Goal: Task Accomplishment & Management: Manage account settings

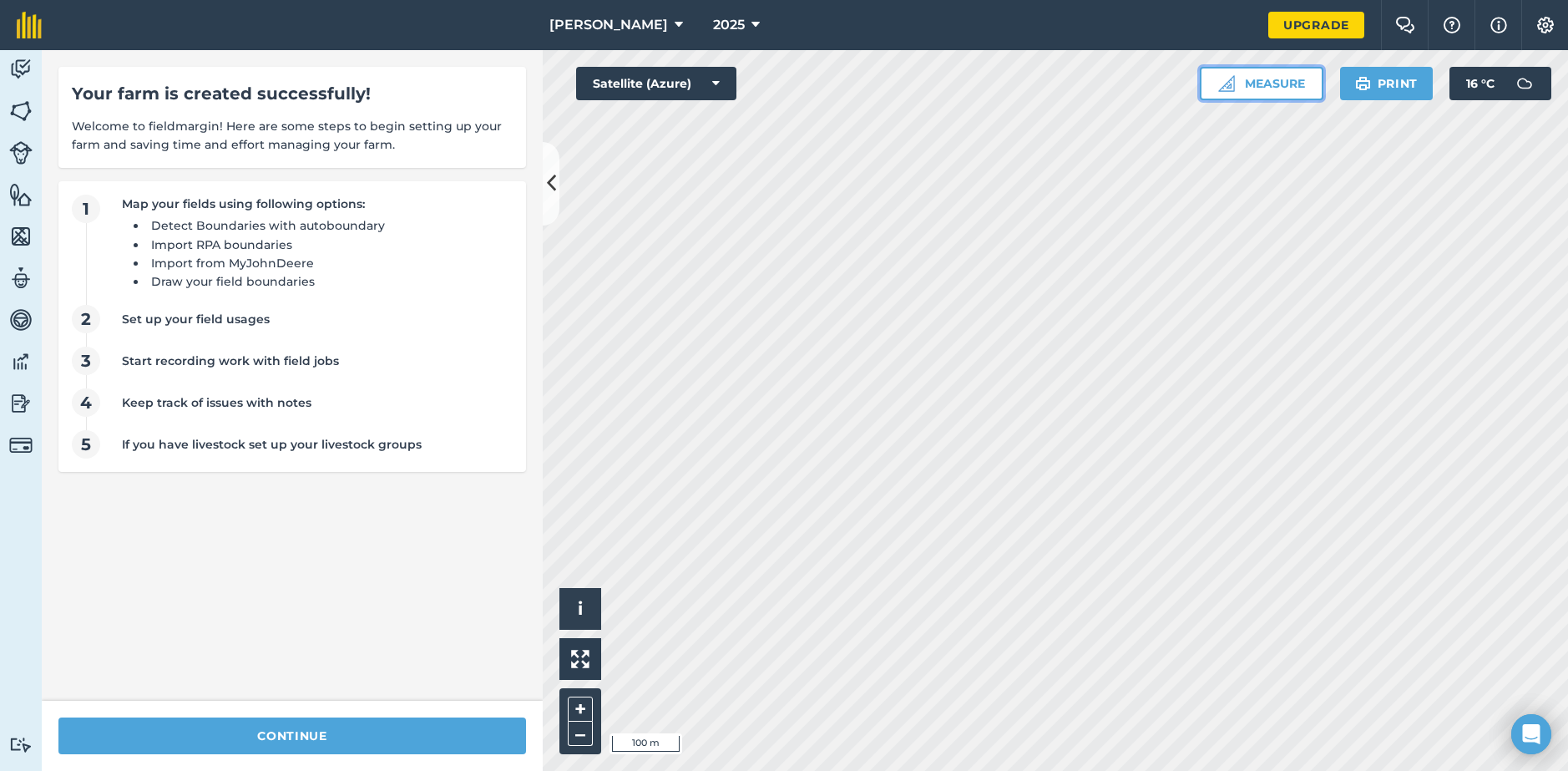
click at [1273, 87] on button "Measure" at bounding box center [1262, 84] width 123 height 33
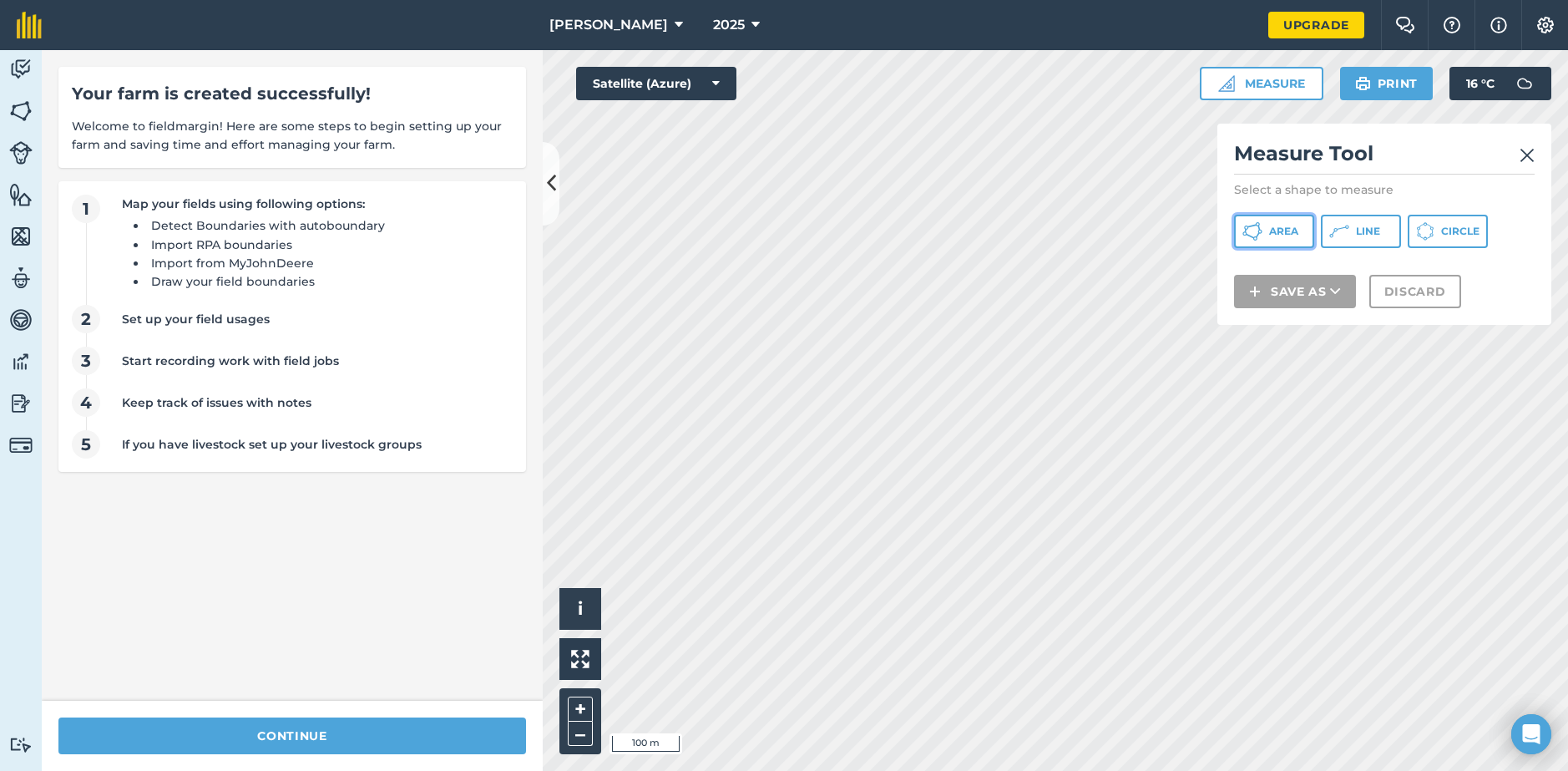
click at [1285, 243] on button "Area" at bounding box center [1274, 231] width 80 height 33
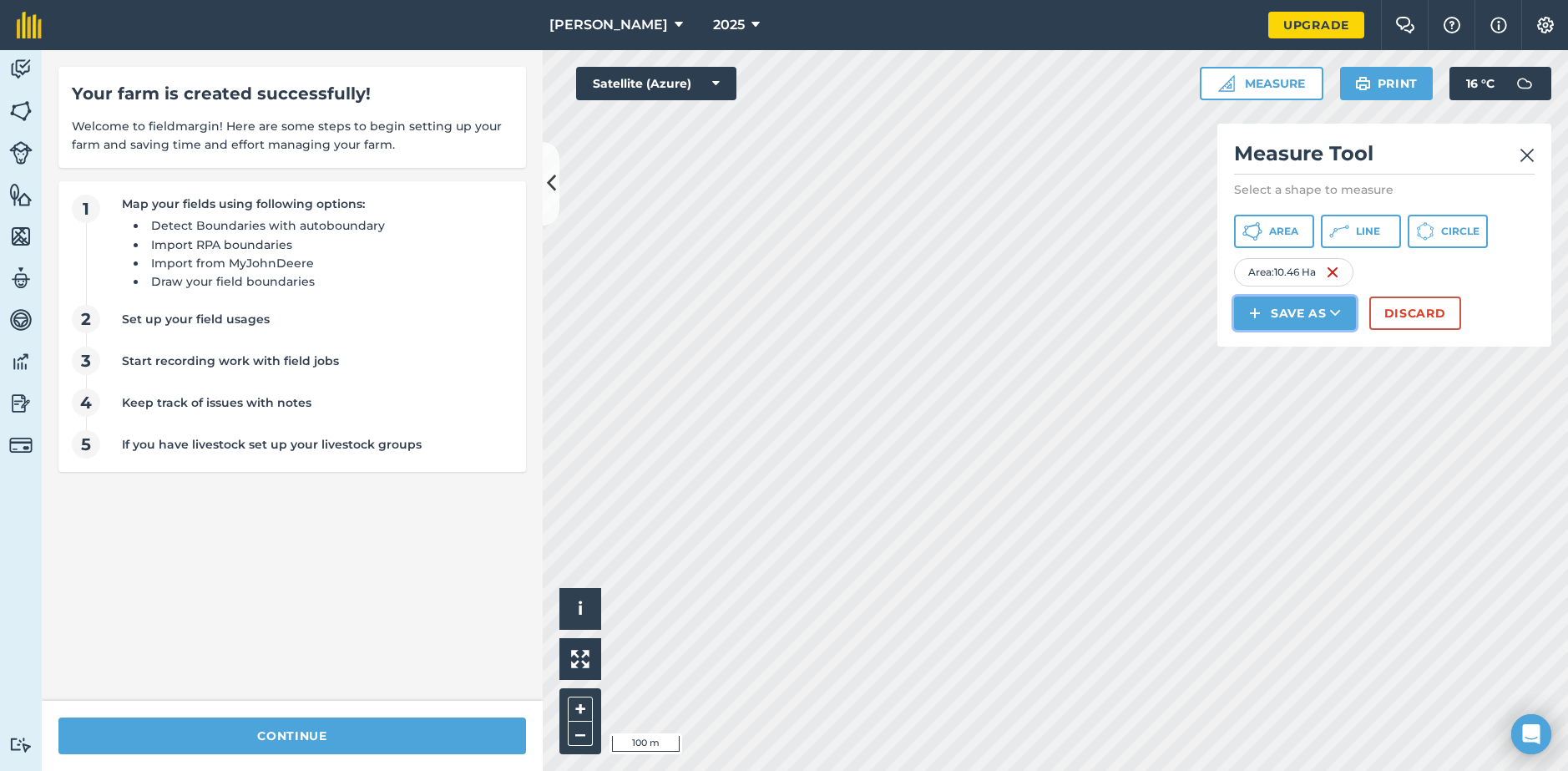
click at [1340, 316] on icon at bounding box center [1336, 313] width 11 height 17
click at [1330, 347] on link "Field" at bounding box center [1295, 351] width 117 height 37
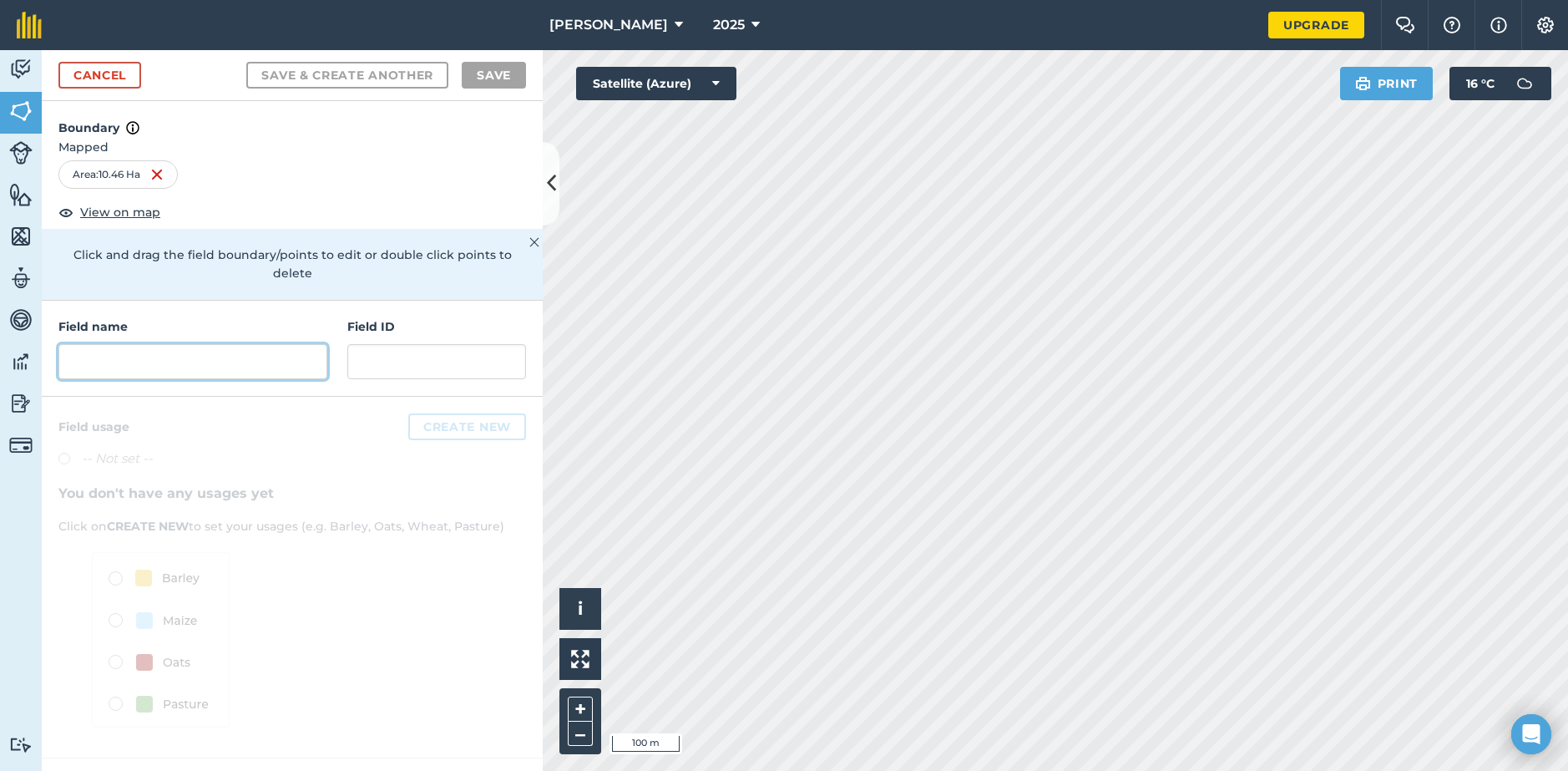
click at [159, 344] on input "text" at bounding box center [192, 362] width 269 height 35
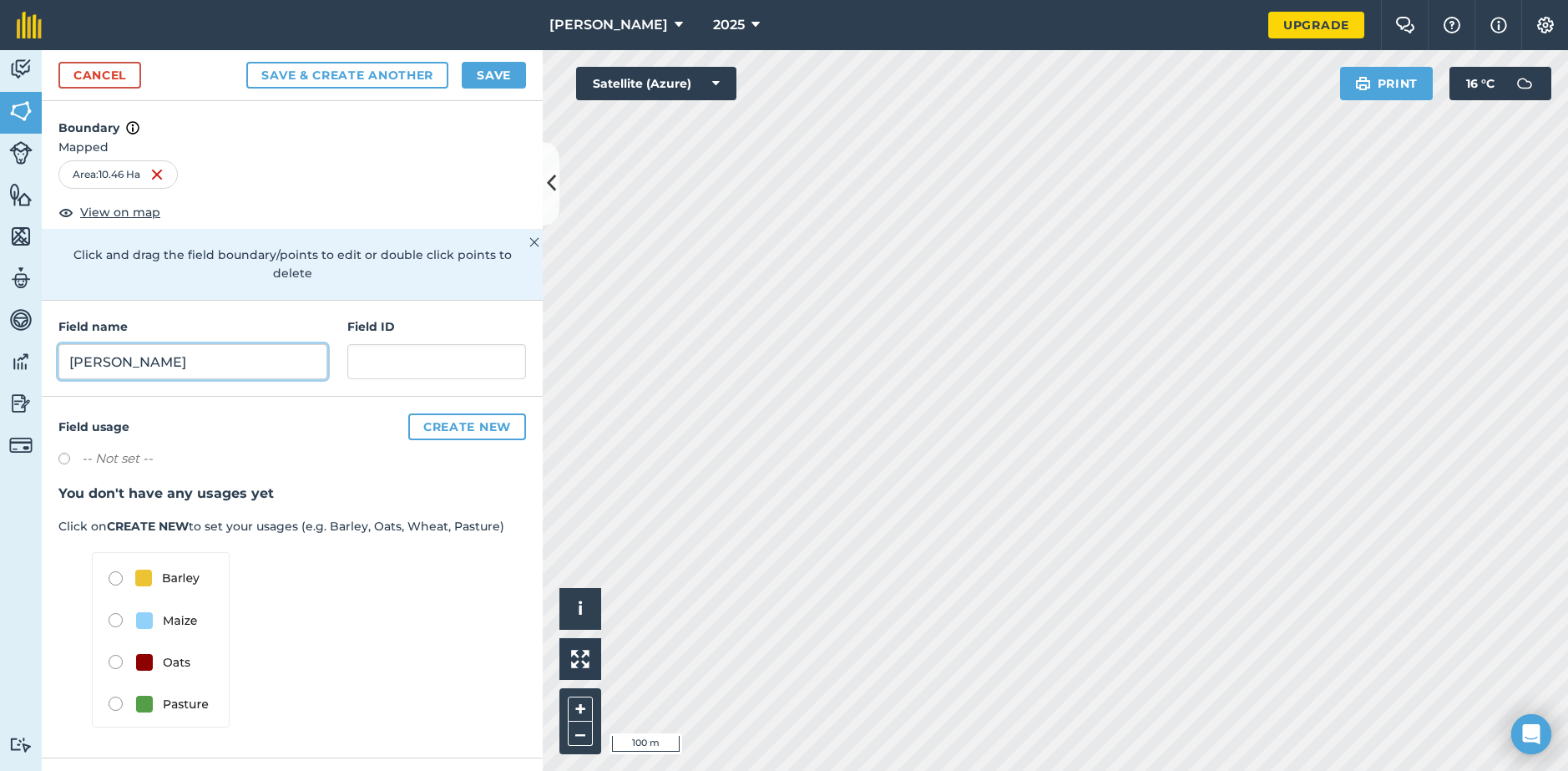
type input "beachy"
click at [246, 62] on button "Save & Create Another" at bounding box center [347, 75] width 202 height 26
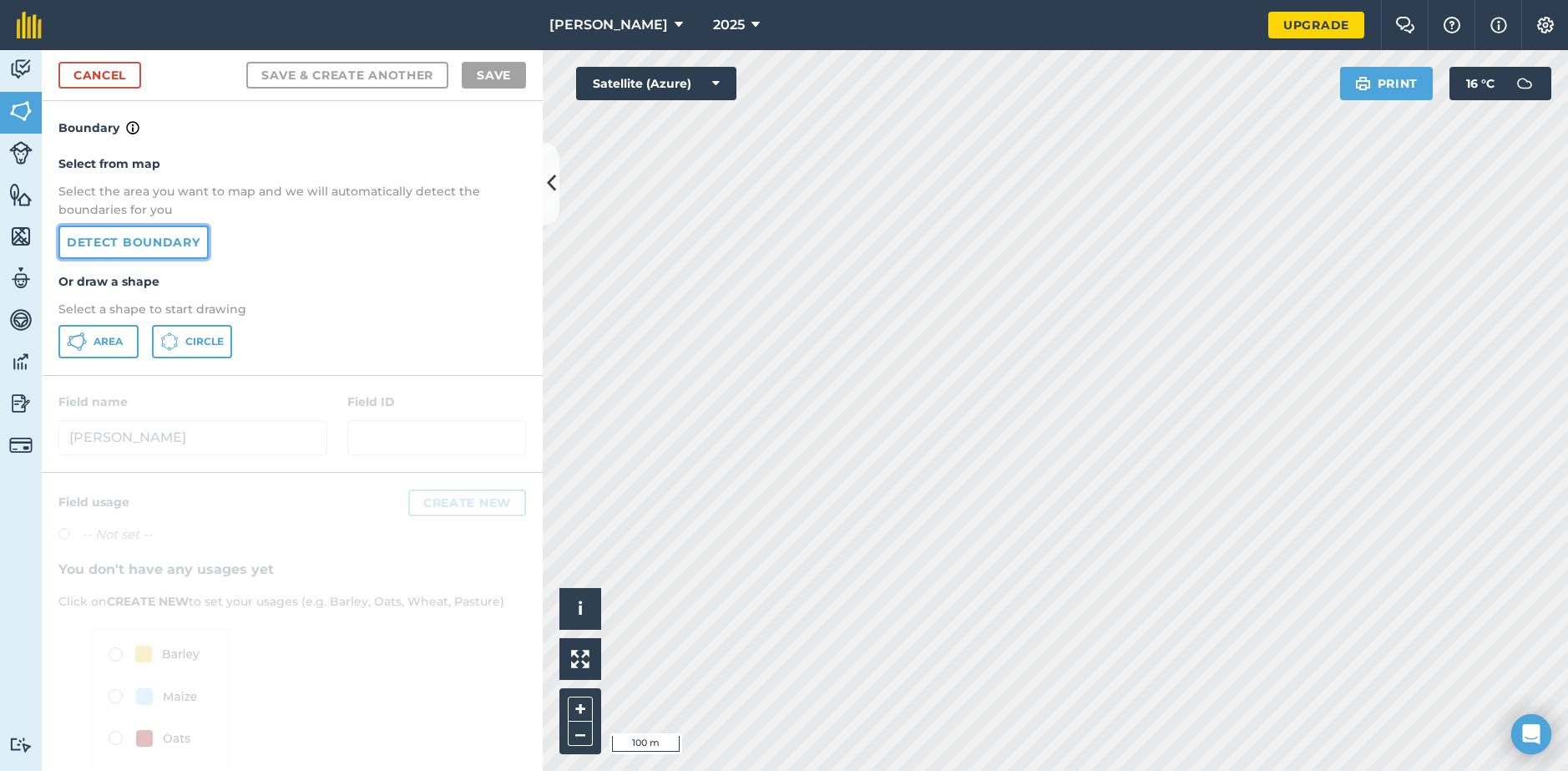
click at [152, 246] on link "Detect boundary" at bounding box center [133, 242] width 151 height 33
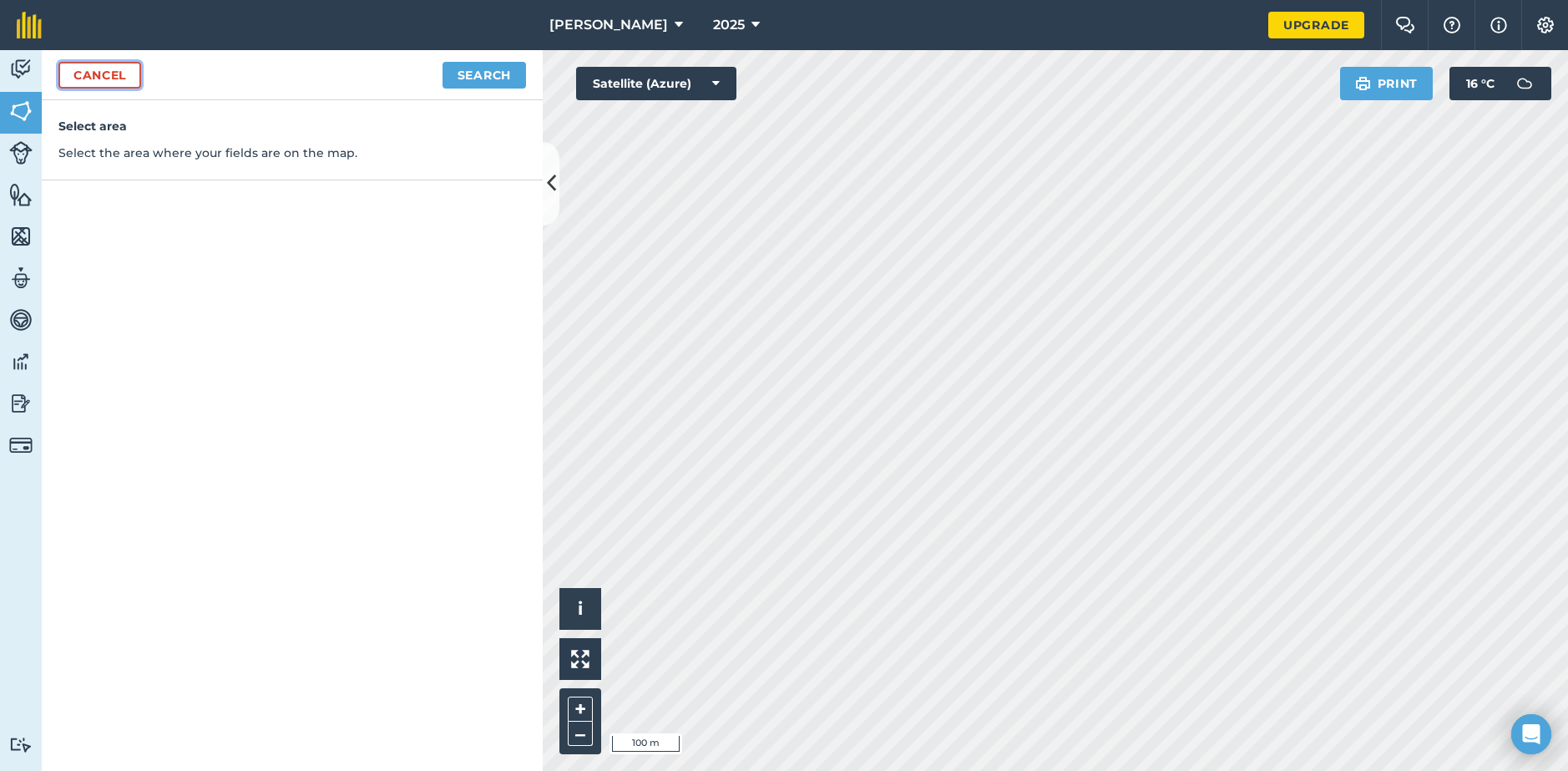
click at [130, 77] on link "Cancel" at bounding box center [99, 75] width 83 height 26
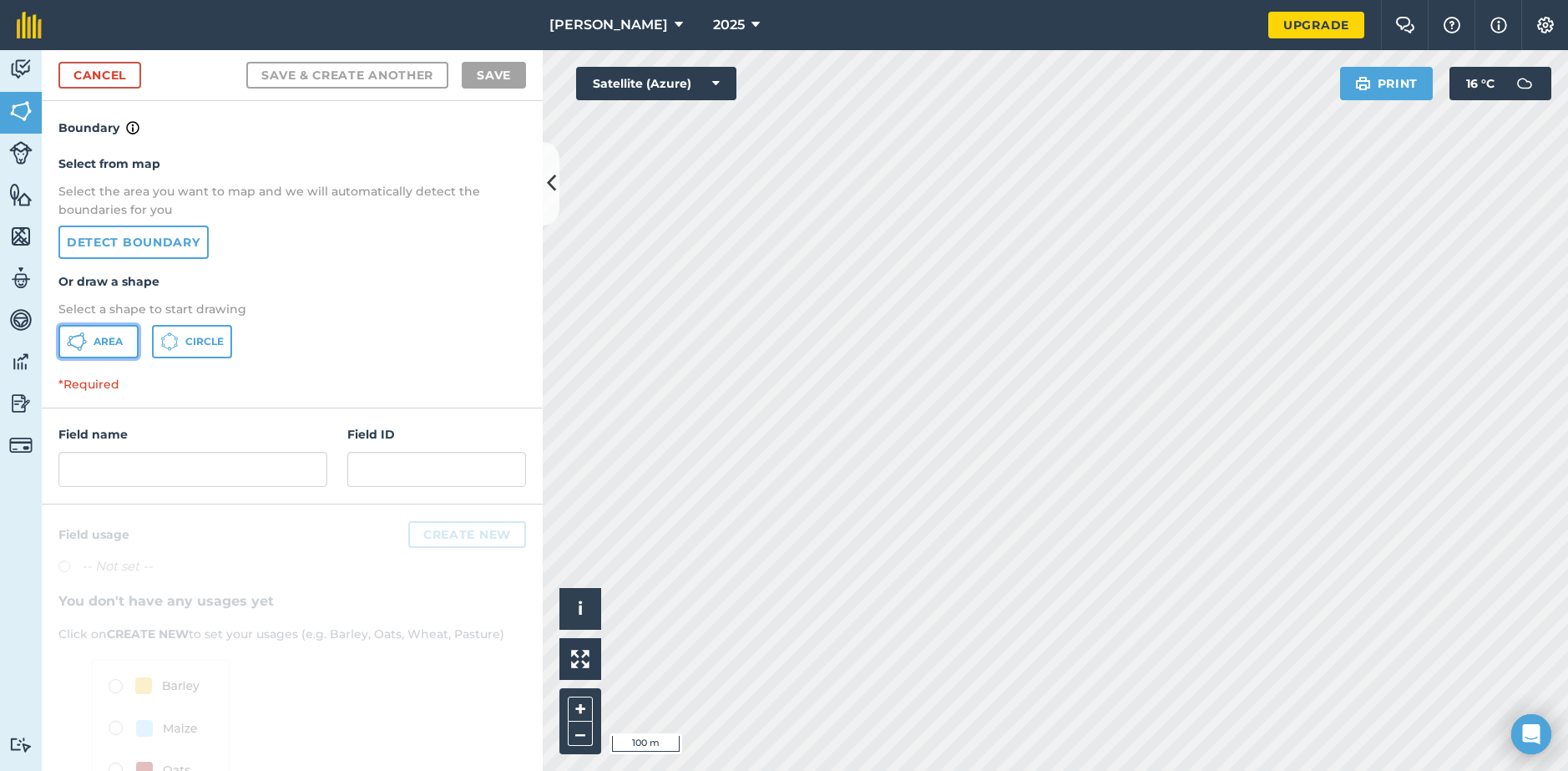
click at [104, 334] on button "Area" at bounding box center [98, 341] width 80 height 33
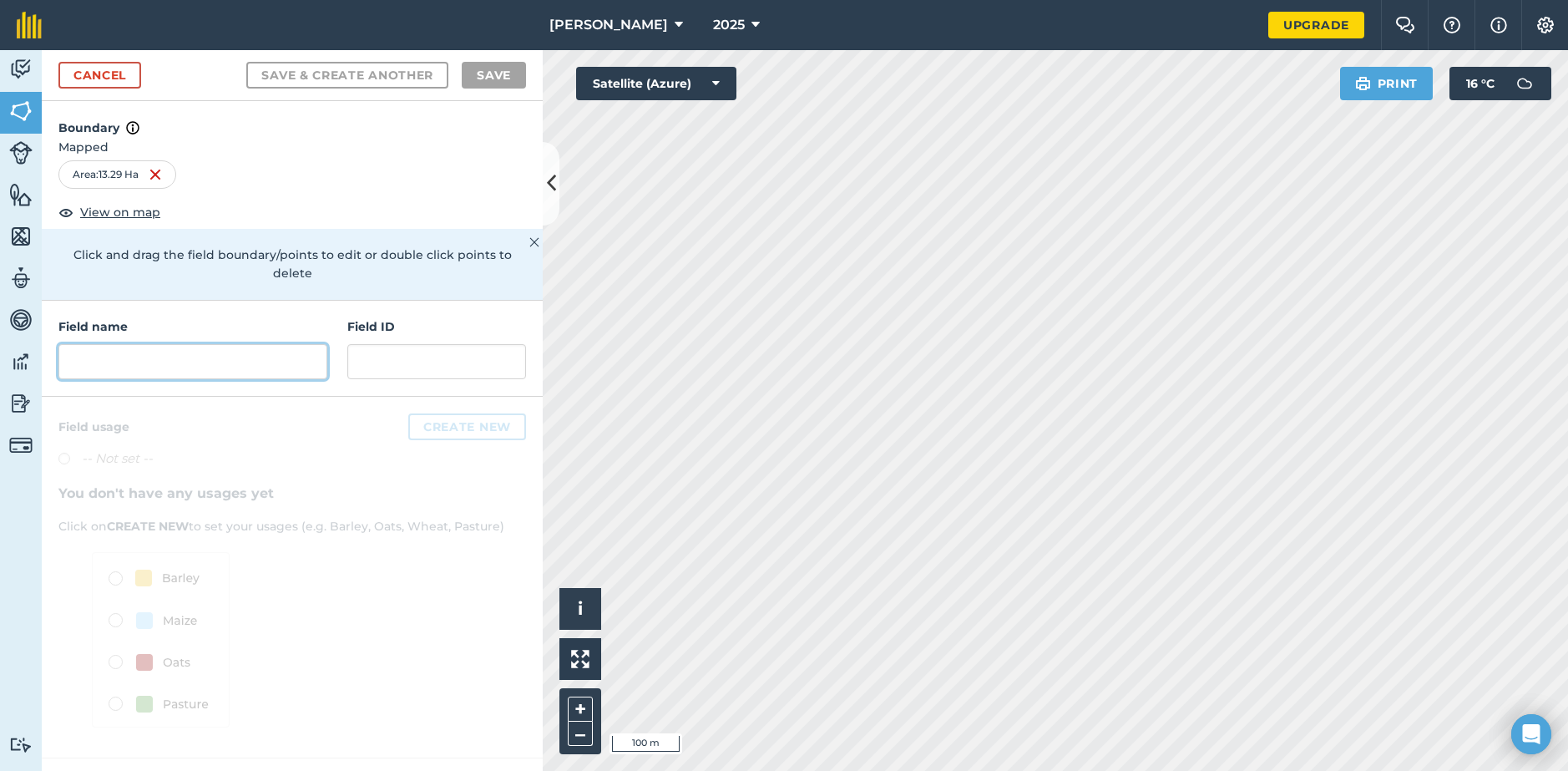
click at [211, 344] on input "text" at bounding box center [192, 362] width 269 height 35
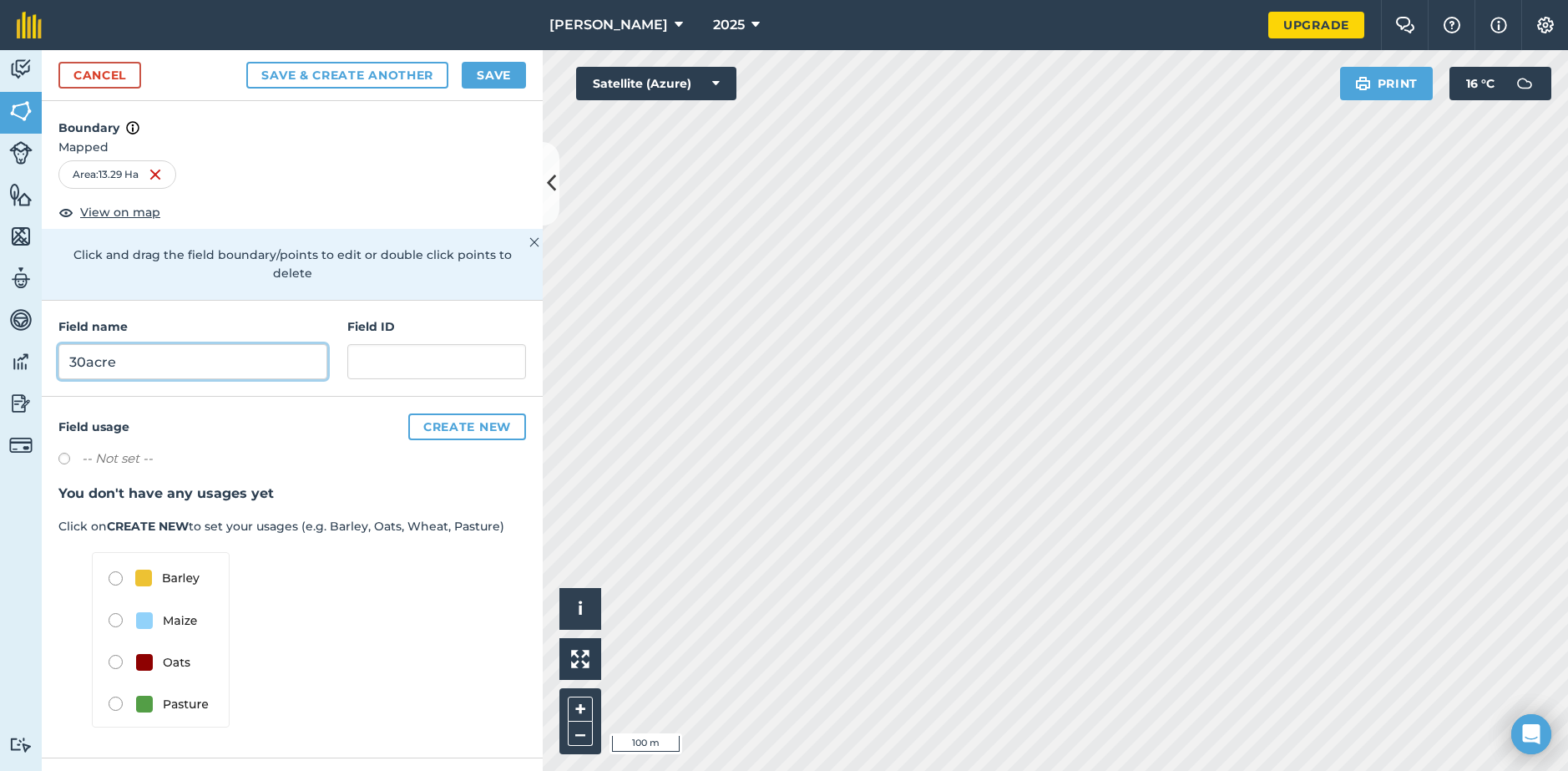
type input "30acre"
click at [246, 62] on button "Save & Create Another" at bounding box center [347, 75] width 202 height 26
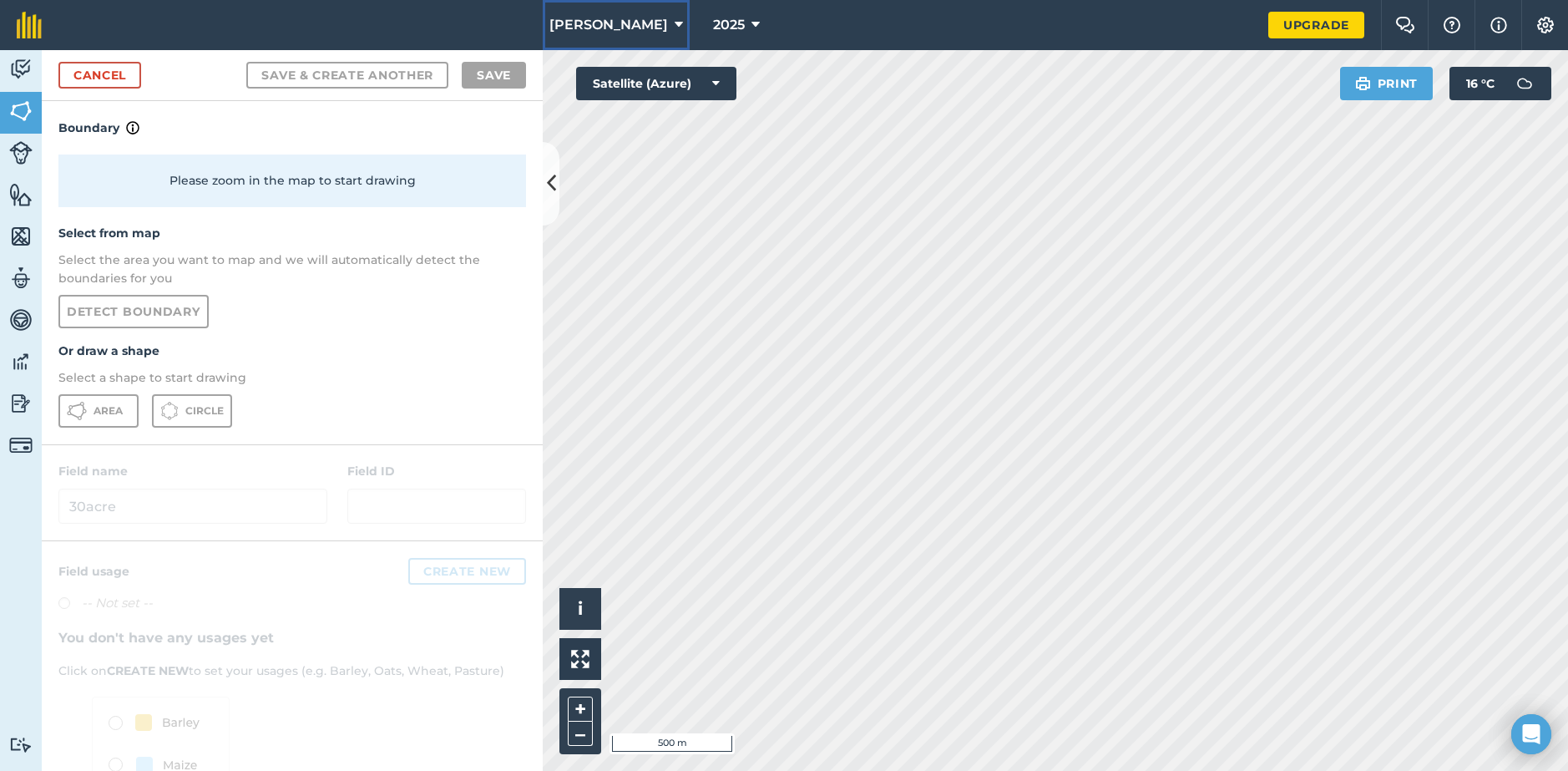
click at [675, 25] on icon at bounding box center [679, 24] width 9 height 20
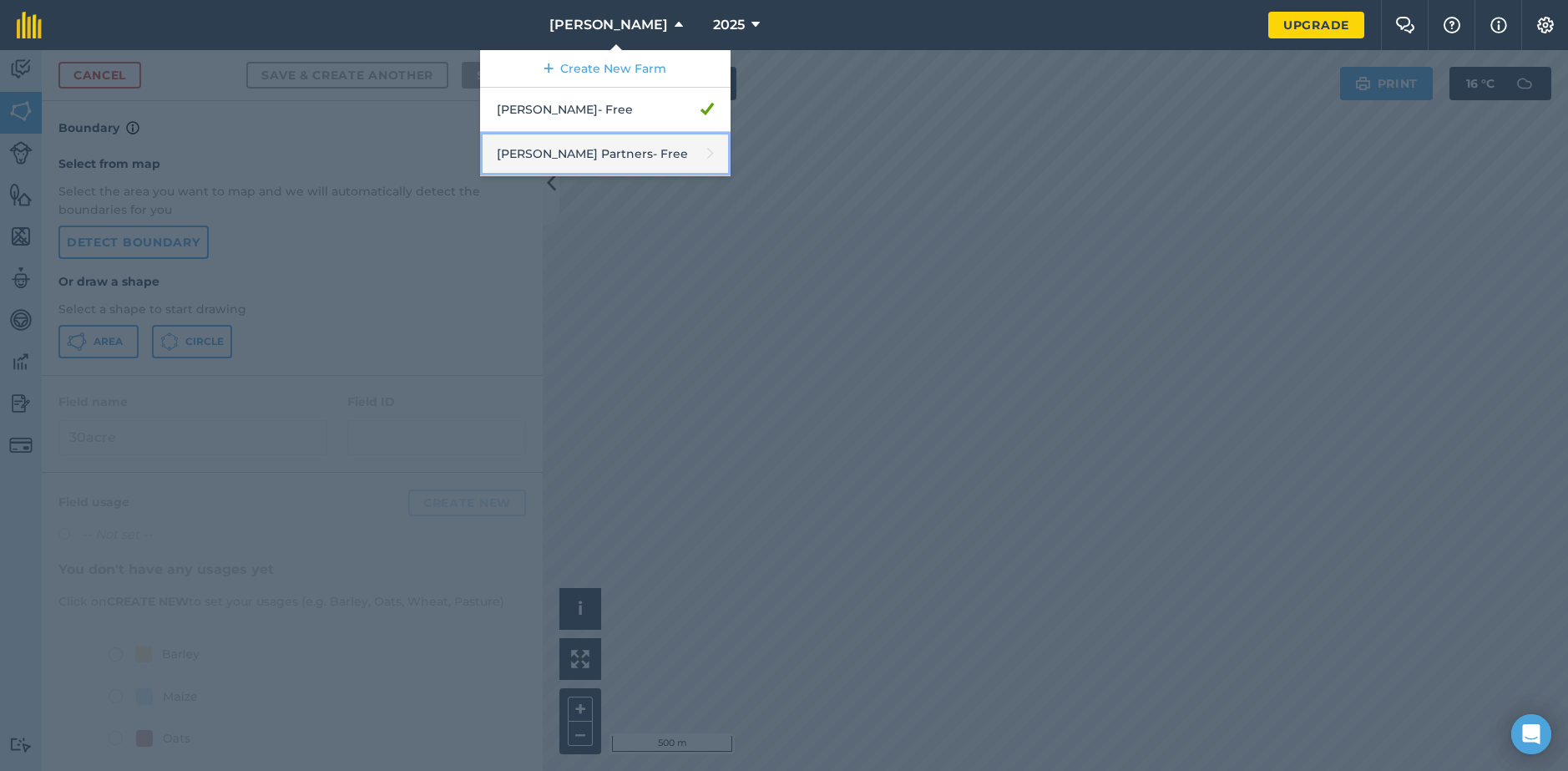
click at [731, 155] on link "Parkinson Partners - Free" at bounding box center [606, 155] width 251 height 45
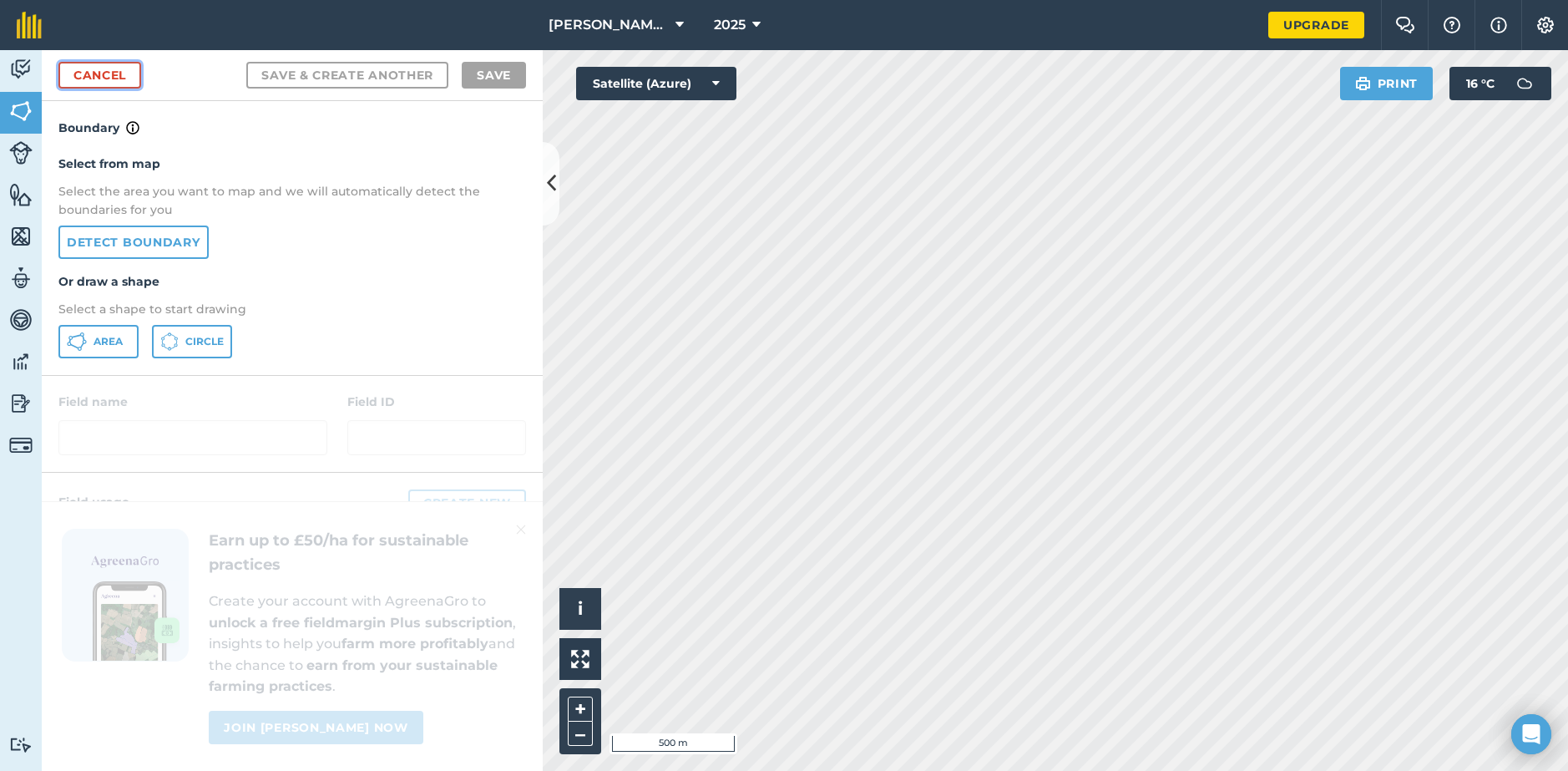
click at [86, 78] on link "Cancel" at bounding box center [99, 75] width 83 height 26
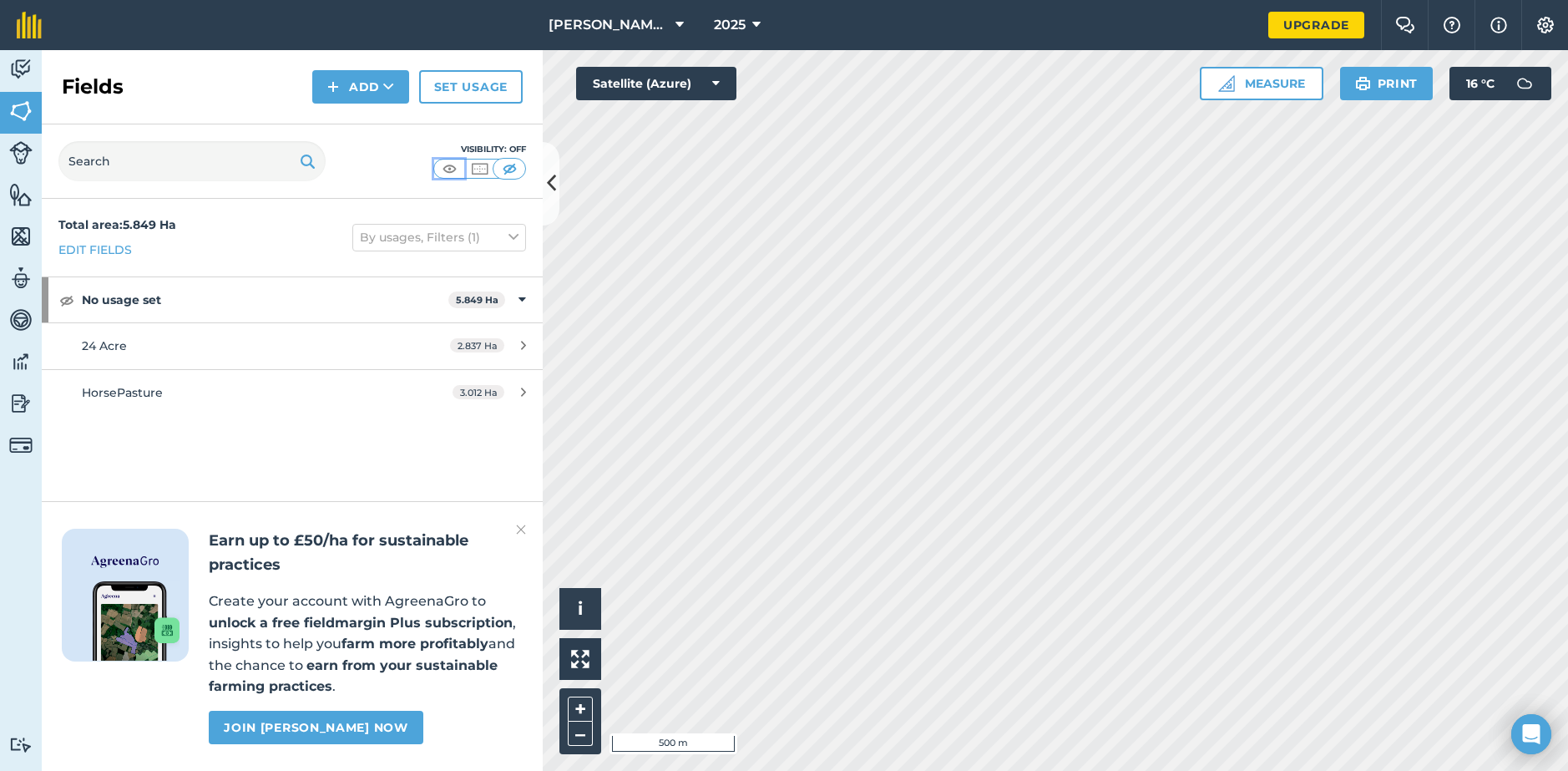
click at [453, 169] on img at bounding box center [449, 168] width 20 height 17
click at [653, 26] on span "[PERSON_NAME] Partners" at bounding box center [609, 24] width 121 height 20
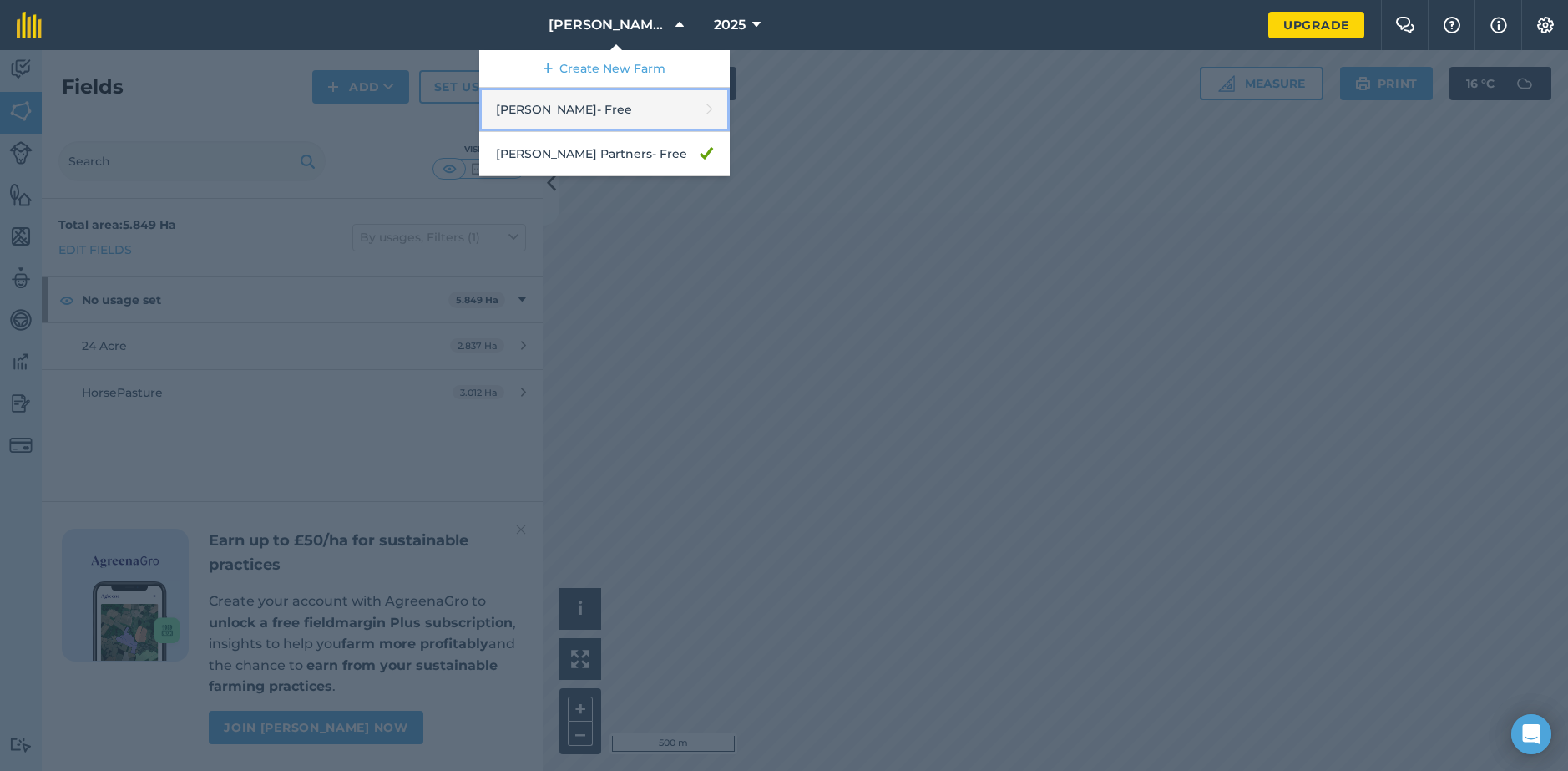
click at [643, 103] on link "Atkins - Free" at bounding box center [605, 110] width 251 height 45
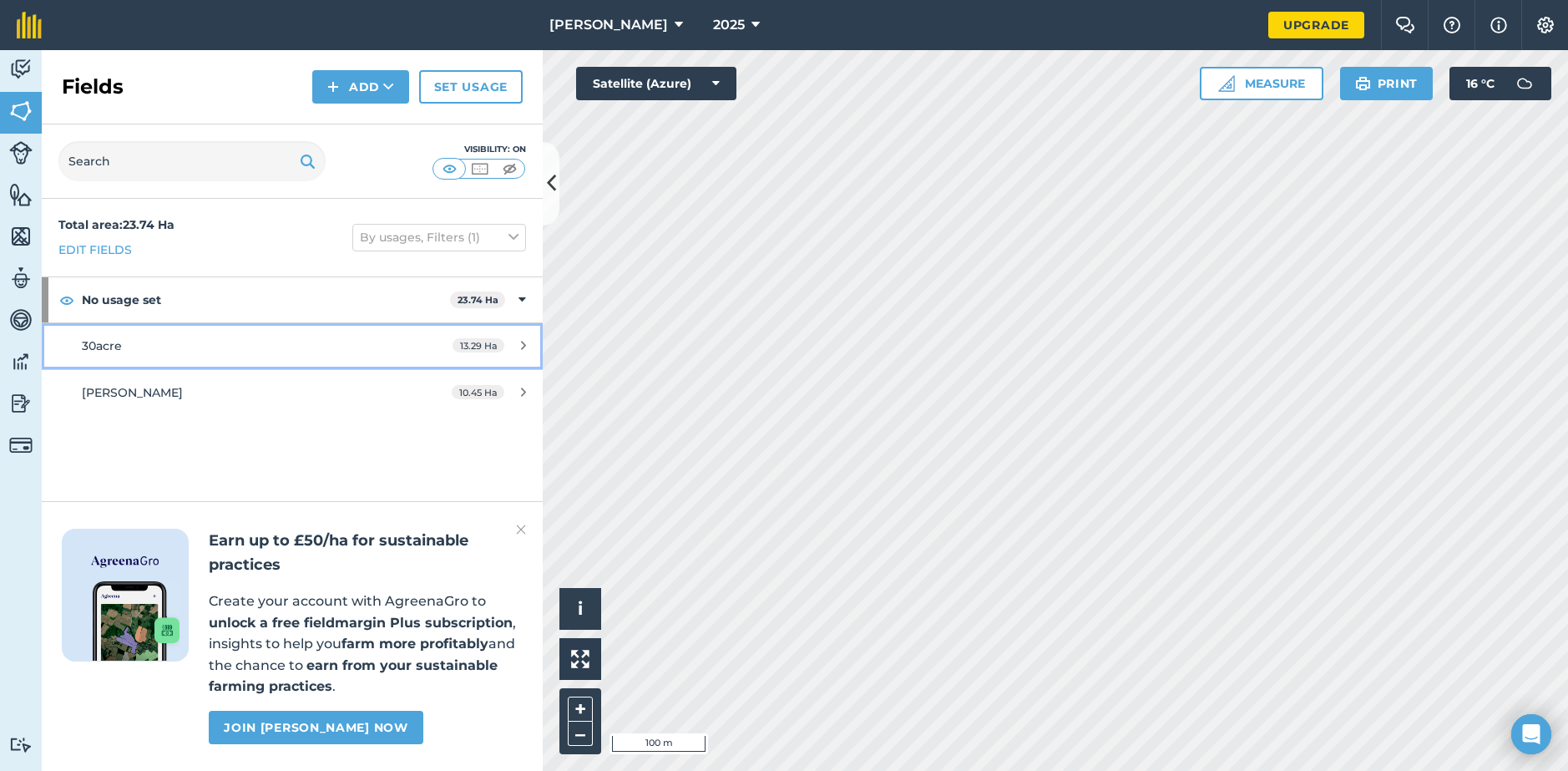
click at [284, 338] on div "30acre" at bounding box center [238, 345] width 314 height 18
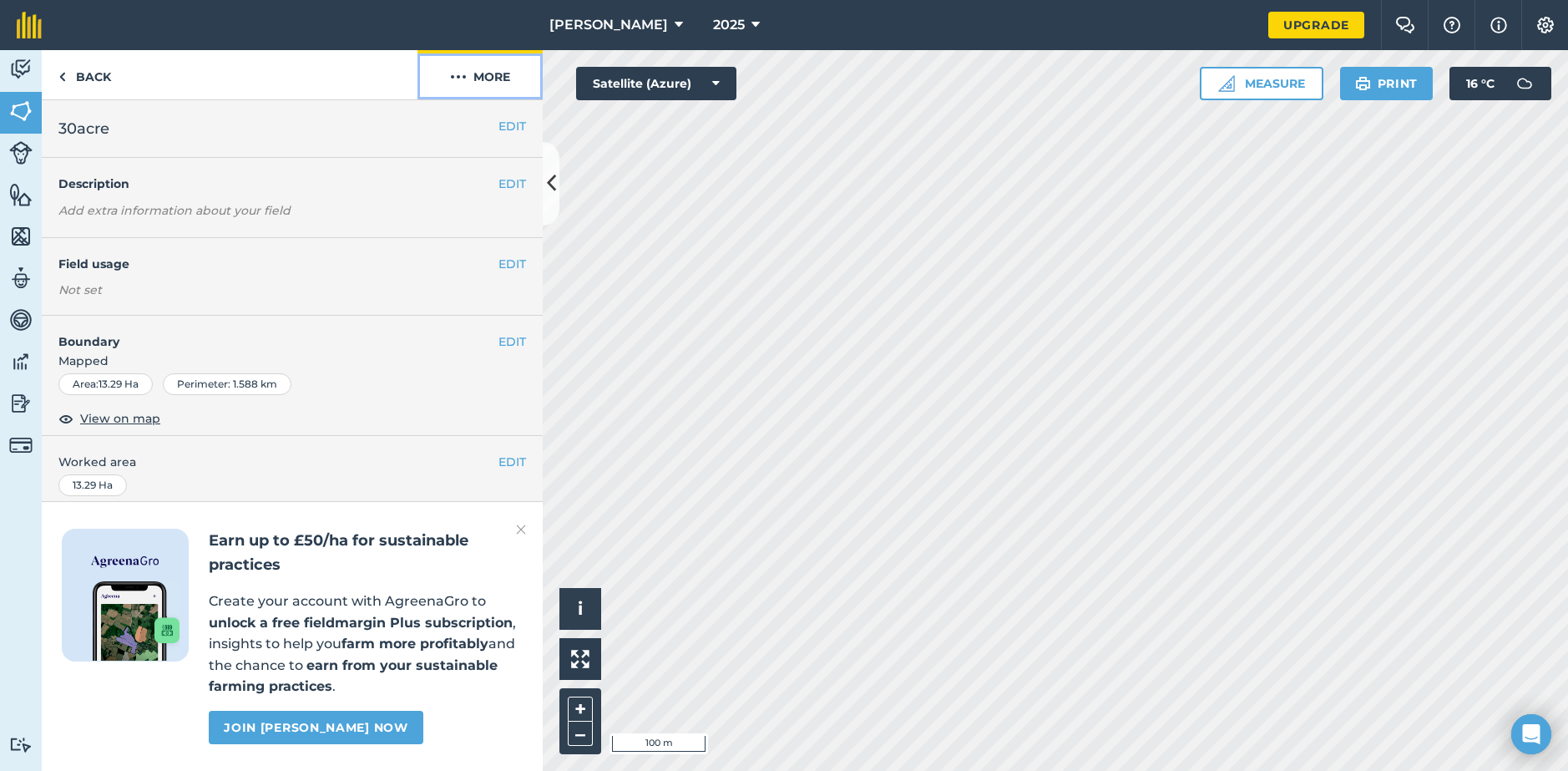
click at [498, 72] on button "More" at bounding box center [480, 75] width 125 height 50
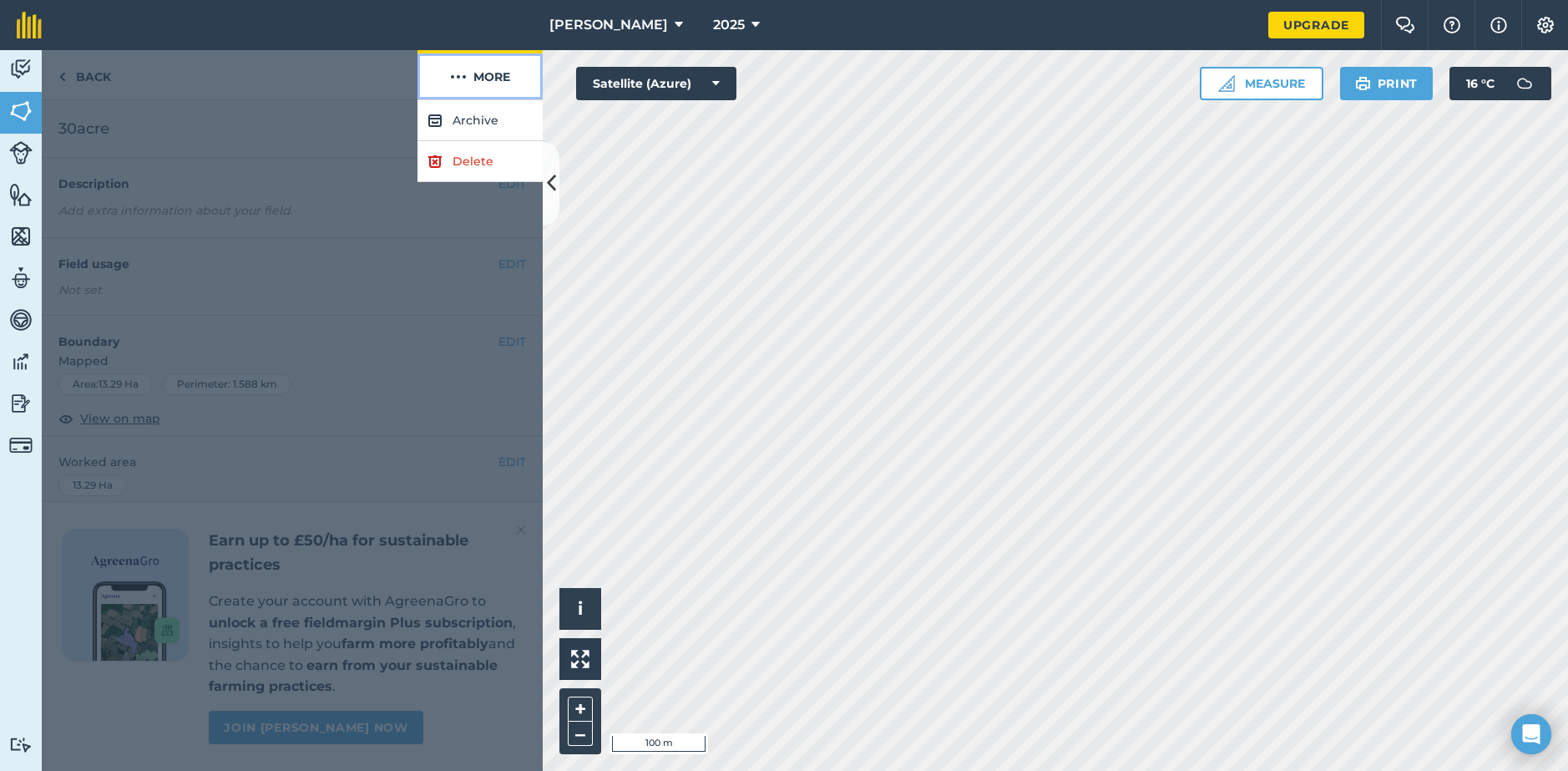
click at [498, 72] on button "More" at bounding box center [480, 75] width 125 height 50
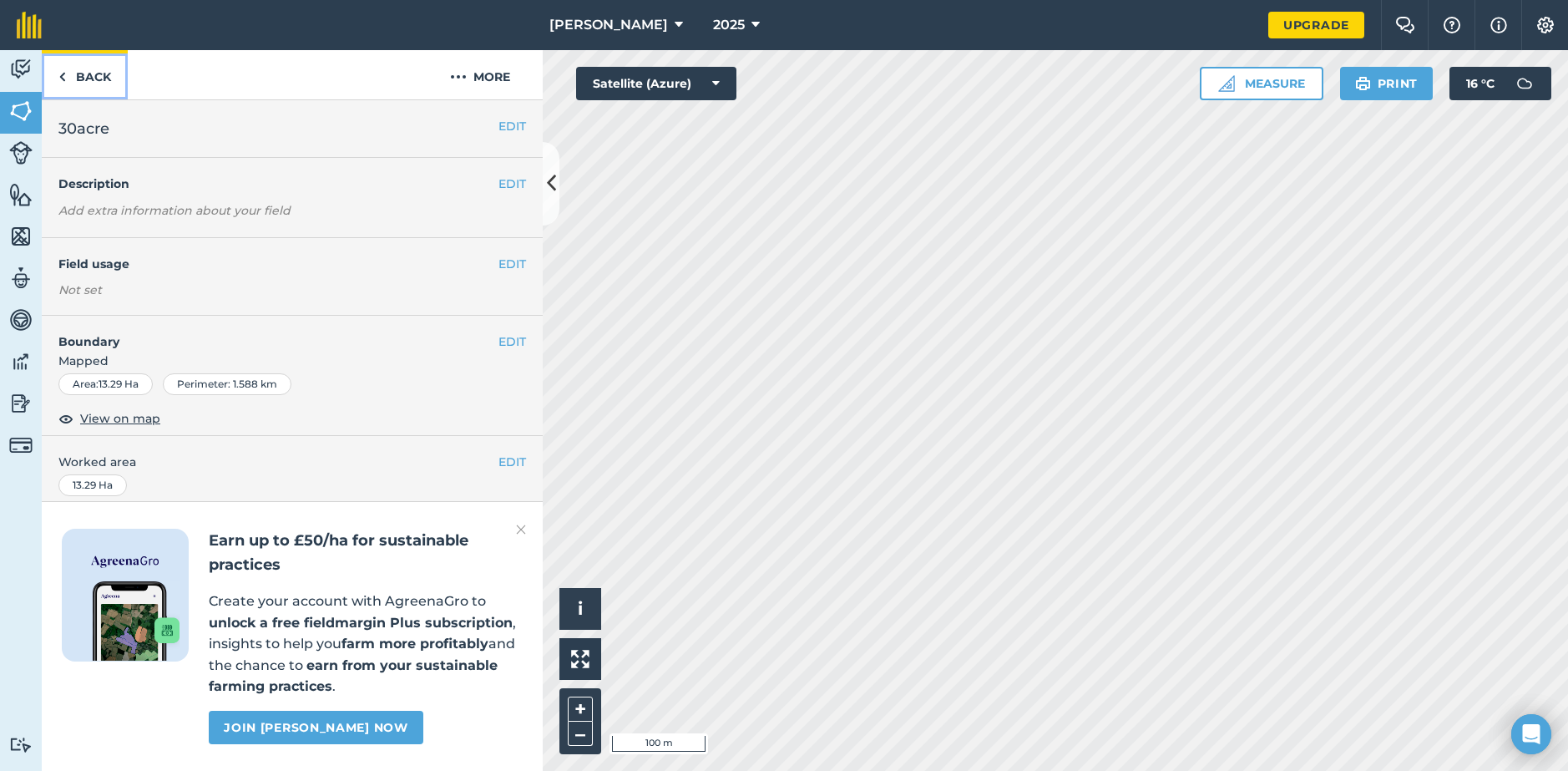
click at [112, 84] on link "Back" at bounding box center [85, 75] width 86 height 50
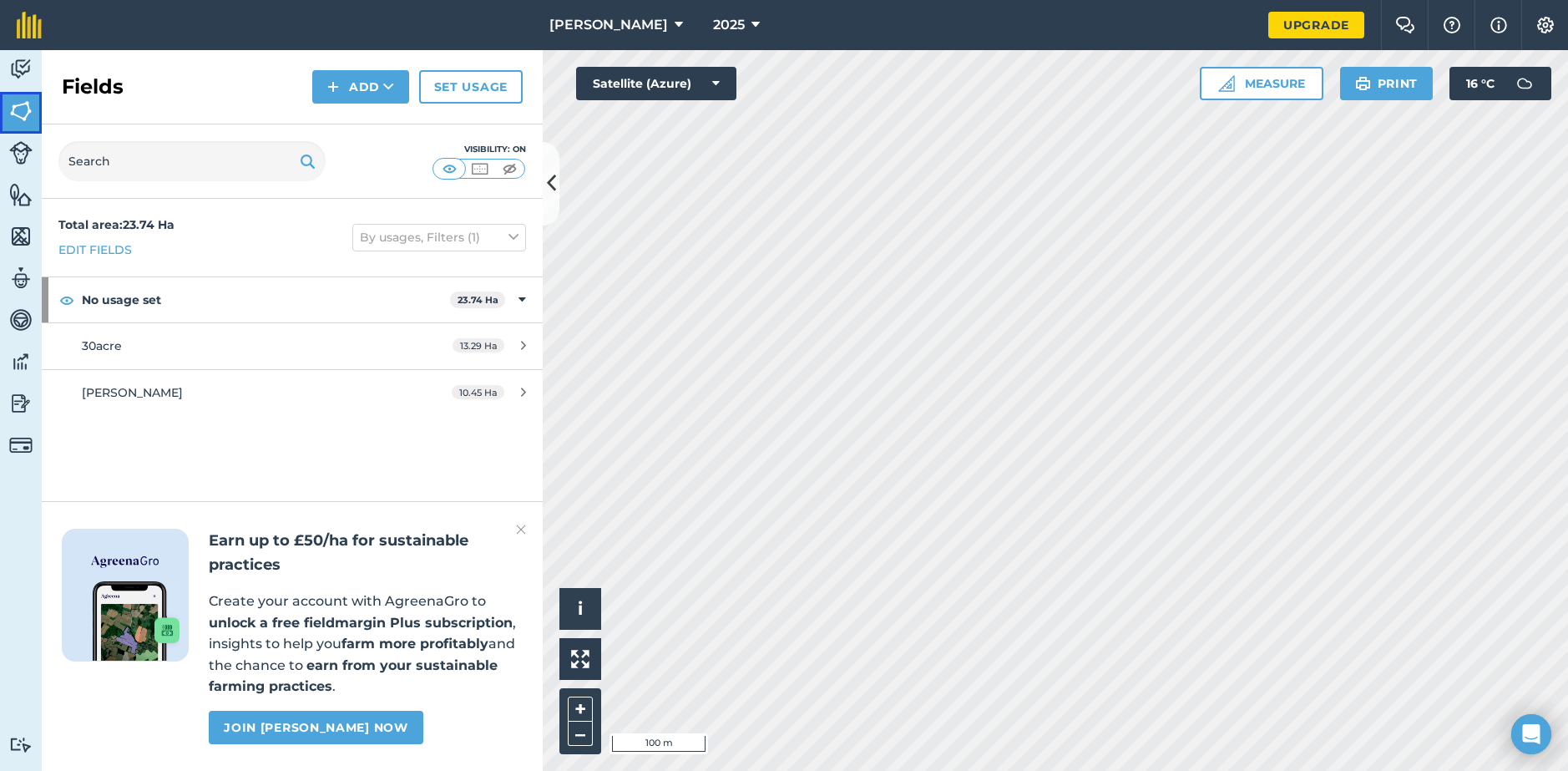
click at [24, 117] on img at bounding box center [20, 111] width 23 height 25
click at [1295, 87] on button "Measure" at bounding box center [1262, 84] width 123 height 33
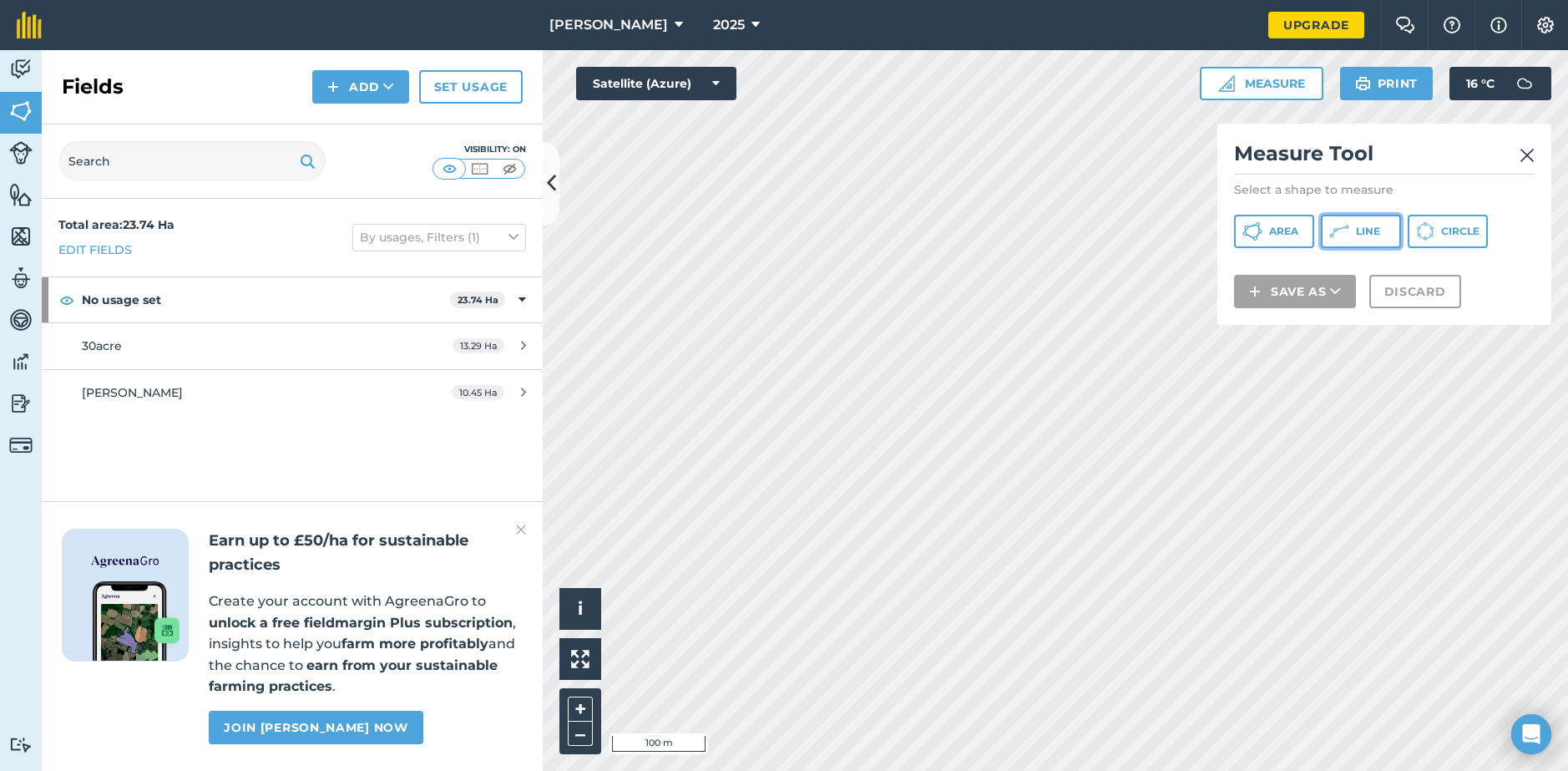
click at [1368, 241] on button "Line" at bounding box center [1361, 231] width 80 height 33
click at [1525, 158] on img at bounding box center [1527, 155] width 15 height 20
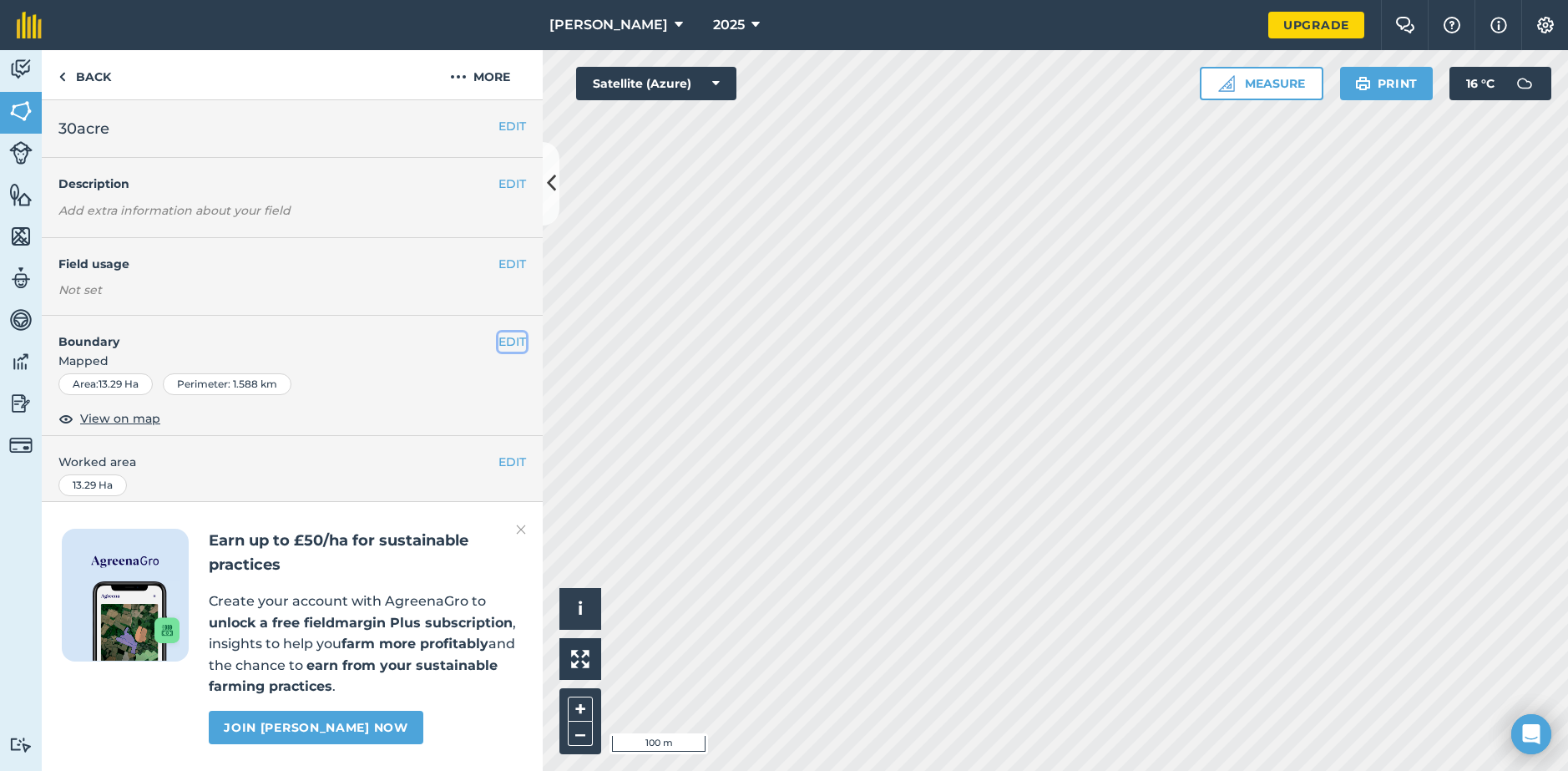
click at [506, 345] on button "EDIT" at bounding box center [512, 341] width 27 height 18
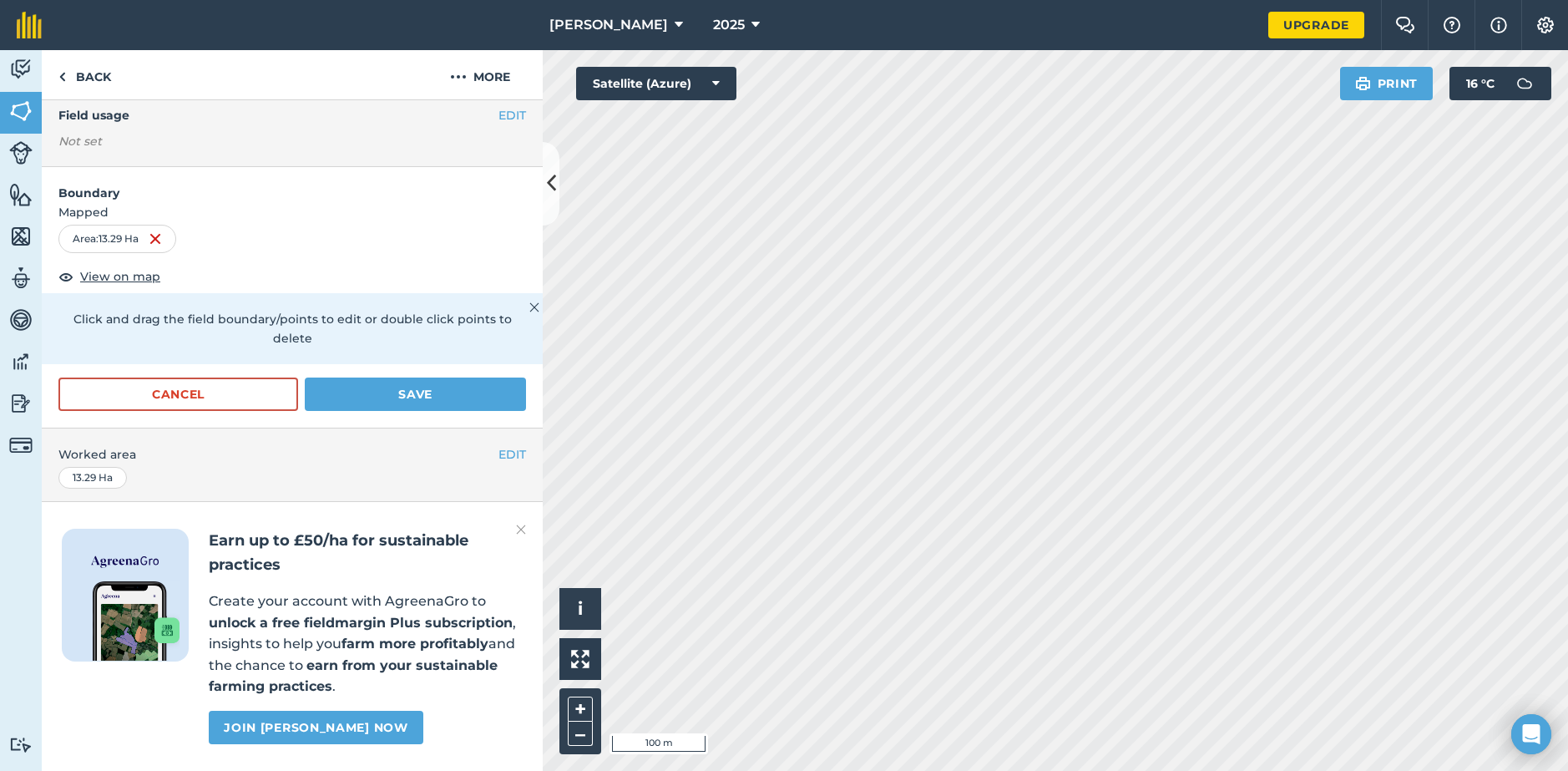
scroll to position [167, 0]
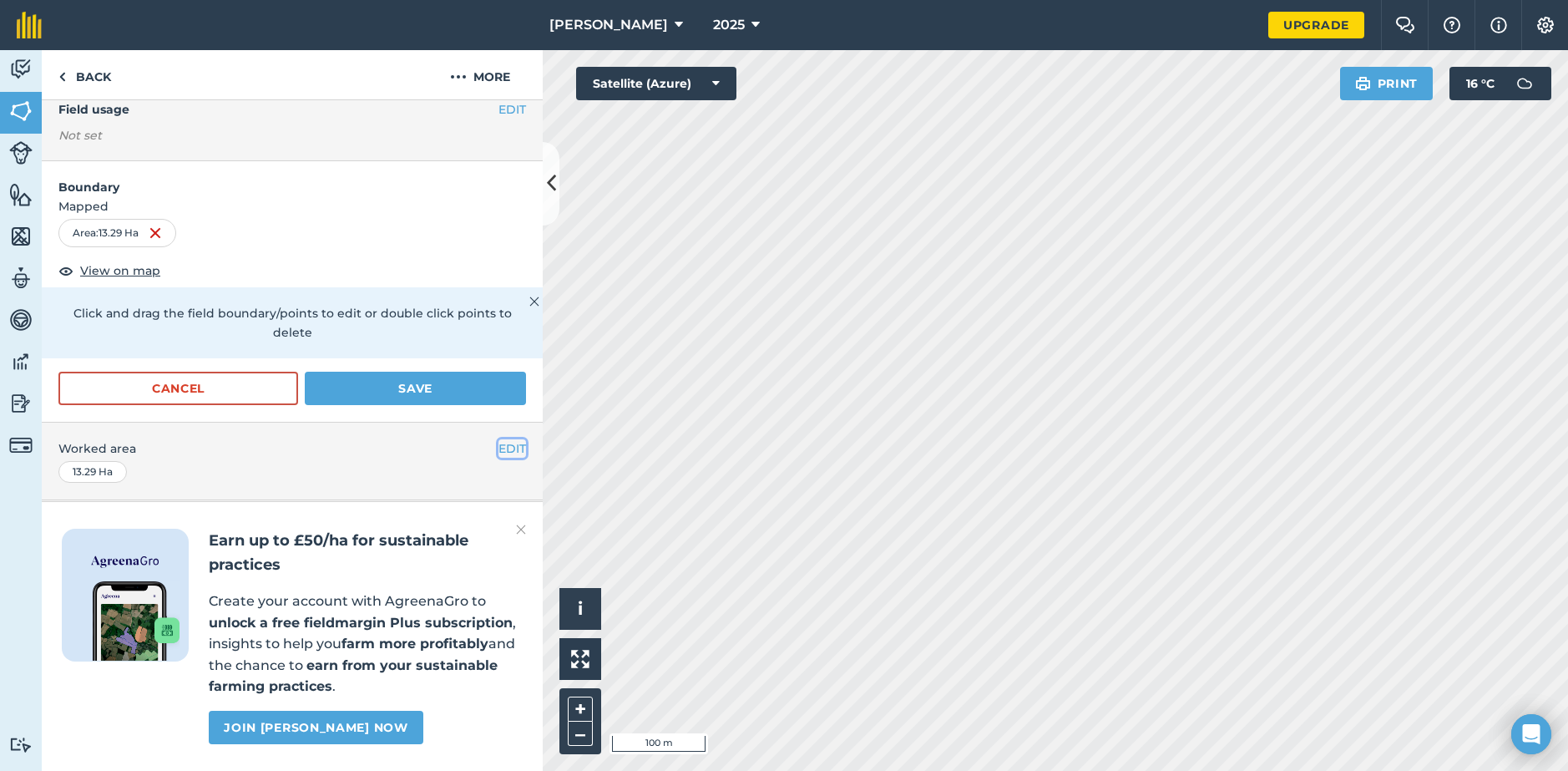
click at [499, 439] on button "EDIT" at bounding box center [512, 448] width 27 height 18
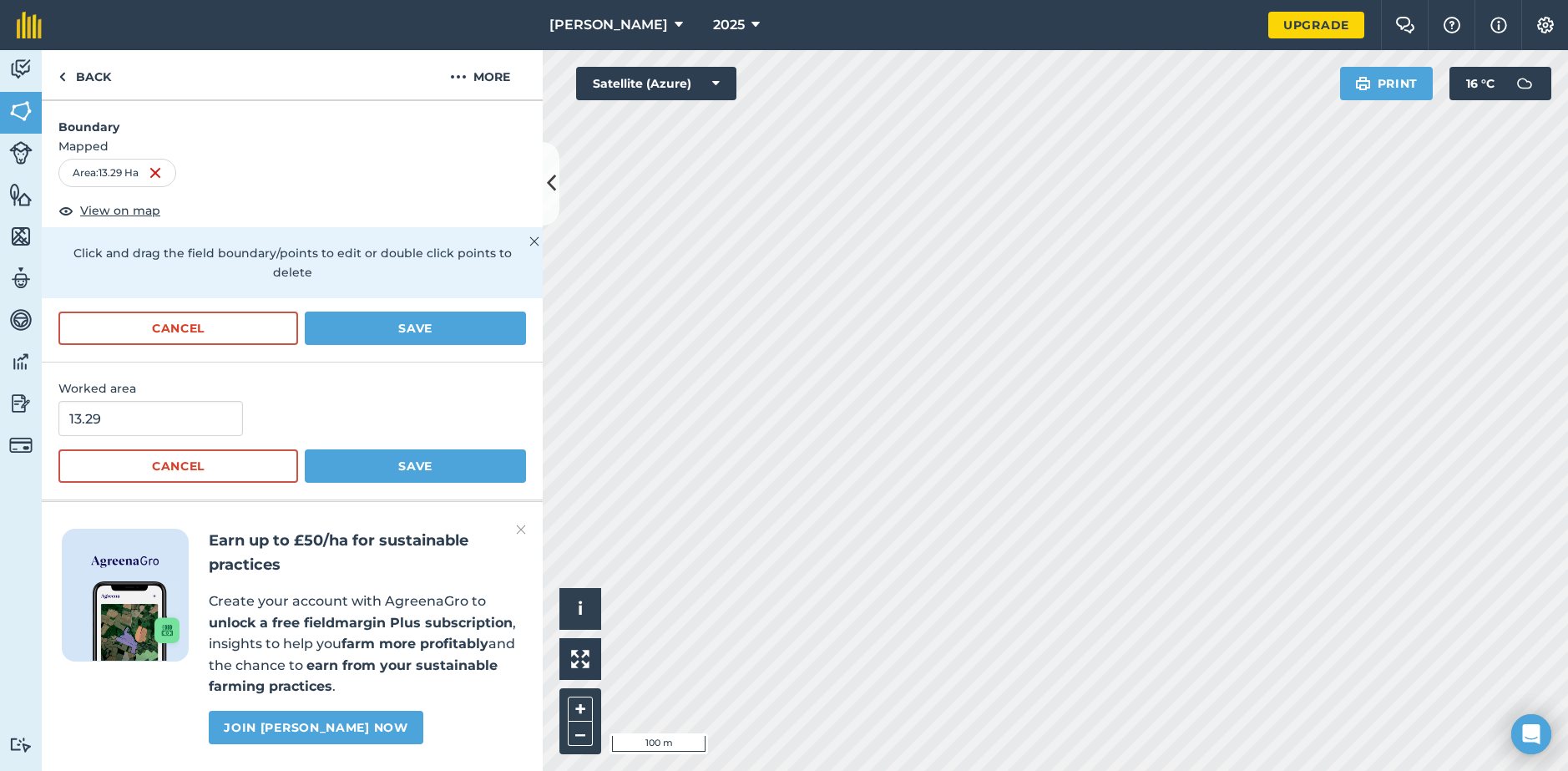
scroll to position [262, 0]
click at [251, 311] on button "Cancel" at bounding box center [178, 328] width 240 height 33
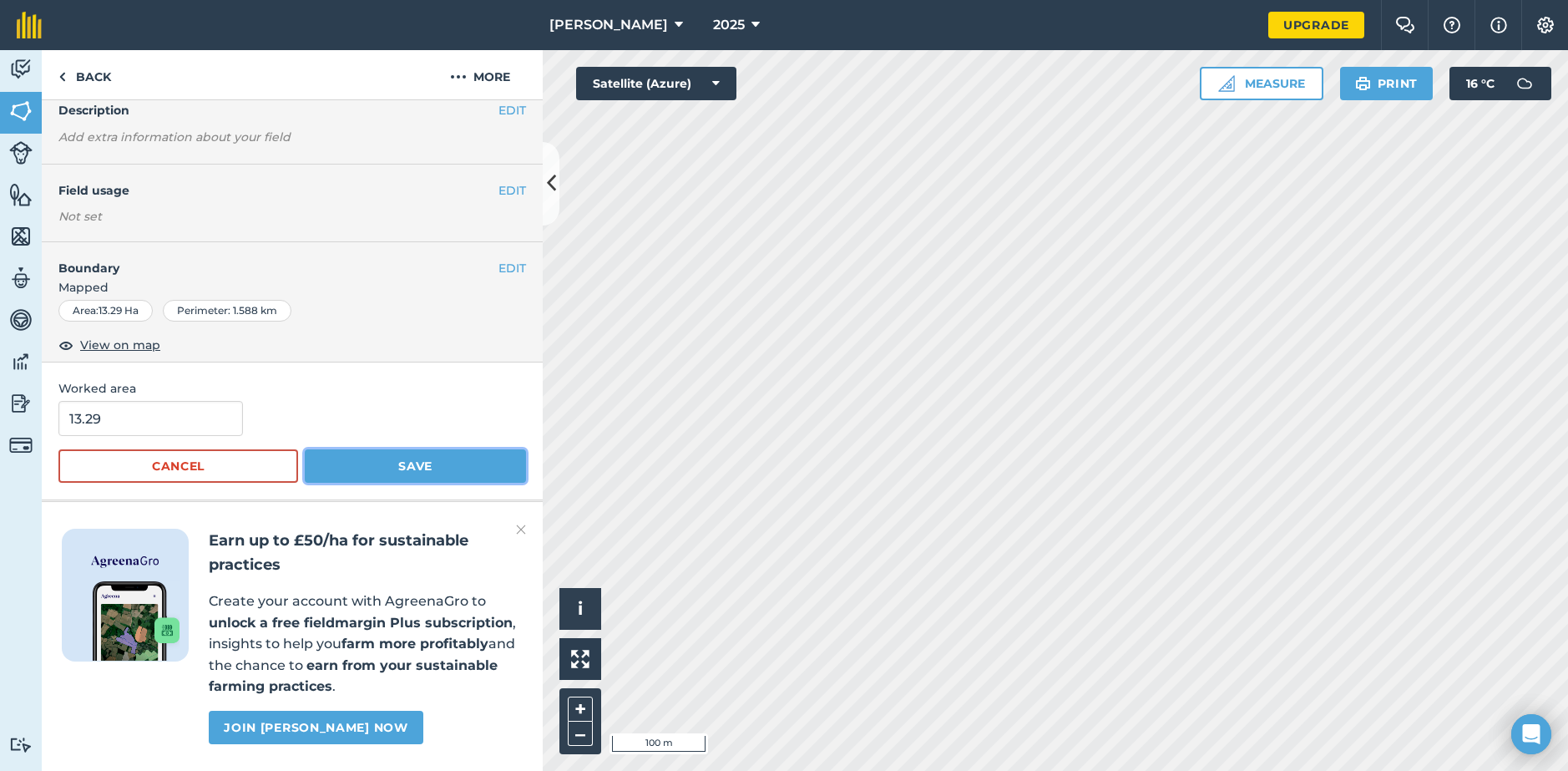
click at [387, 449] on button "Save" at bounding box center [416, 466] width 222 height 33
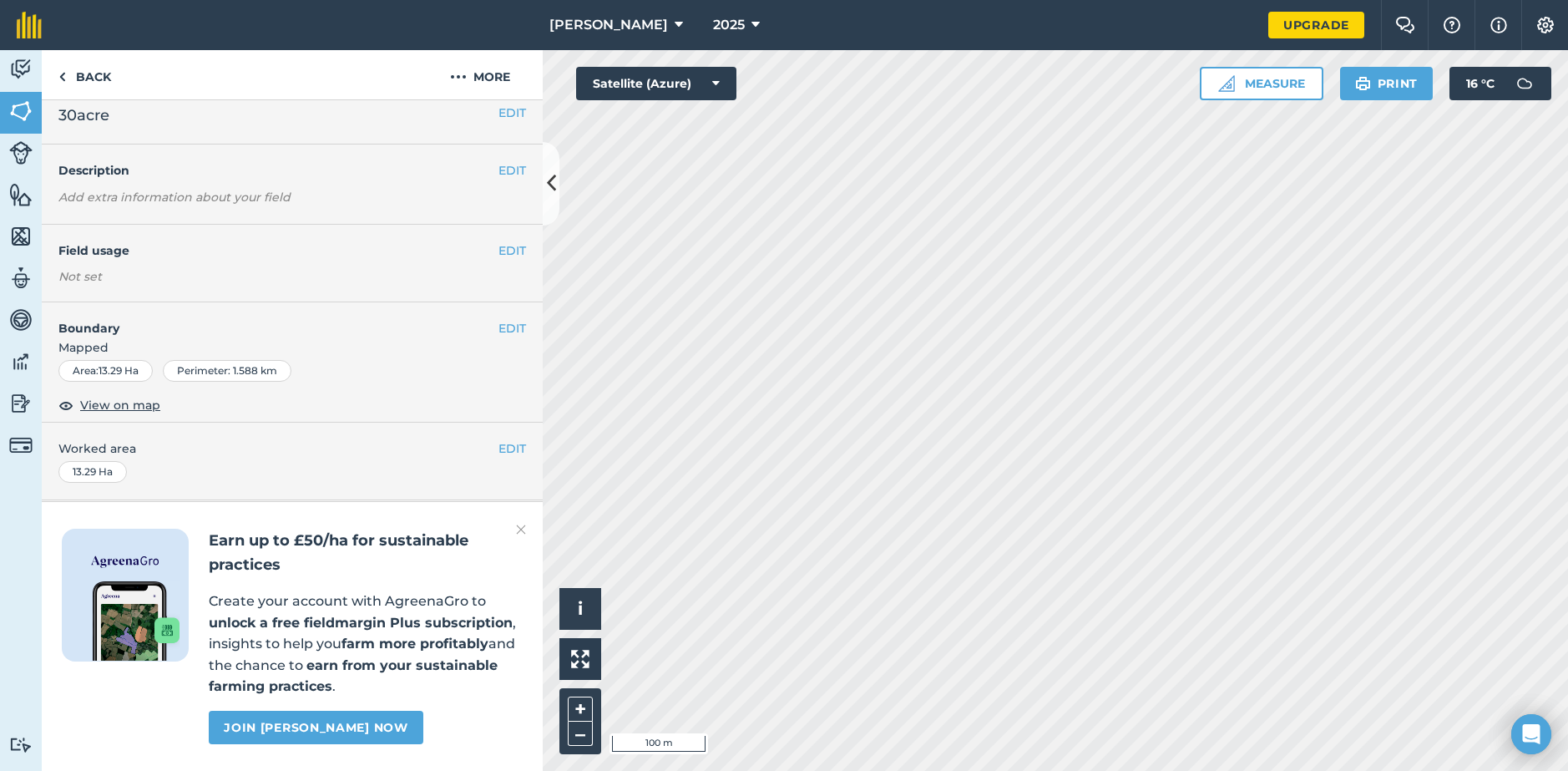
scroll to position [0, 0]
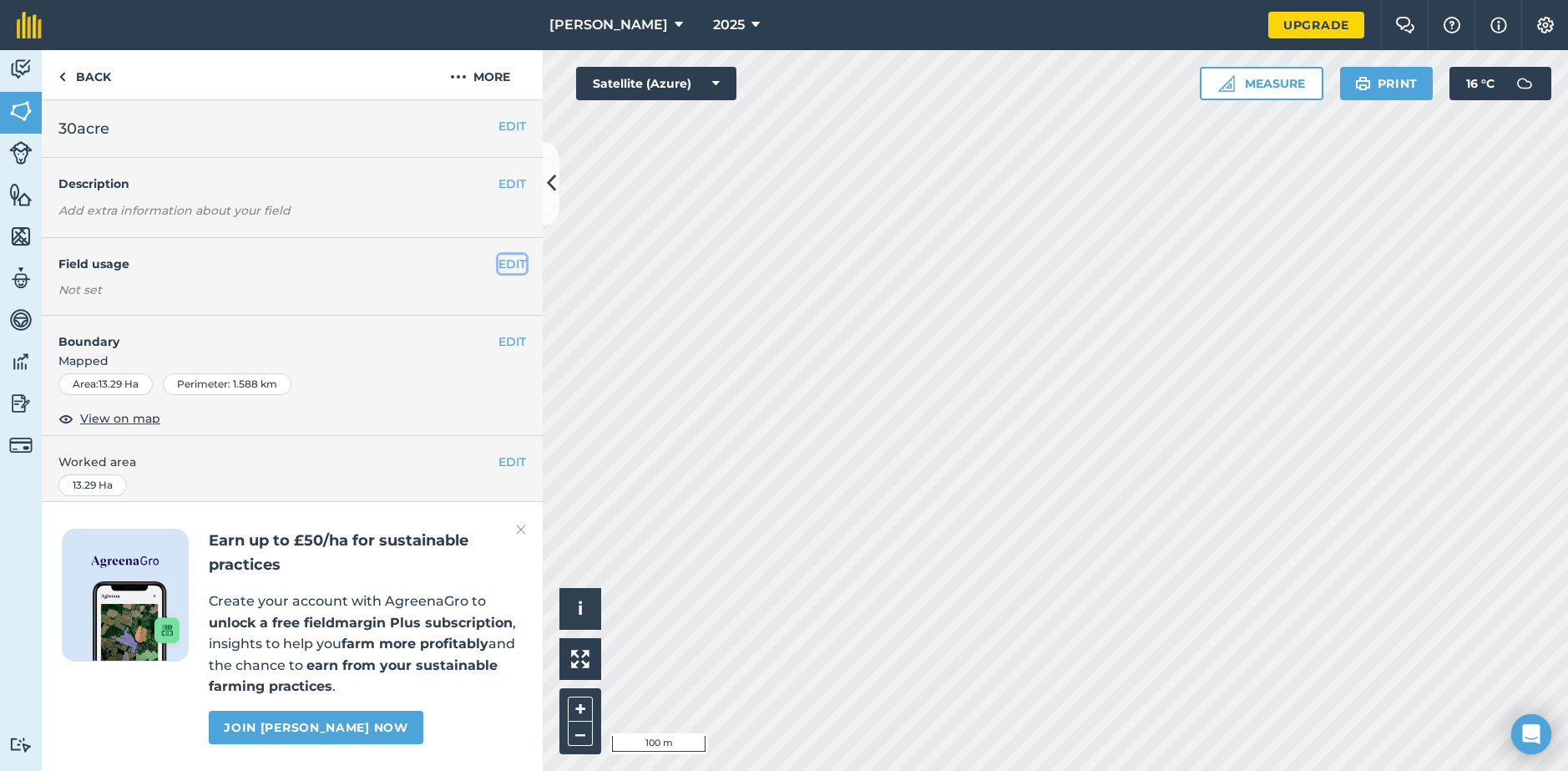
click at [501, 257] on button "EDIT" at bounding box center [512, 263] width 27 height 18
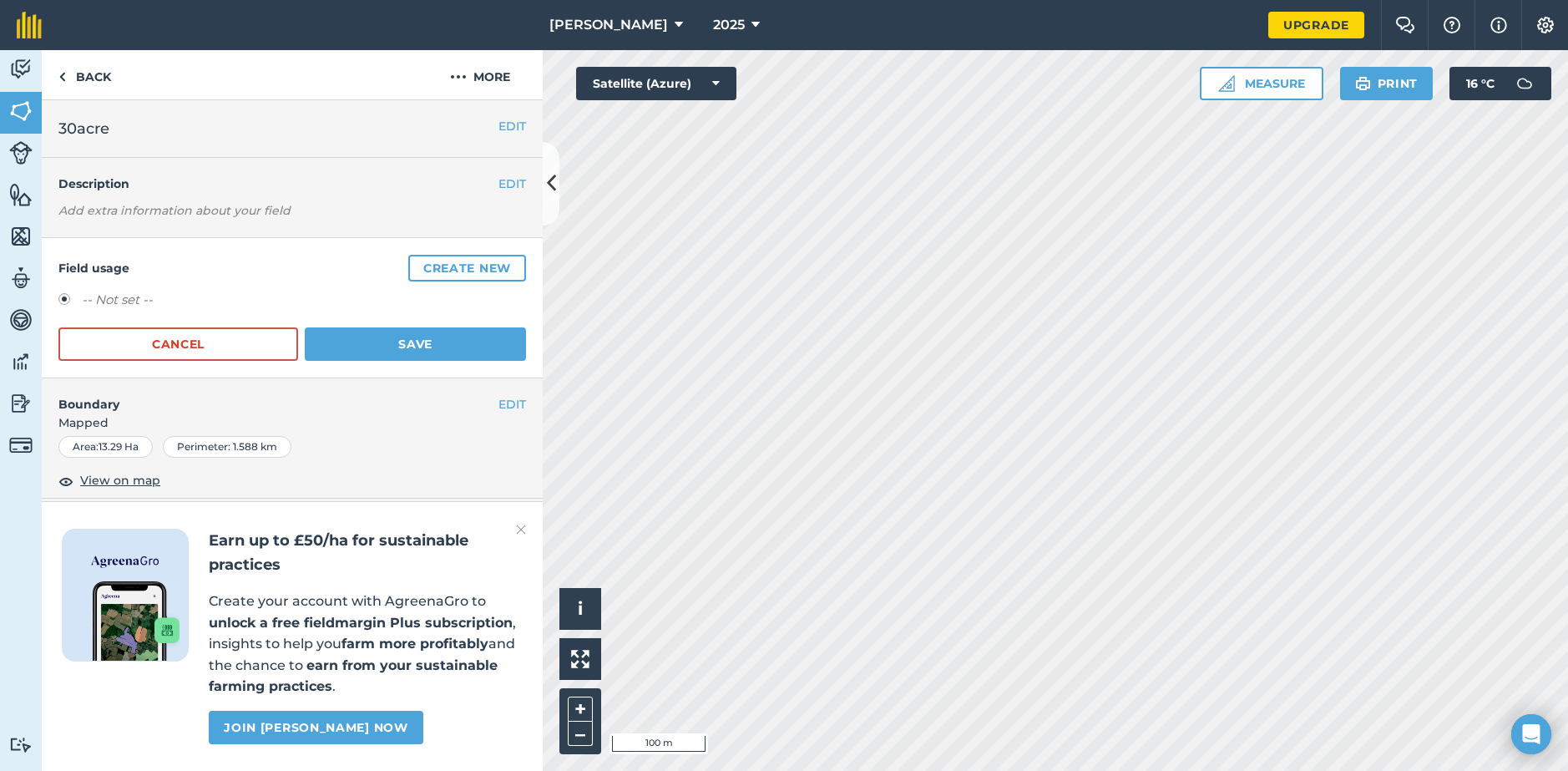
click at [62, 302] on label at bounding box center [70, 301] width 23 height 17
click at [453, 263] on button "Create new" at bounding box center [467, 267] width 118 height 26
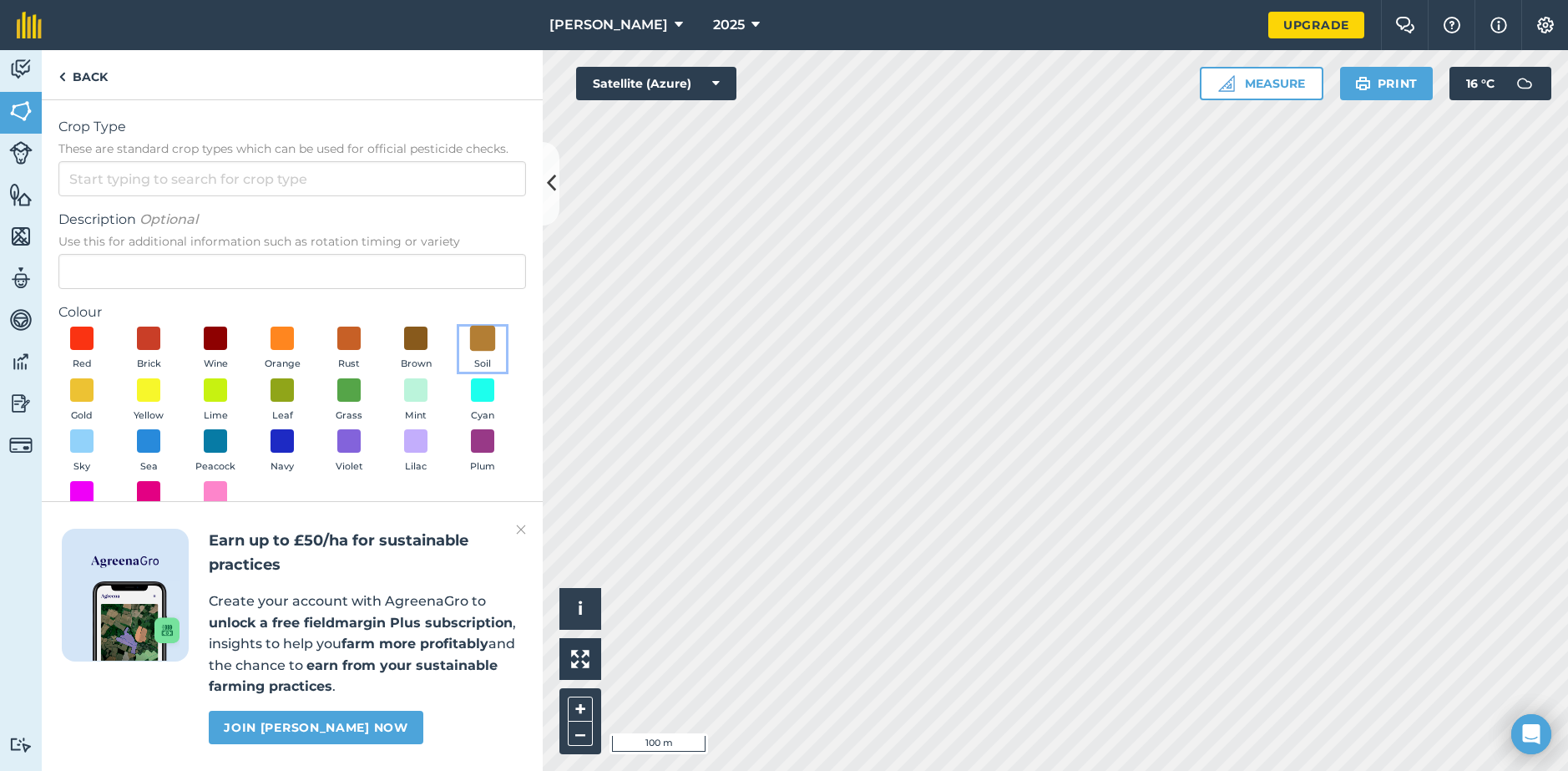
click at [480, 339] on span at bounding box center [483, 338] width 26 height 26
click at [88, 334] on span at bounding box center [82, 338] width 26 height 26
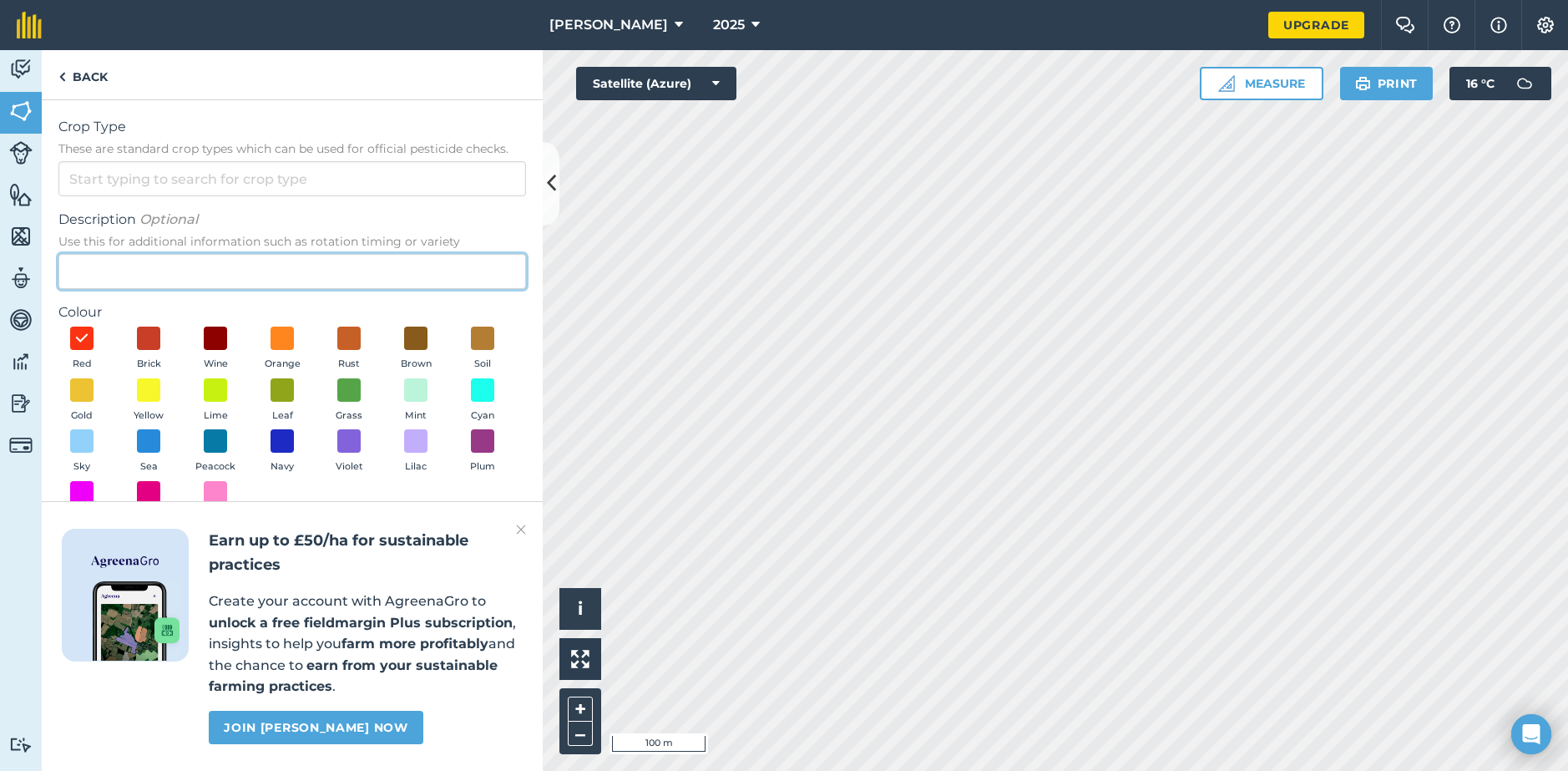
click at [238, 267] on input "Description Optional Use this for additional information such as rotation timin…" at bounding box center [292, 271] width 468 height 35
type input "Atkins Fields"
click at [58, 327] on button "Red" at bounding box center [82, 349] width 47 height 45
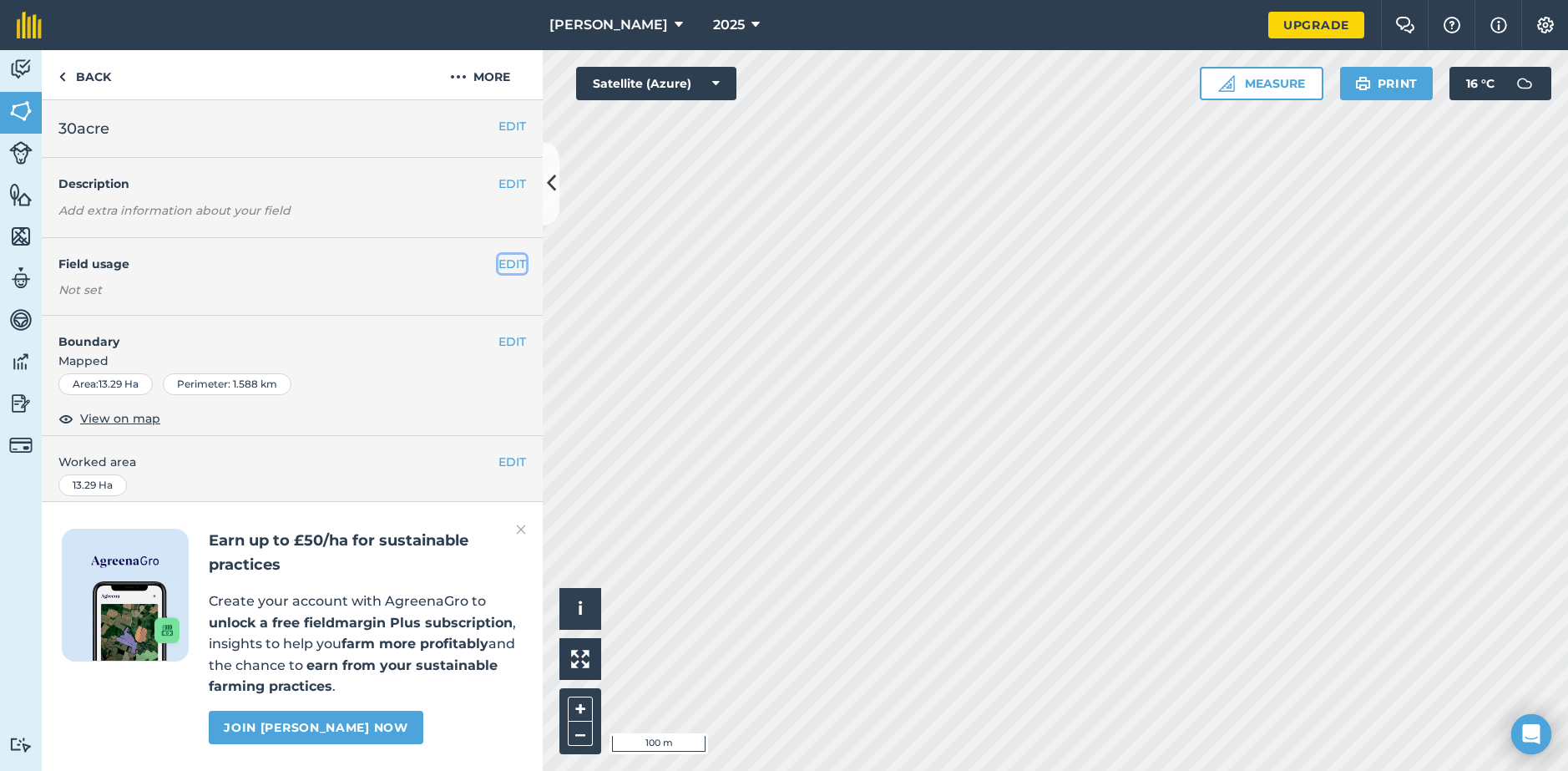
click at [503, 263] on button "EDIT" at bounding box center [512, 263] width 27 height 18
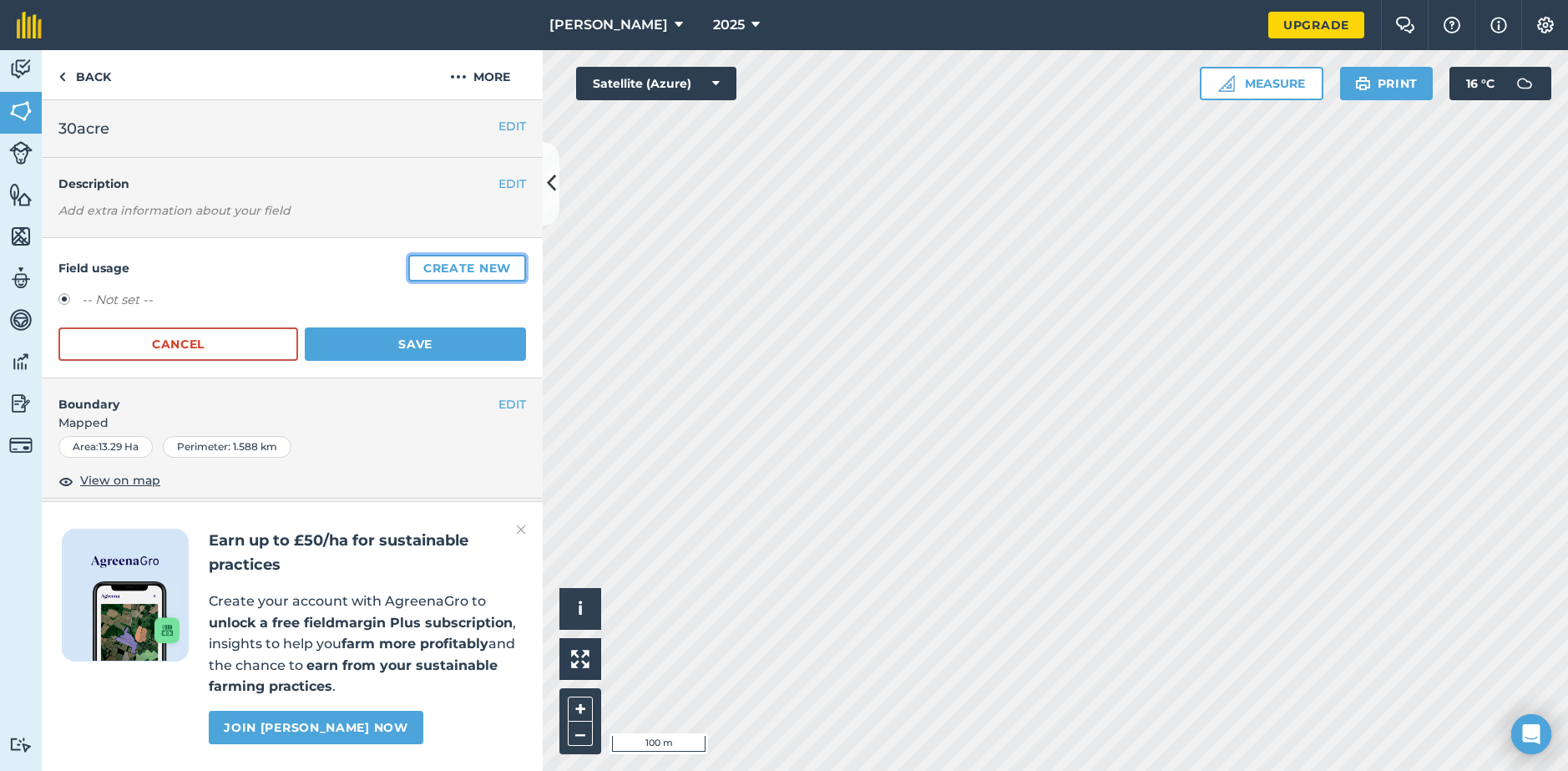
click at [469, 267] on button "Create new" at bounding box center [467, 267] width 118 height 26
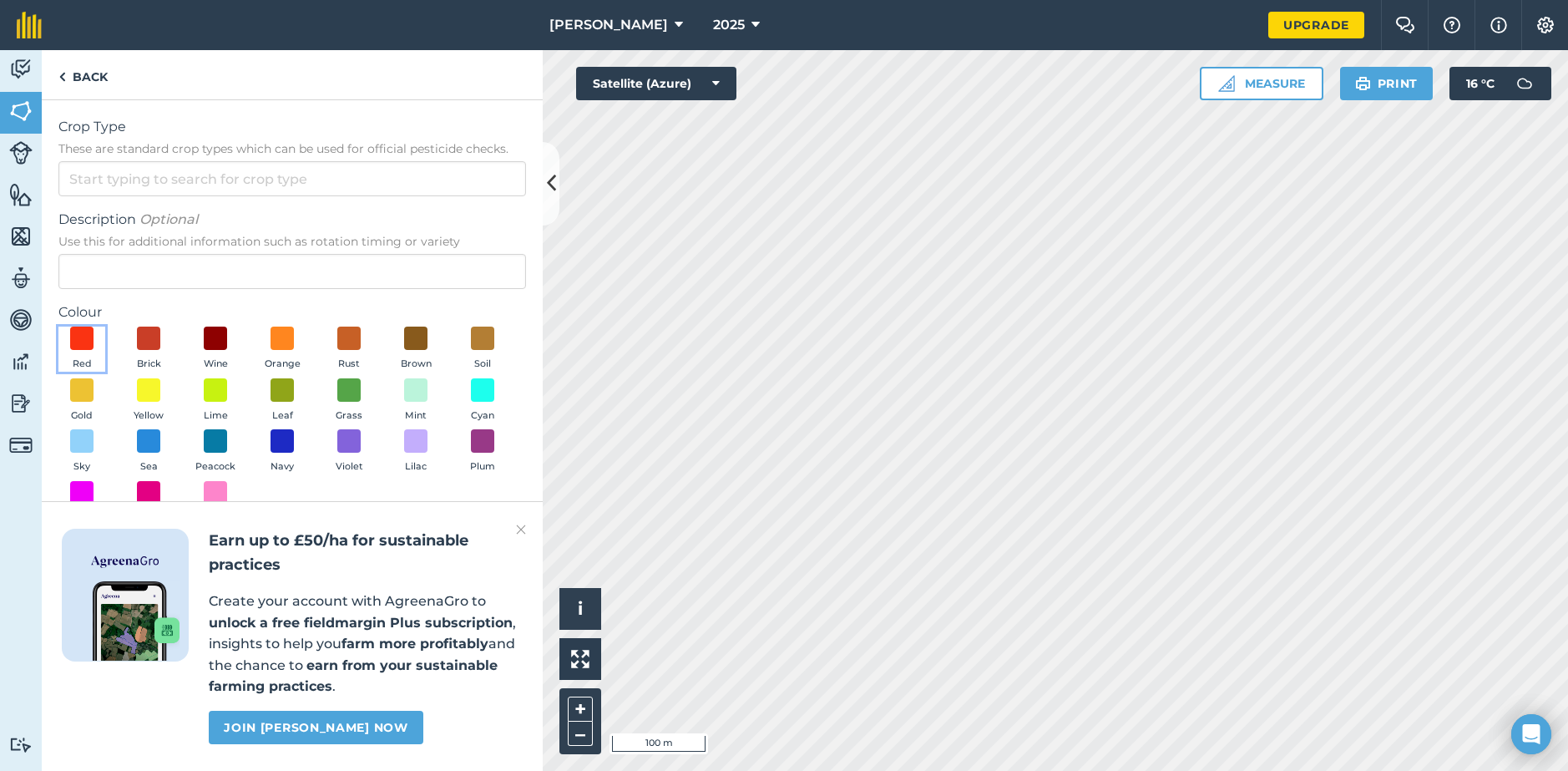
click at [94, 342] on button "Red" at bounding box center [82, 349] width 47 height 45
click at [520, 529] on img at bounding box center [521, 529] width 10 height 20
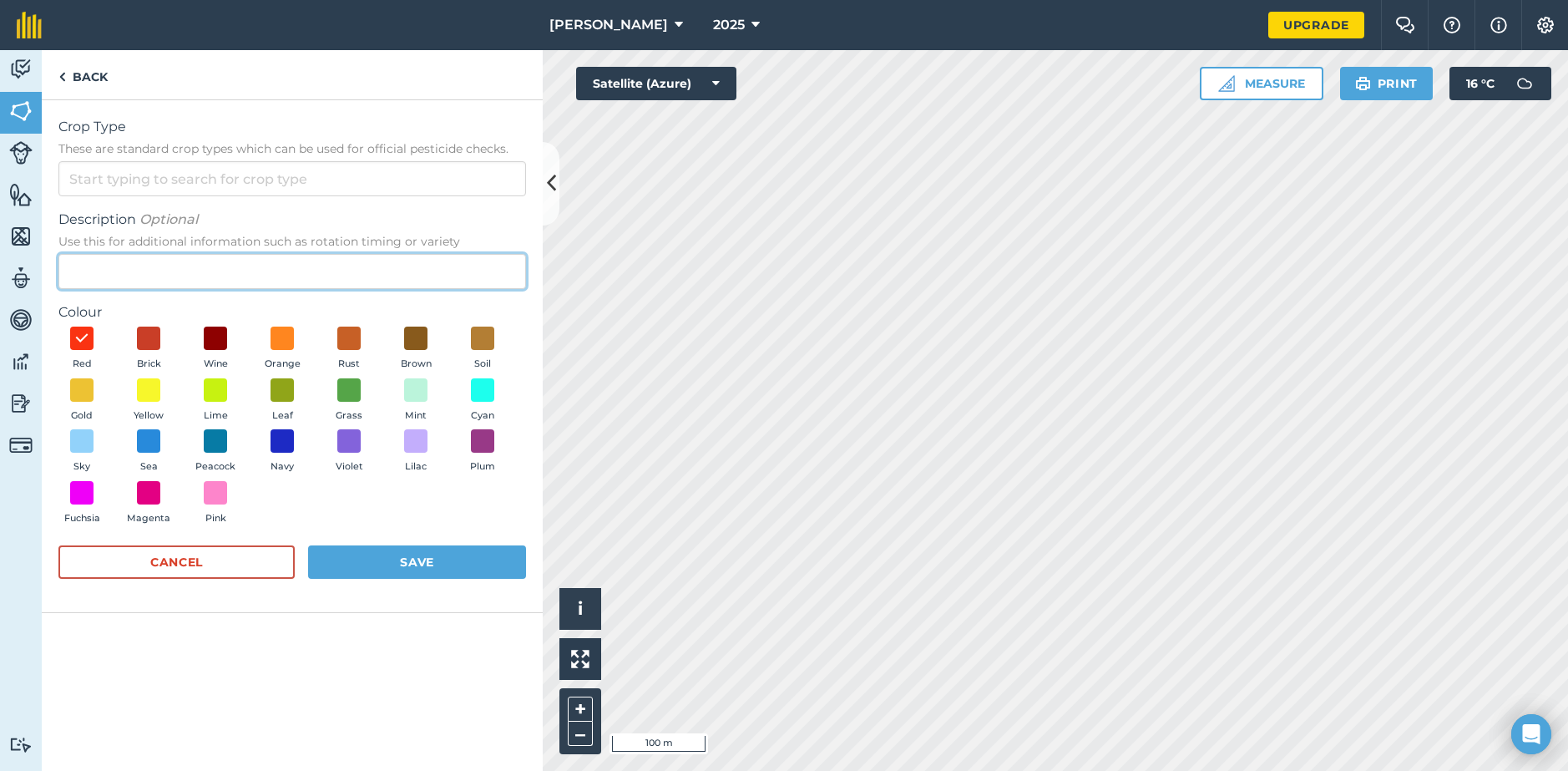
click at [241, 264] on input "Description Optional Use this for additional information such as rotation timin…" at bounding box center [292, 271] width 468 height 35
type input "Atkins Fields"
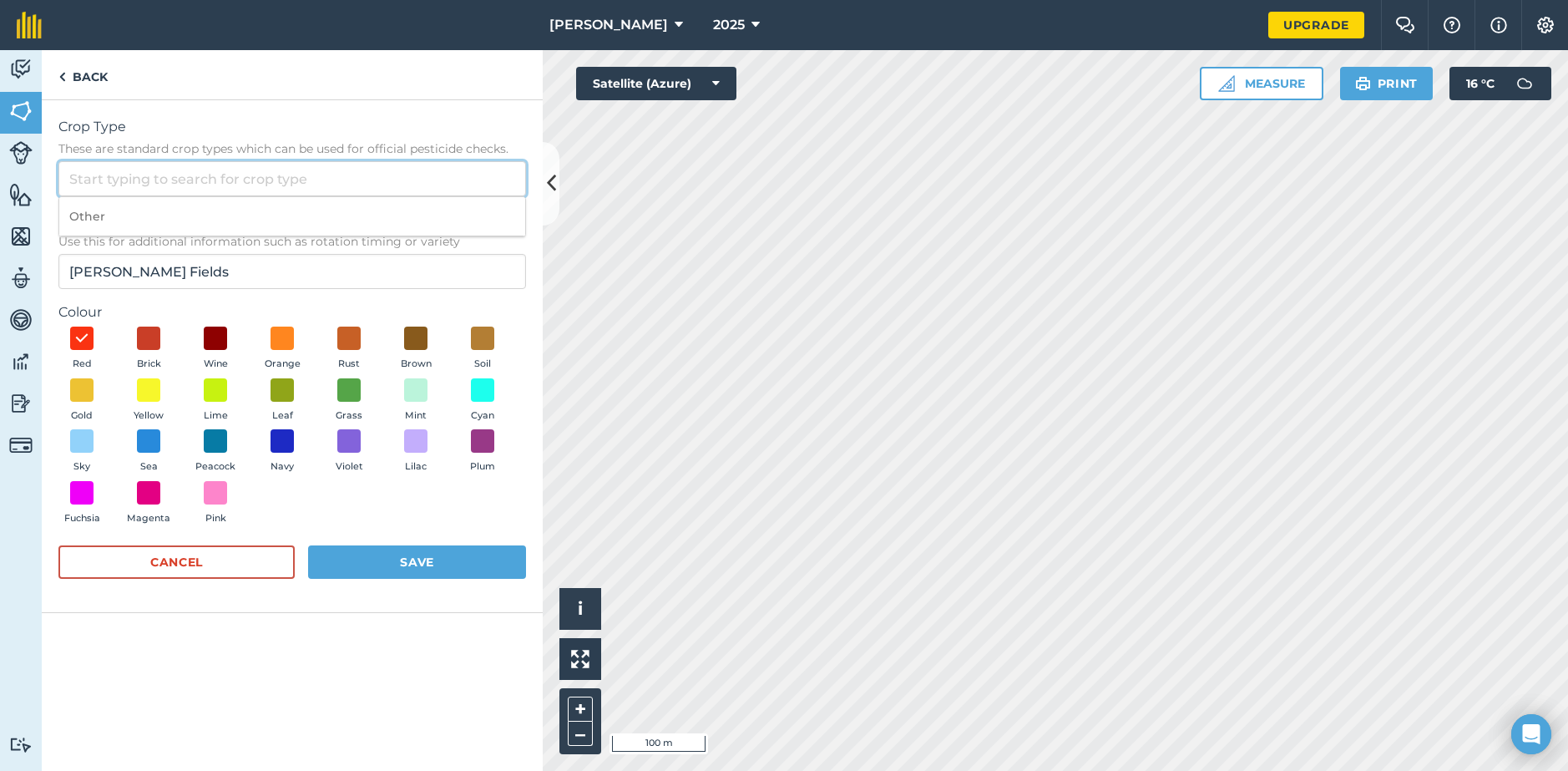
click at [406, 180] on input "Crop Type These are standard crop types which can be used for official pesticid…" at bounding box center [292, 179] width 468 height 35
click at [391, 213] on li "Other" at bounding box center [292, 217] width 466 height 39
type input "Other"
click at [436, 558] on button "Save" at bounding box center [417, 562] width 218 height 33
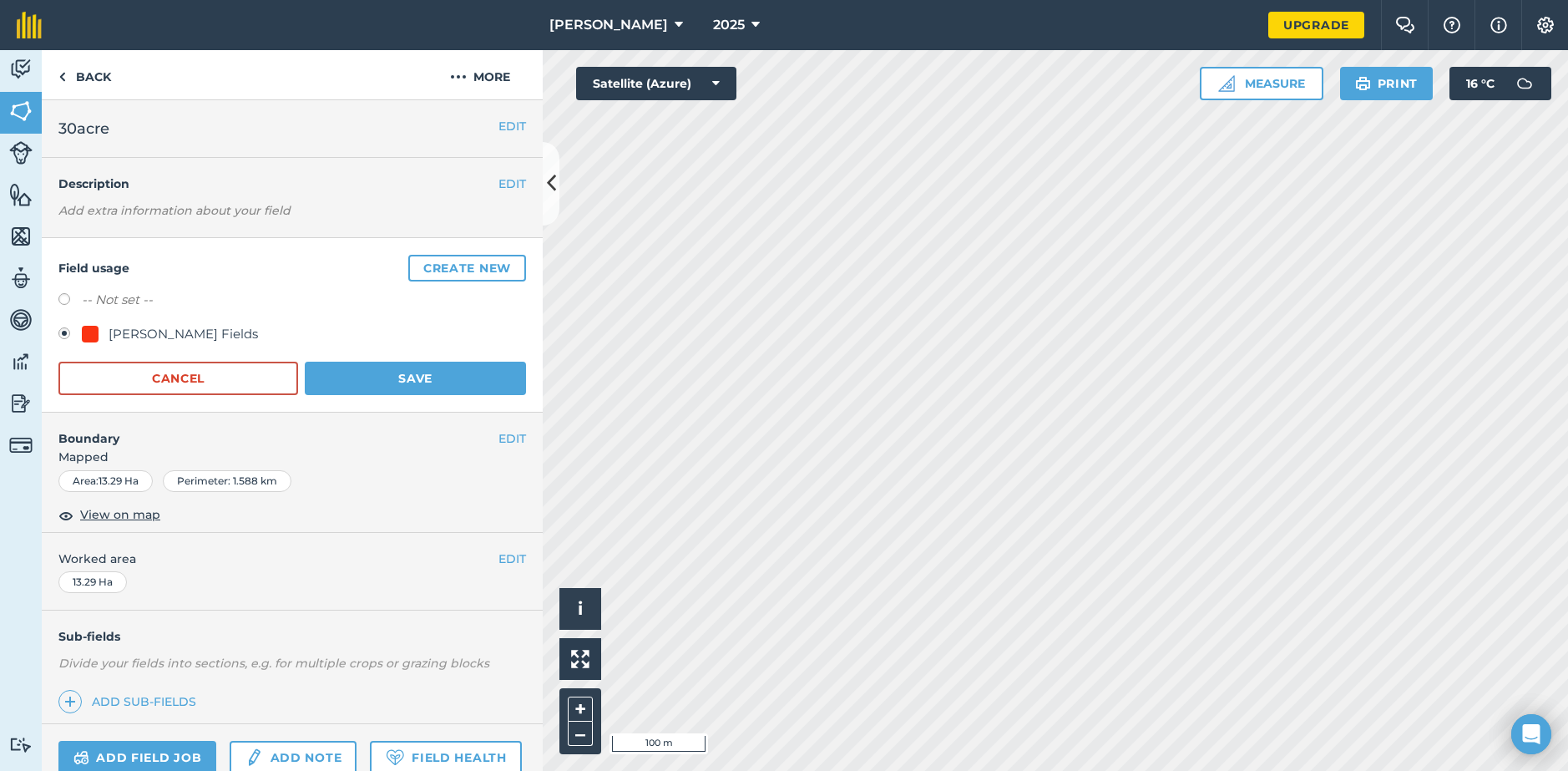
click at [75, 333] on label at bounding box center [70, 335] width 23 height 17
click at [421, 378] on button "Save" at bounding box center [416, 378] width 222 height 33
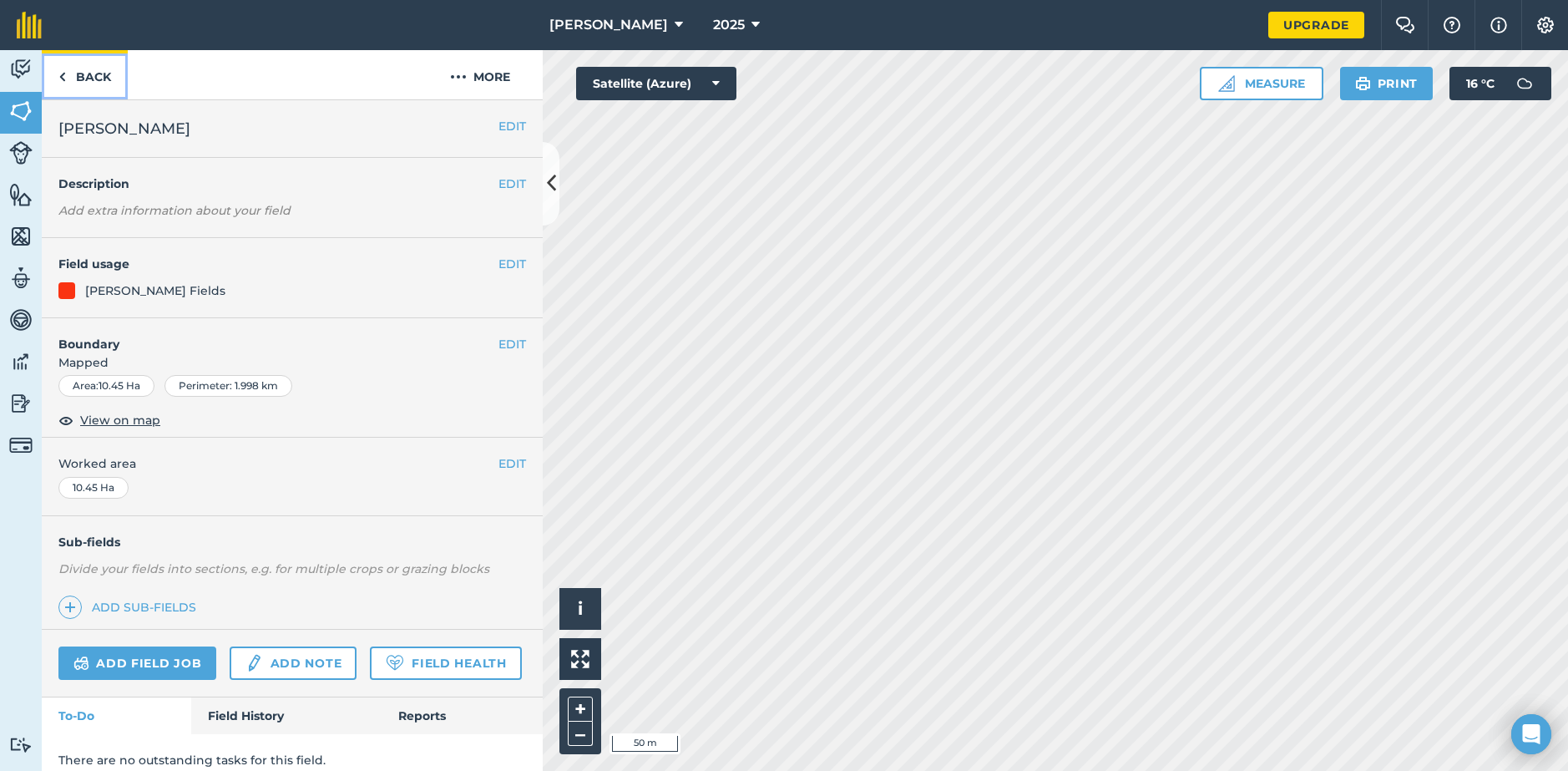
click at [75, 80] on link "Back" at bounding box center [85, 75] width 86 height 50
click at [92, 81] on link "Back" at bounding box center [85, 75] width 86 height 50
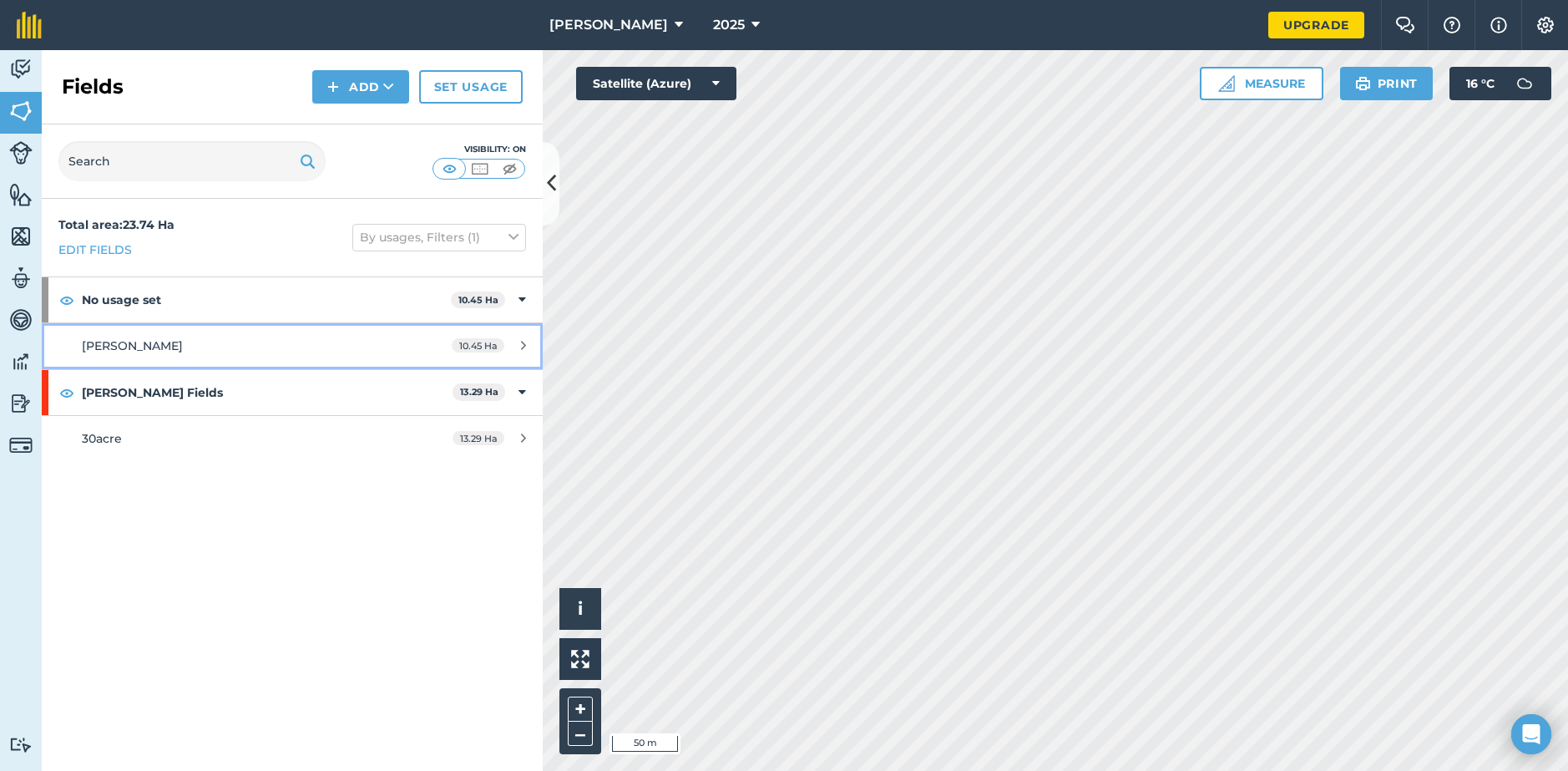
click at [313, 347] on div "beachy" at bounding box center [238, 345] width 314 height 18
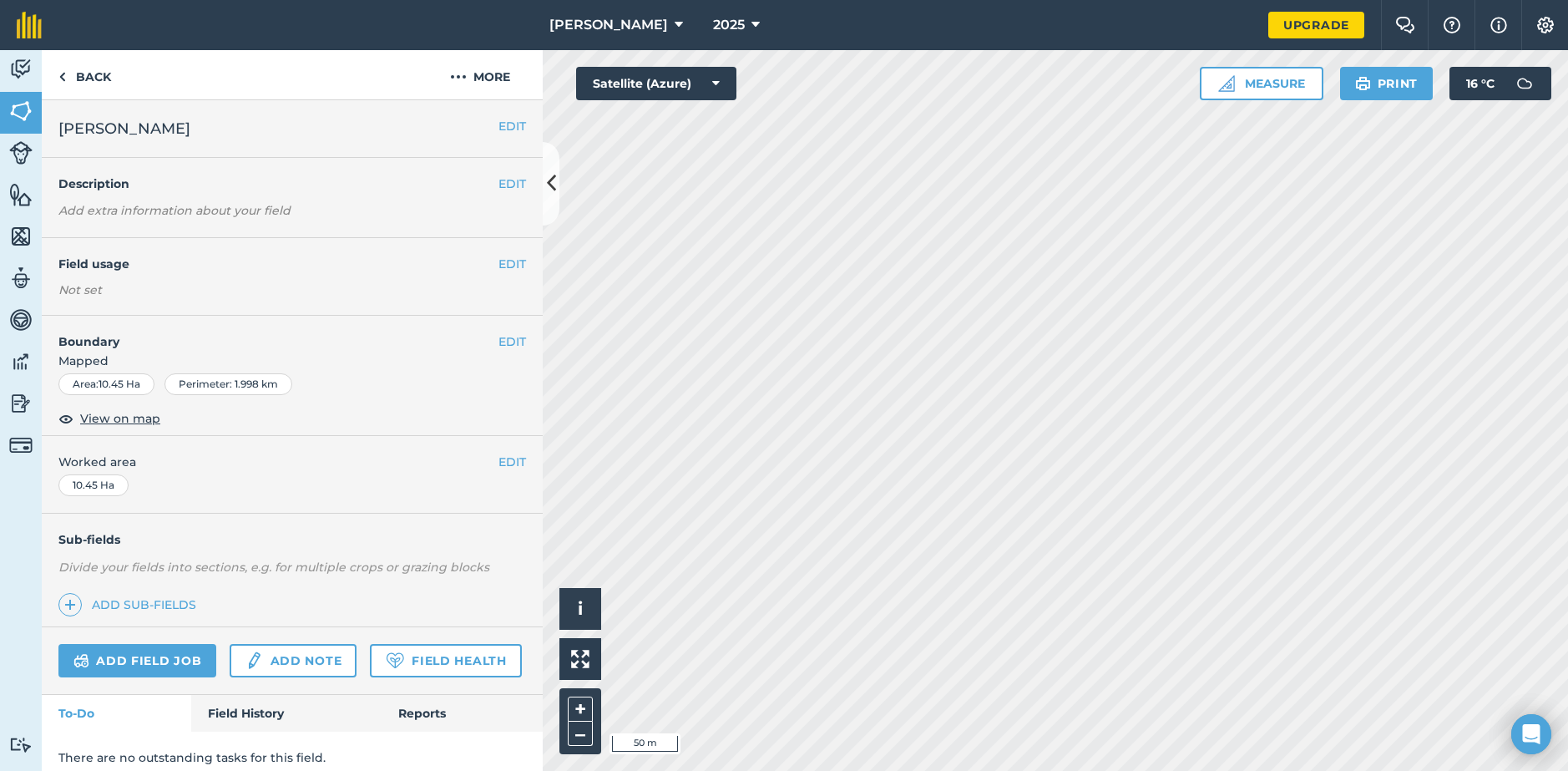
click at [483, 263] on h4 "Field usage" at bounding box center [278, 263] width 440 height 18
click at [499, 262] on button "EDIT" at bounding box center [512, 263] width 27 height 18
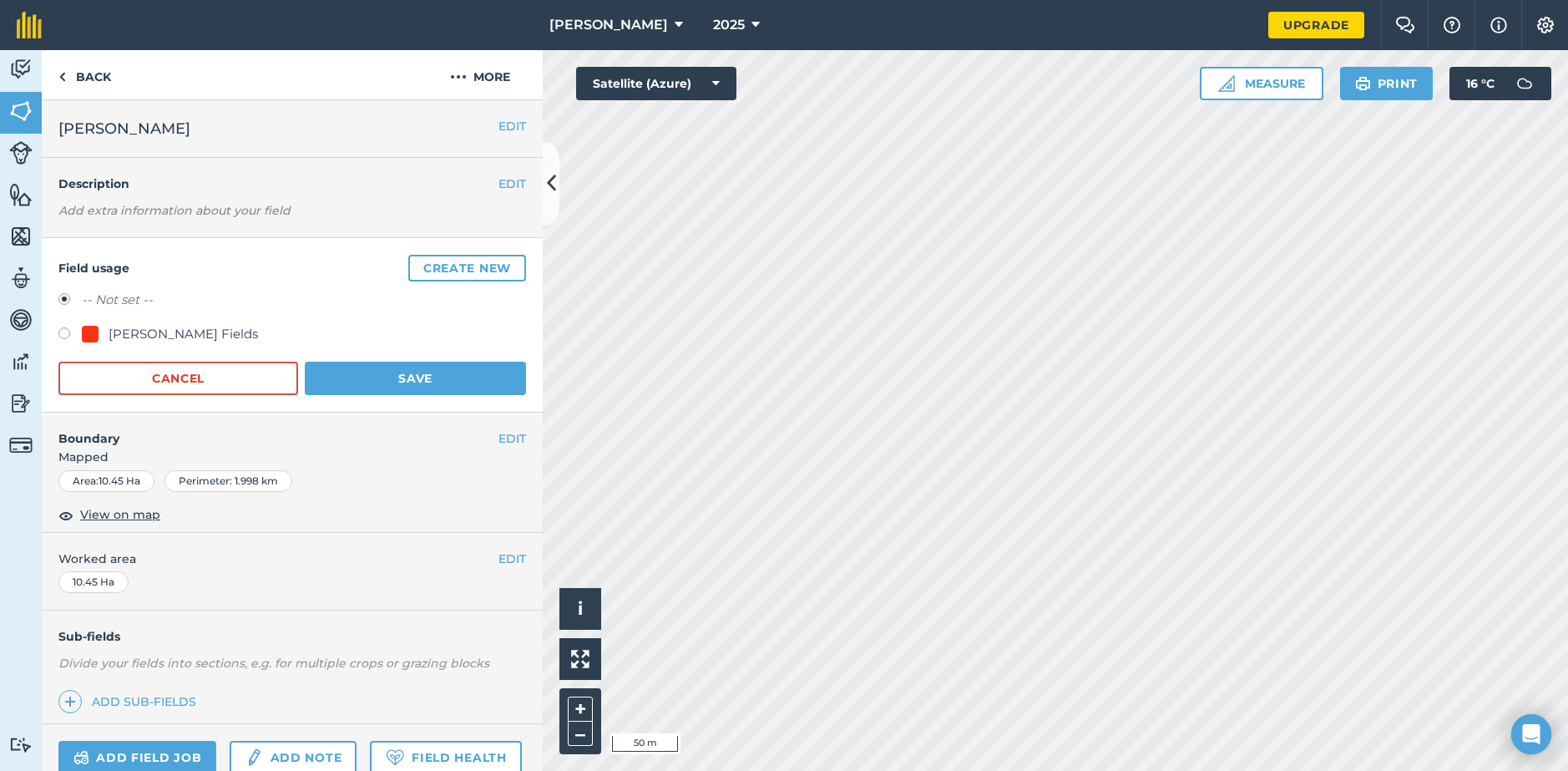
click at [63, 329] on label at bounding box center [70, 335] width 23 height 17
radio input "true"
radio input "false"
click at [369, 382] on button "Save" at bounding box center [416, 378] width 222 height 33
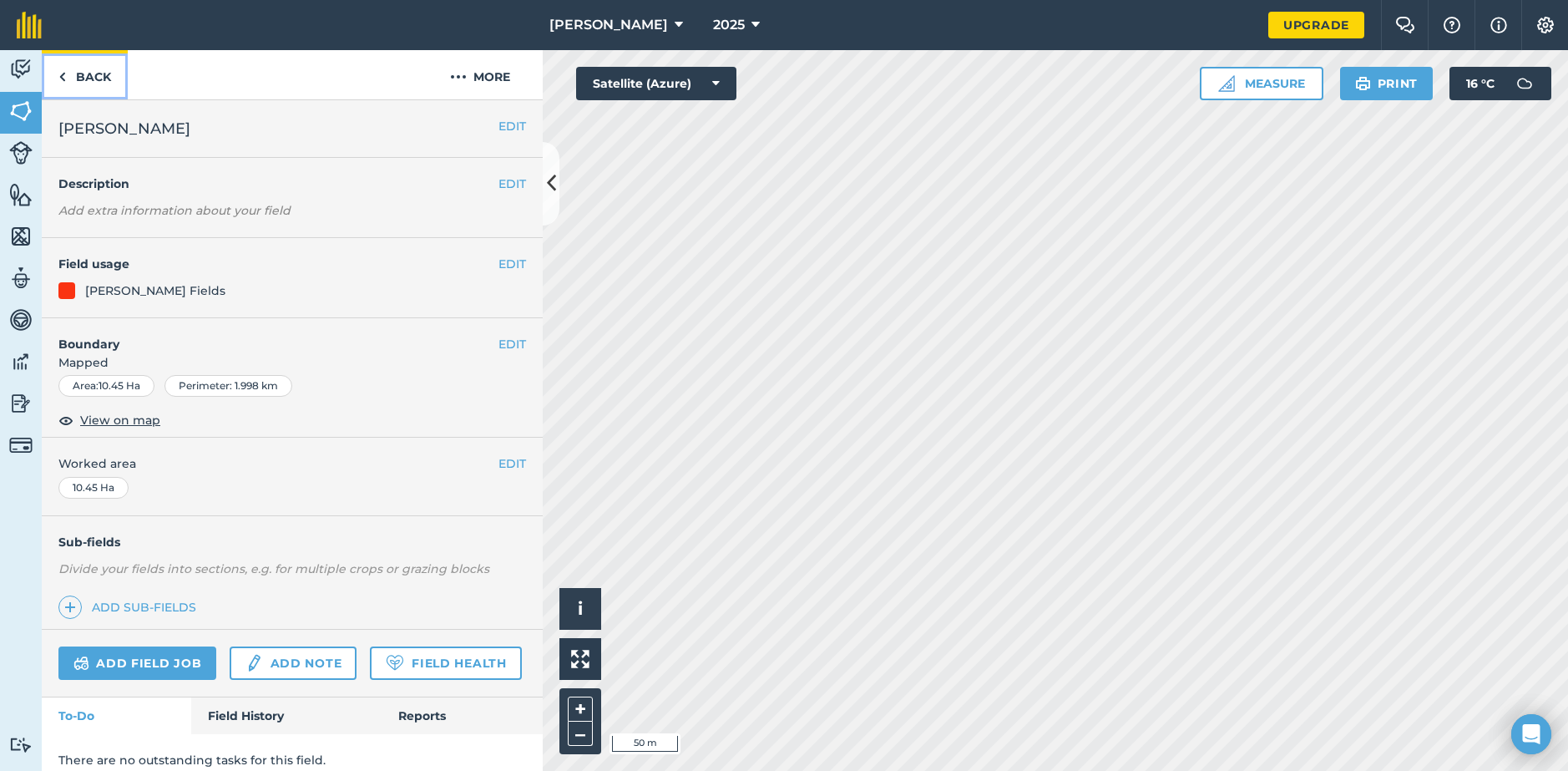
click at [89, 72] on link "Back" at bounding box center [85, 75] width 86 height 50
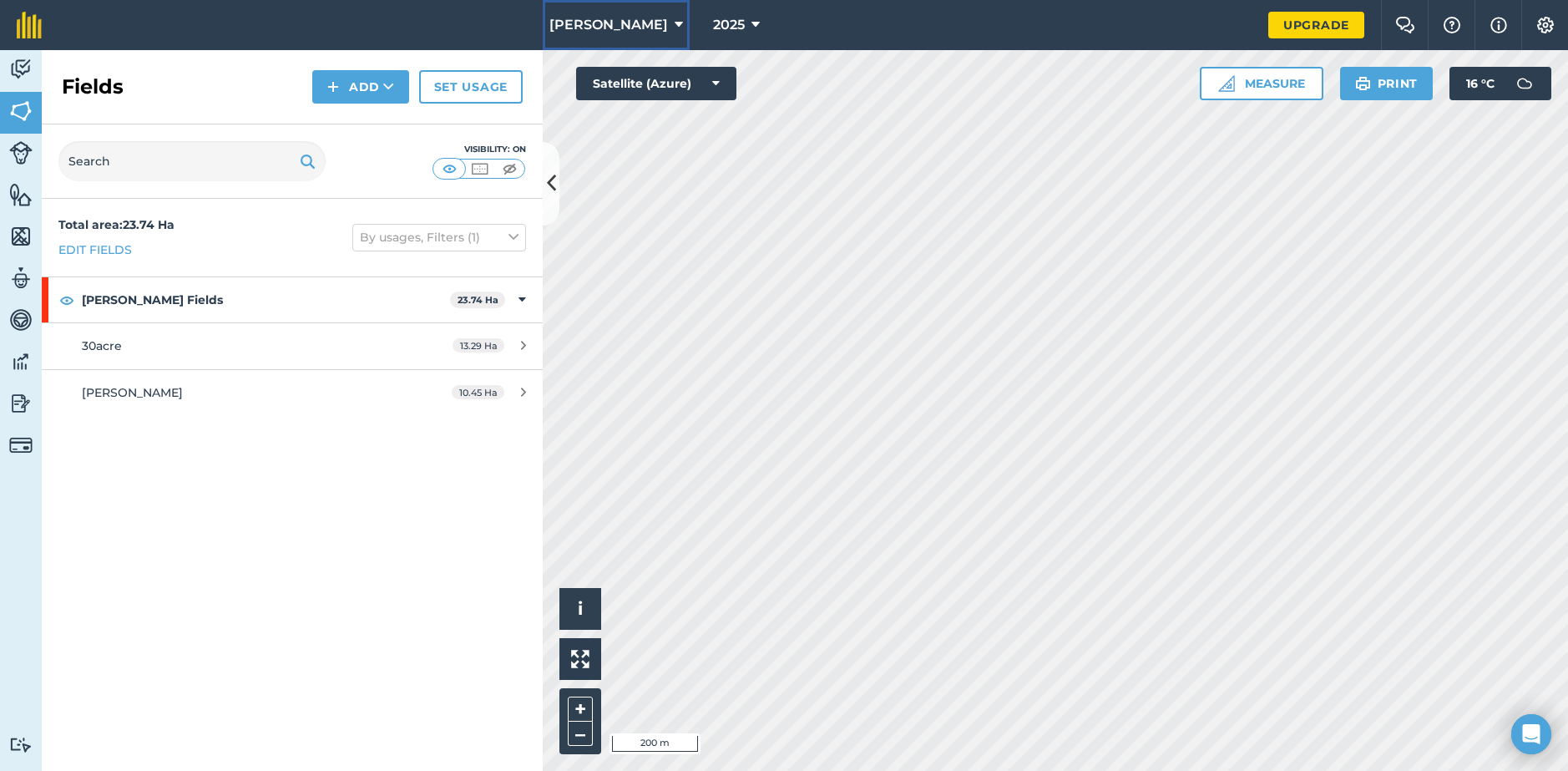
click at [619, 23] on span "[PERSON_NAME]" at bounding box center [609, 24] width 119 height 20
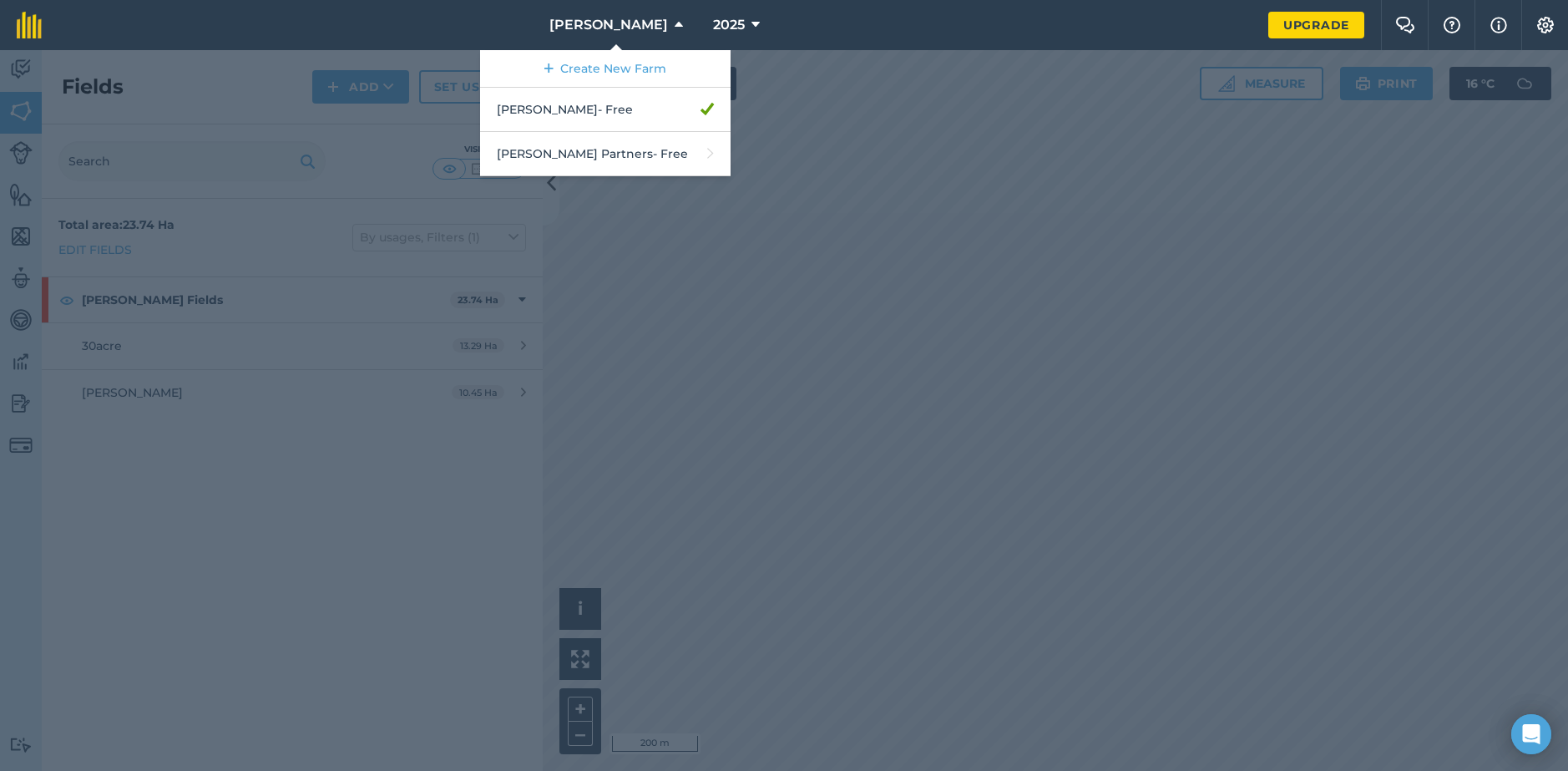
click at [993, 189] on div at bounding box center [784, 410] width 1568 height 720
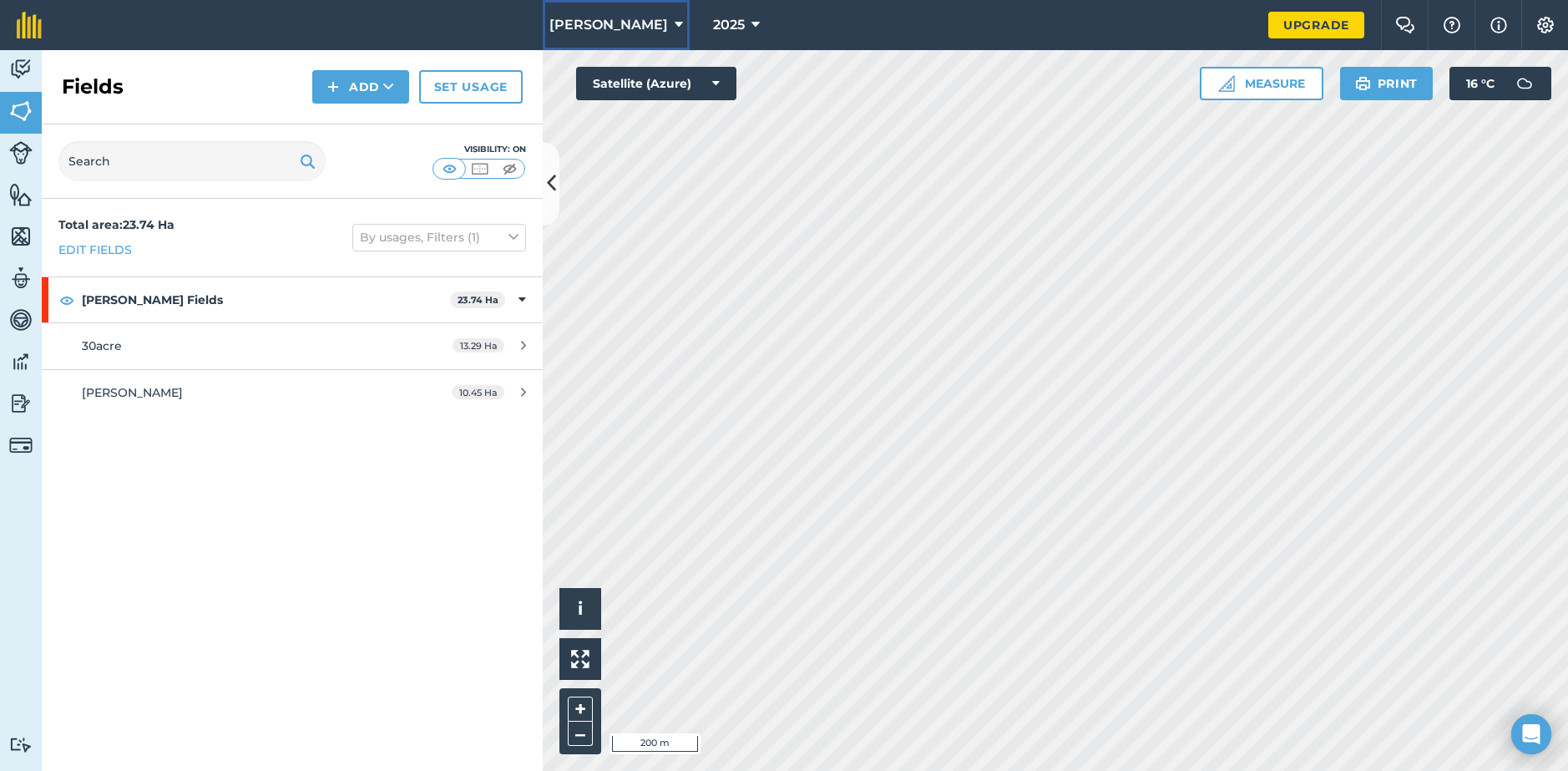
click at [625, 35] on button "[PERSON_NAME]" at bounding box center [615, 25] width 147 height 51
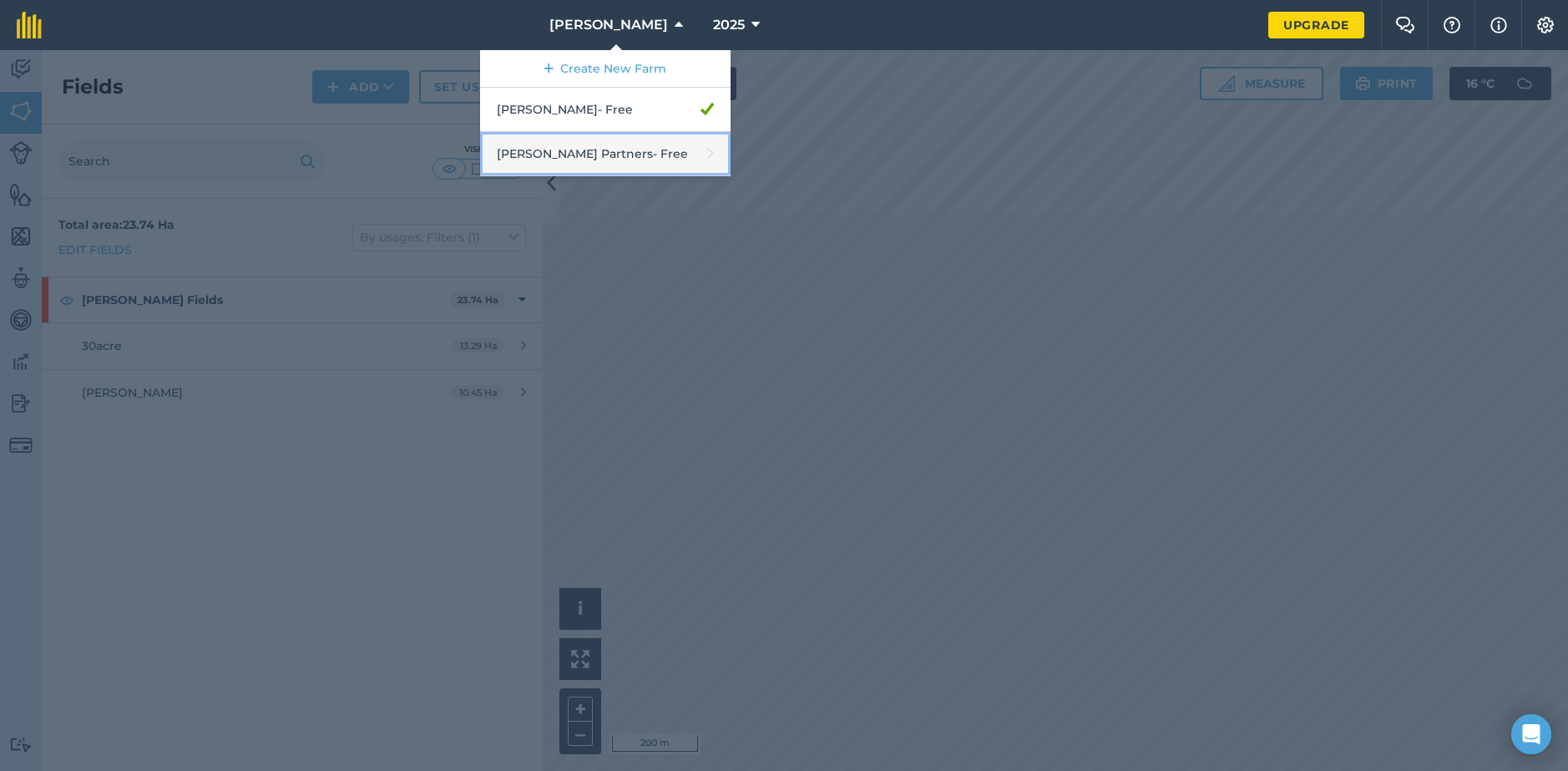
click at [632, 153] on link "Parkinson Partners - Free" at bounding box center [606, 155] width 251 height 45
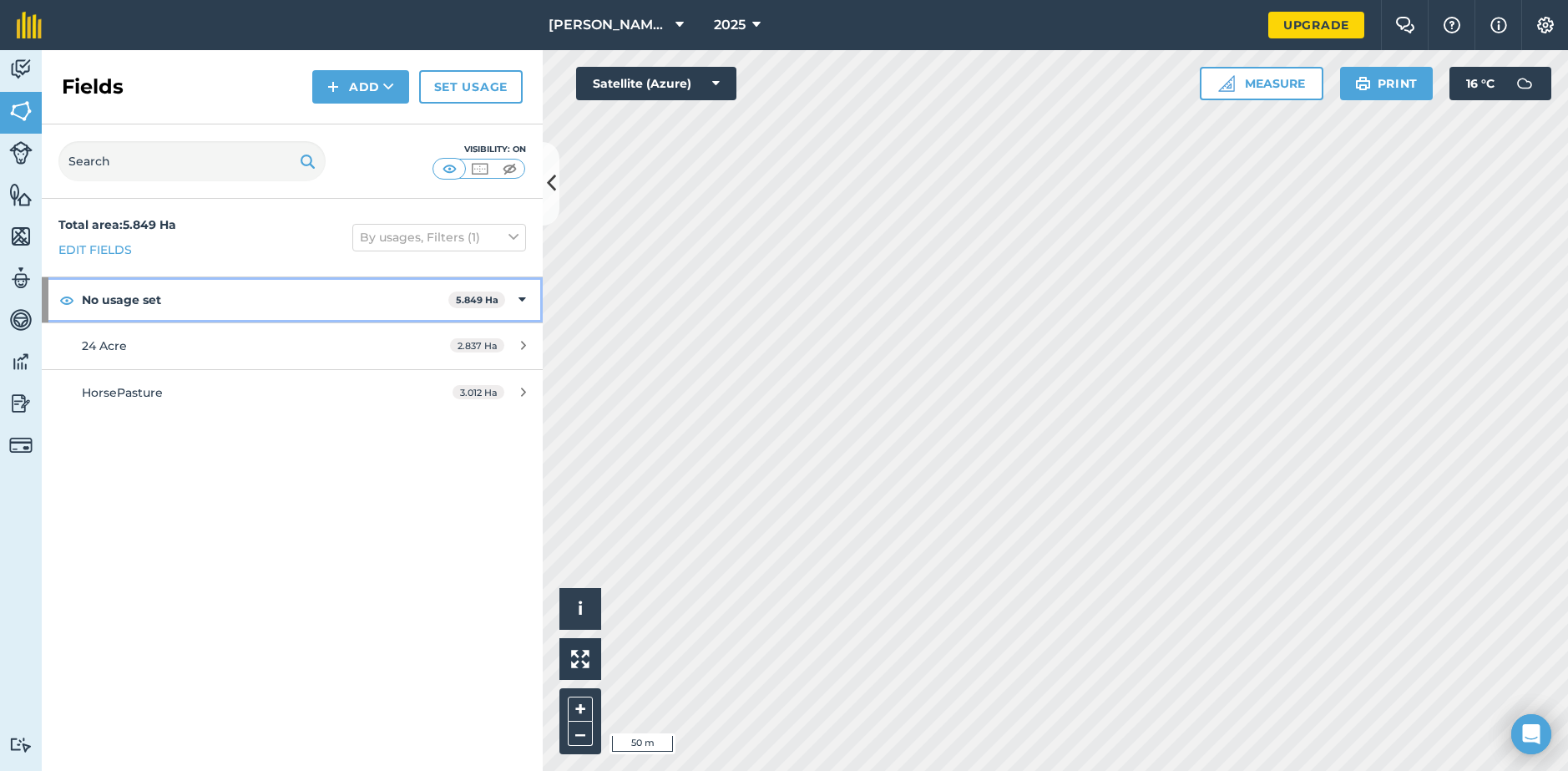
click at [216, 303] on strong "No usage set" at bounding box center [264, 299] width 366 height 45
click at [216, 301] on strong "No usage set" at bounding box center [266, 299] width 370 height 45
click at [142, 338] on div "24 Acre" at bounding box center [238, 345] width 314 height 18
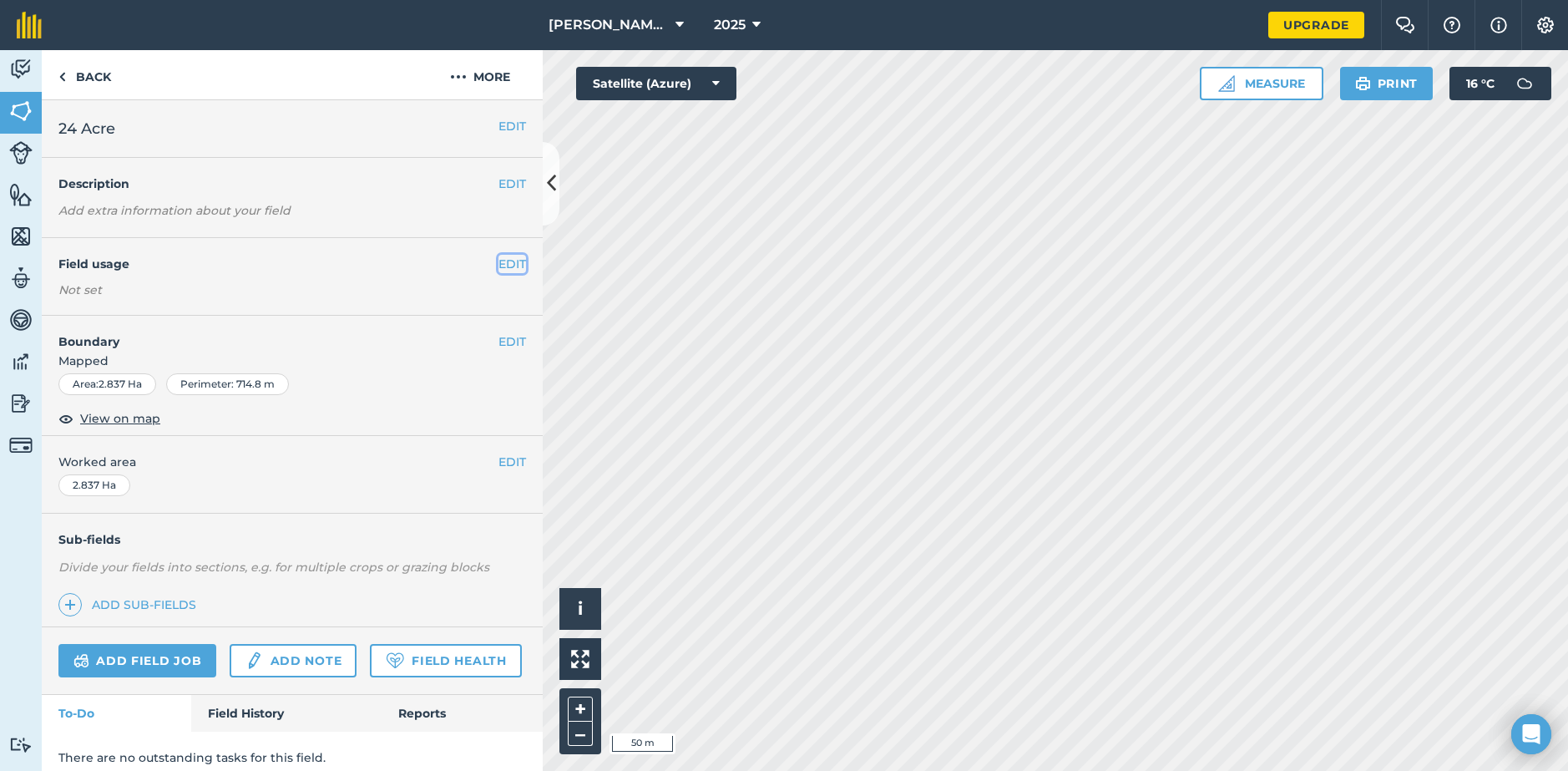
click at [499, 263] on button "EDIT" at bounding box center [512, 263] width 27 height 18
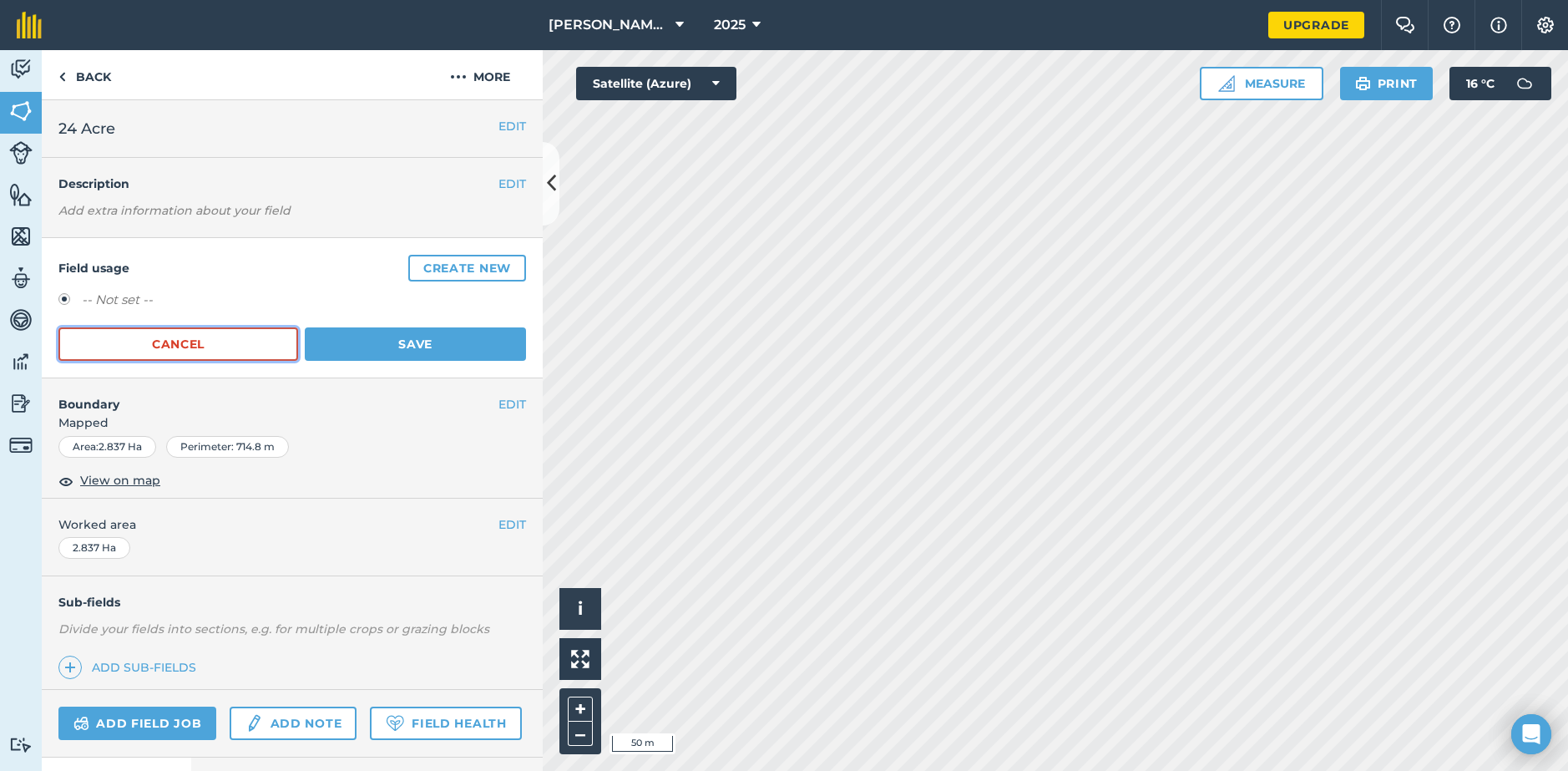
click at [193, 347] on button "Cancel" at bounding box center [178, 344] width 240 height 33
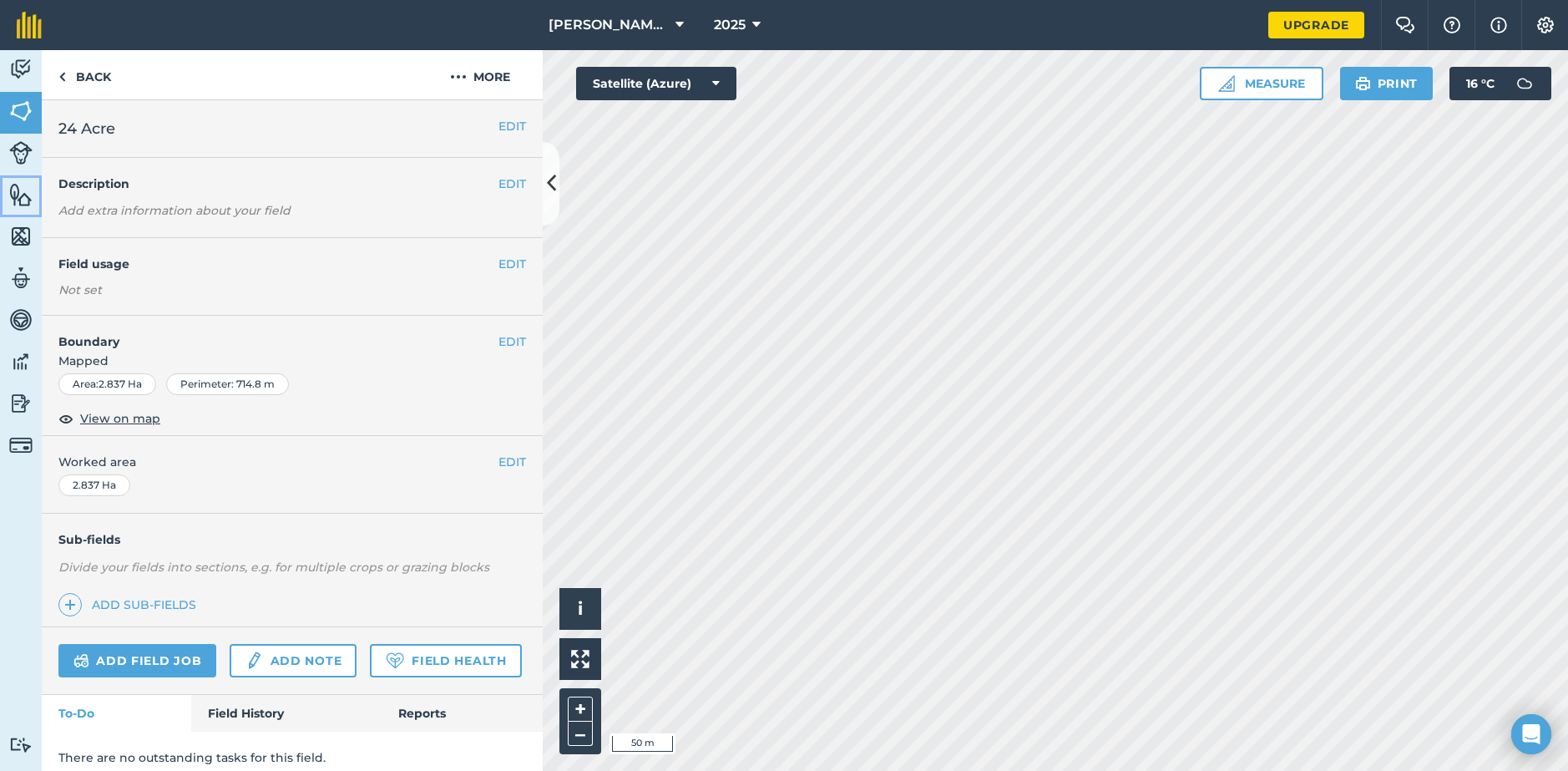
click at [15, 182] on img at bounding box center [20, 194] width 23 height 25
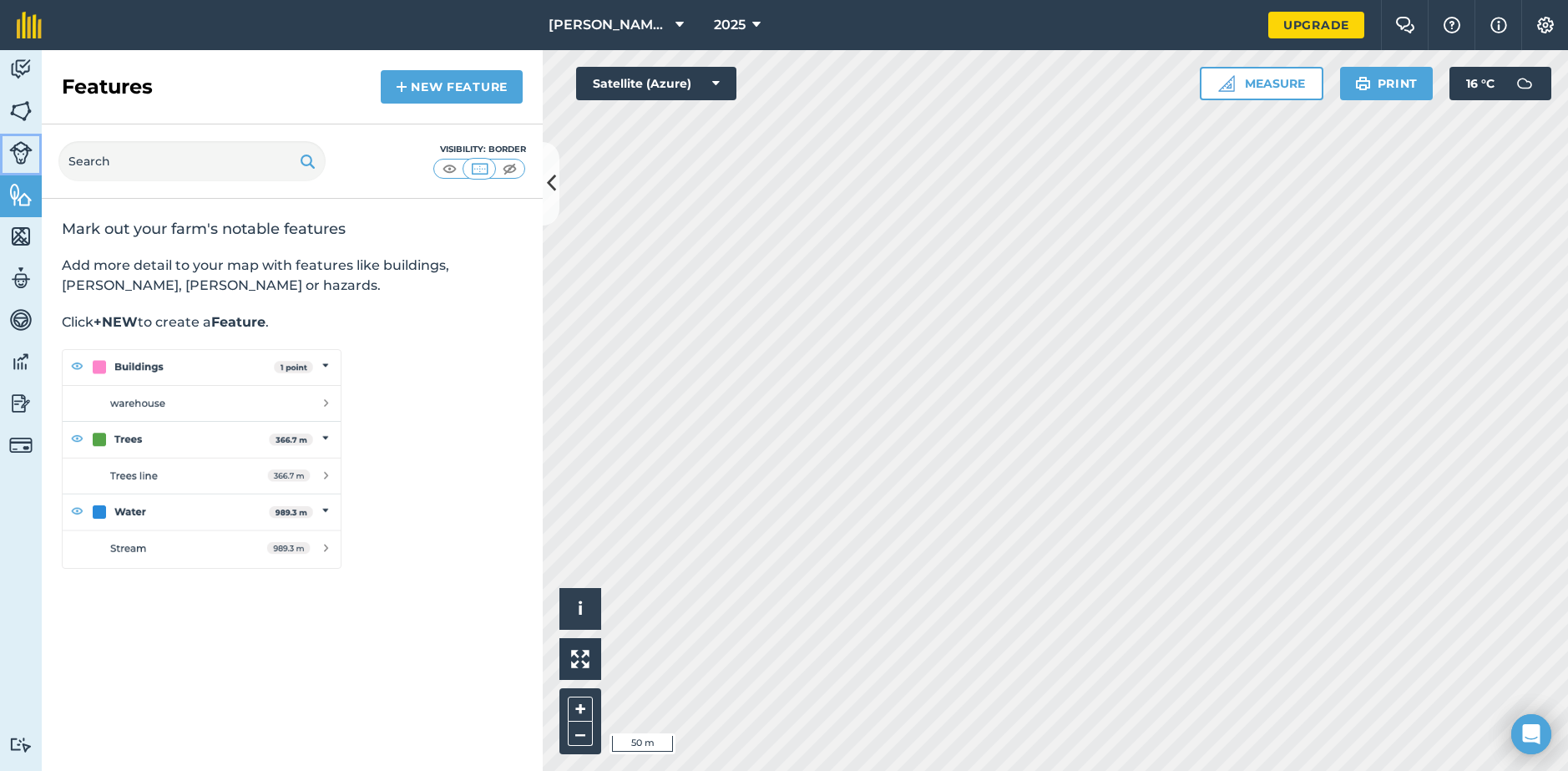
click at [26, 137] on link "Livestock" at bounding box center [20, 154] width 42 height 42
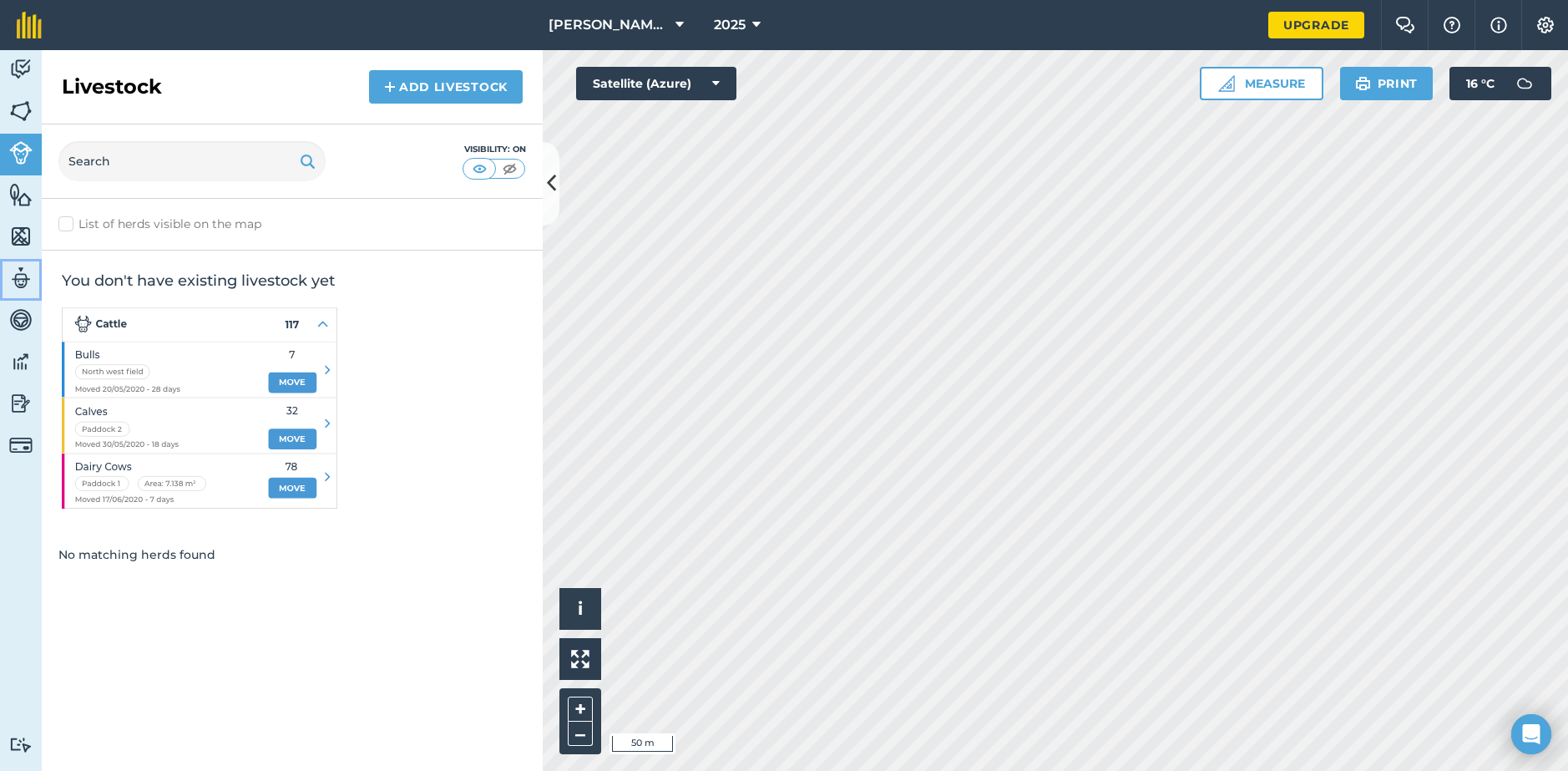
click at [25, 270] on img at bounding box center [20, 278] width 23 height 25
select select "MEMBER"
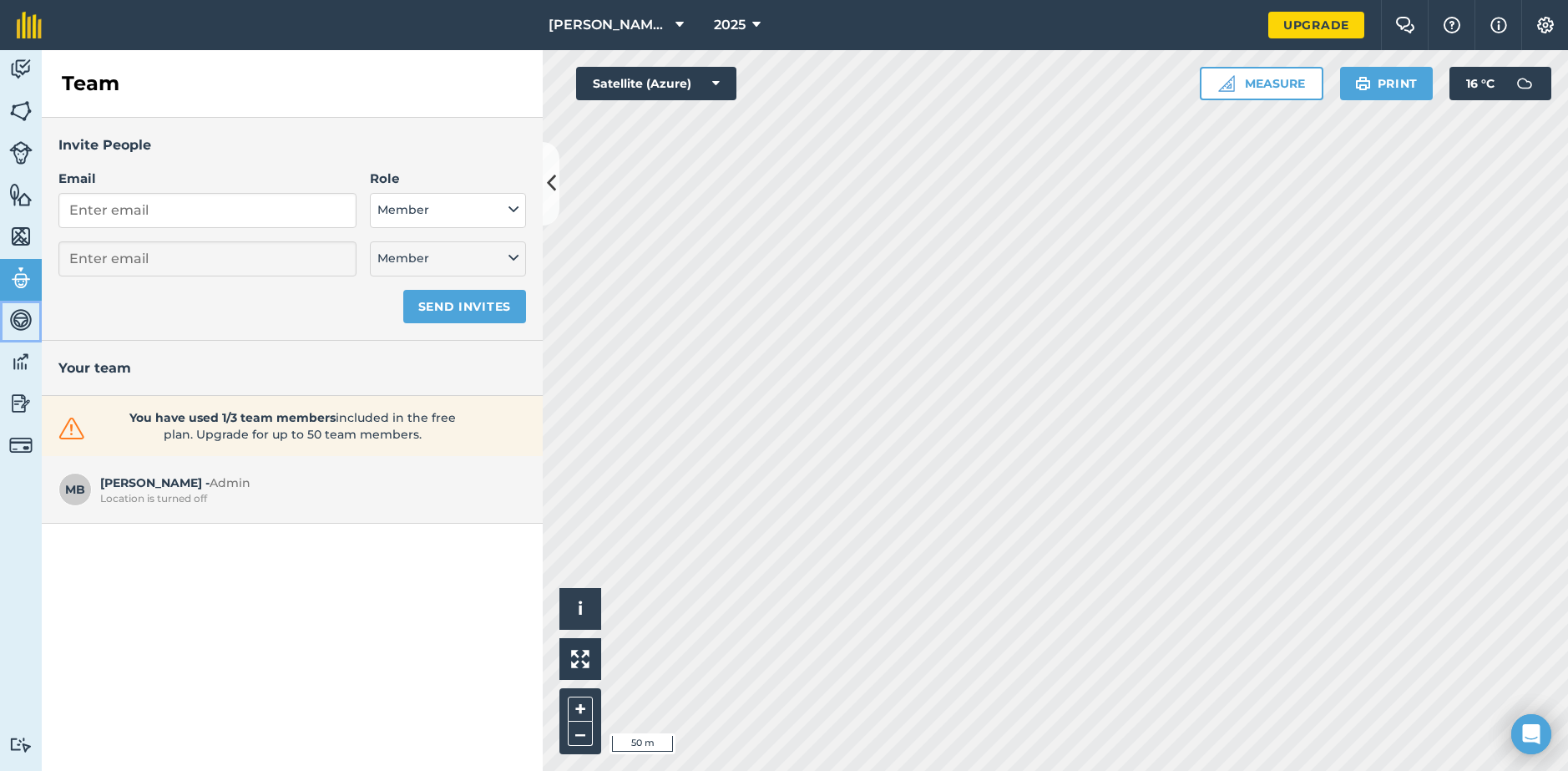
click at [33, 311] on link "Vehicles" at bounding box center [20, 321] width 42 height 42
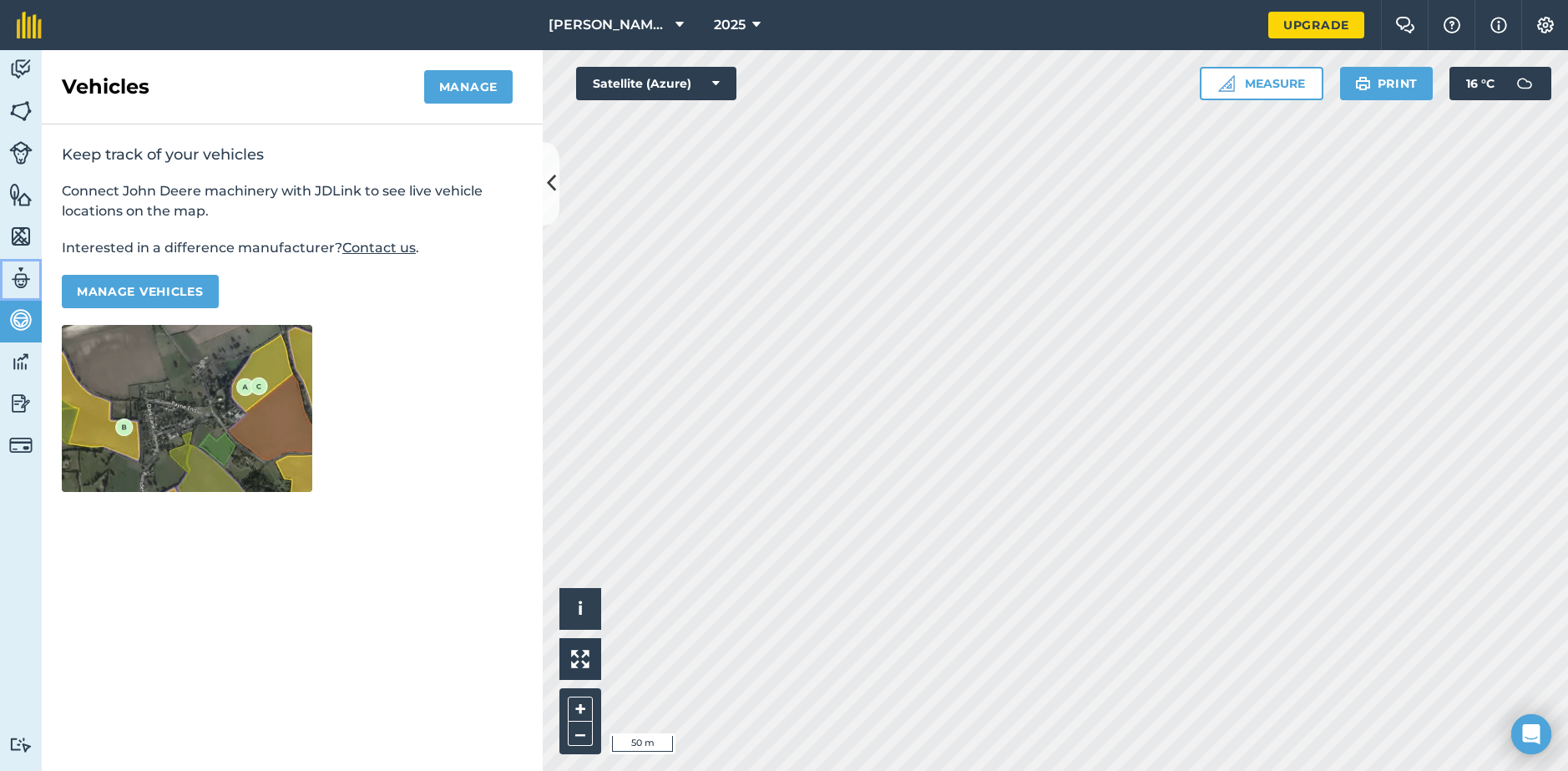
click at [32, 280] on img at bounding box center [20, 278] width 23 height 25
select select "MEMBER"
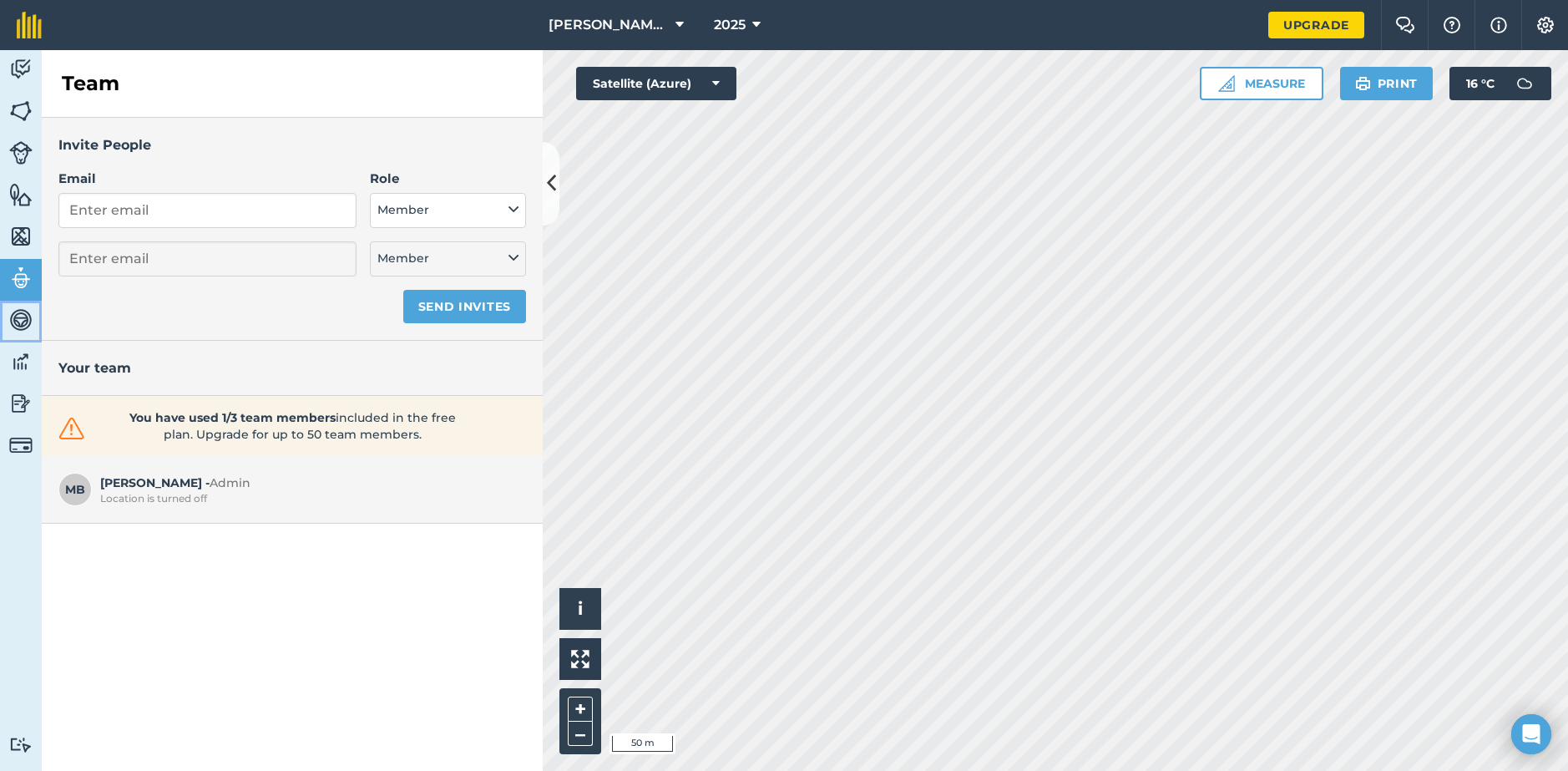
click at [33, 323] on link "Vehicles" at bounding box center [20, 321] width 42 height 42
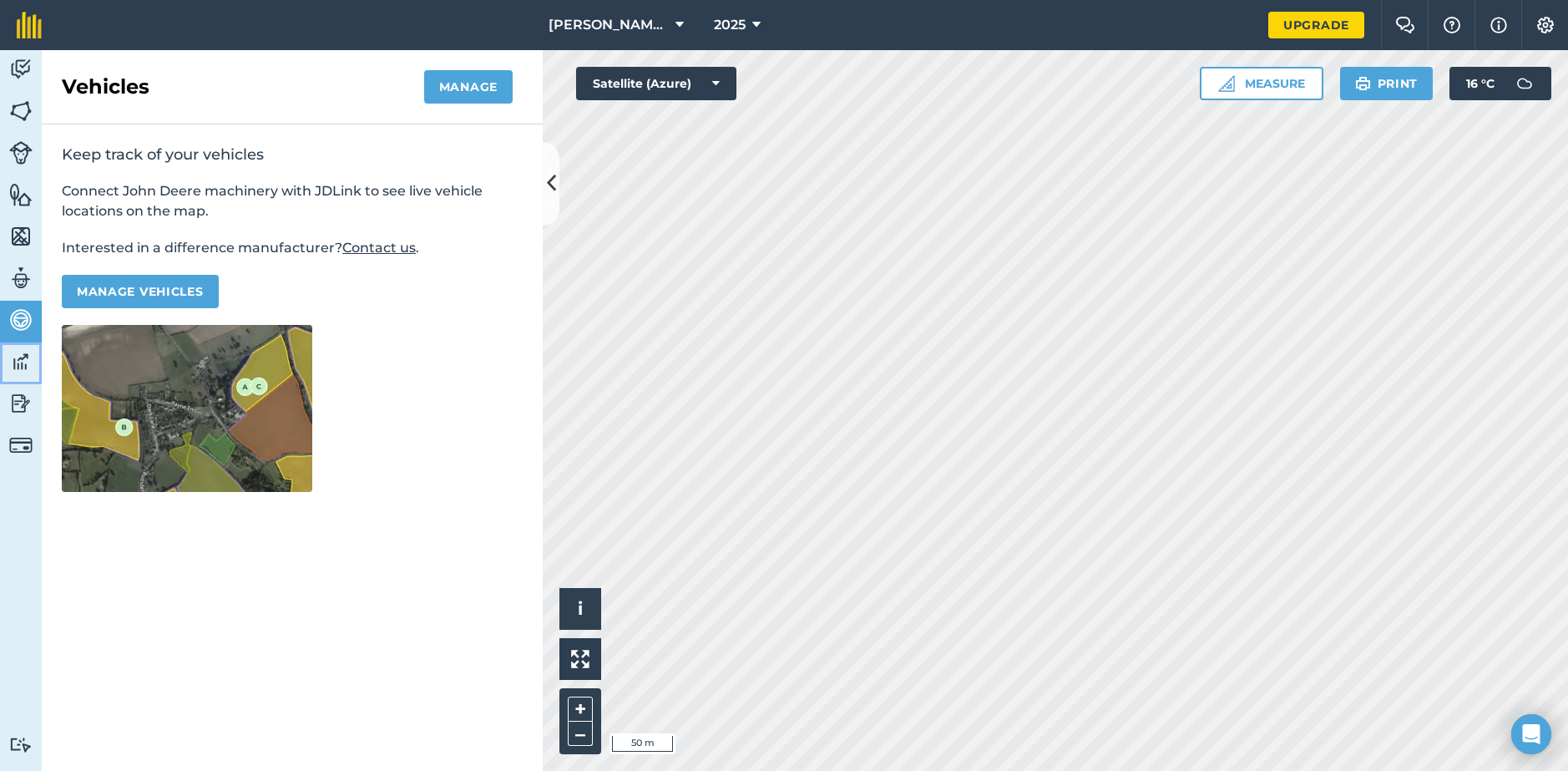
click at [12, 370] on img at bounding box center [20, 362] width 23 height 25
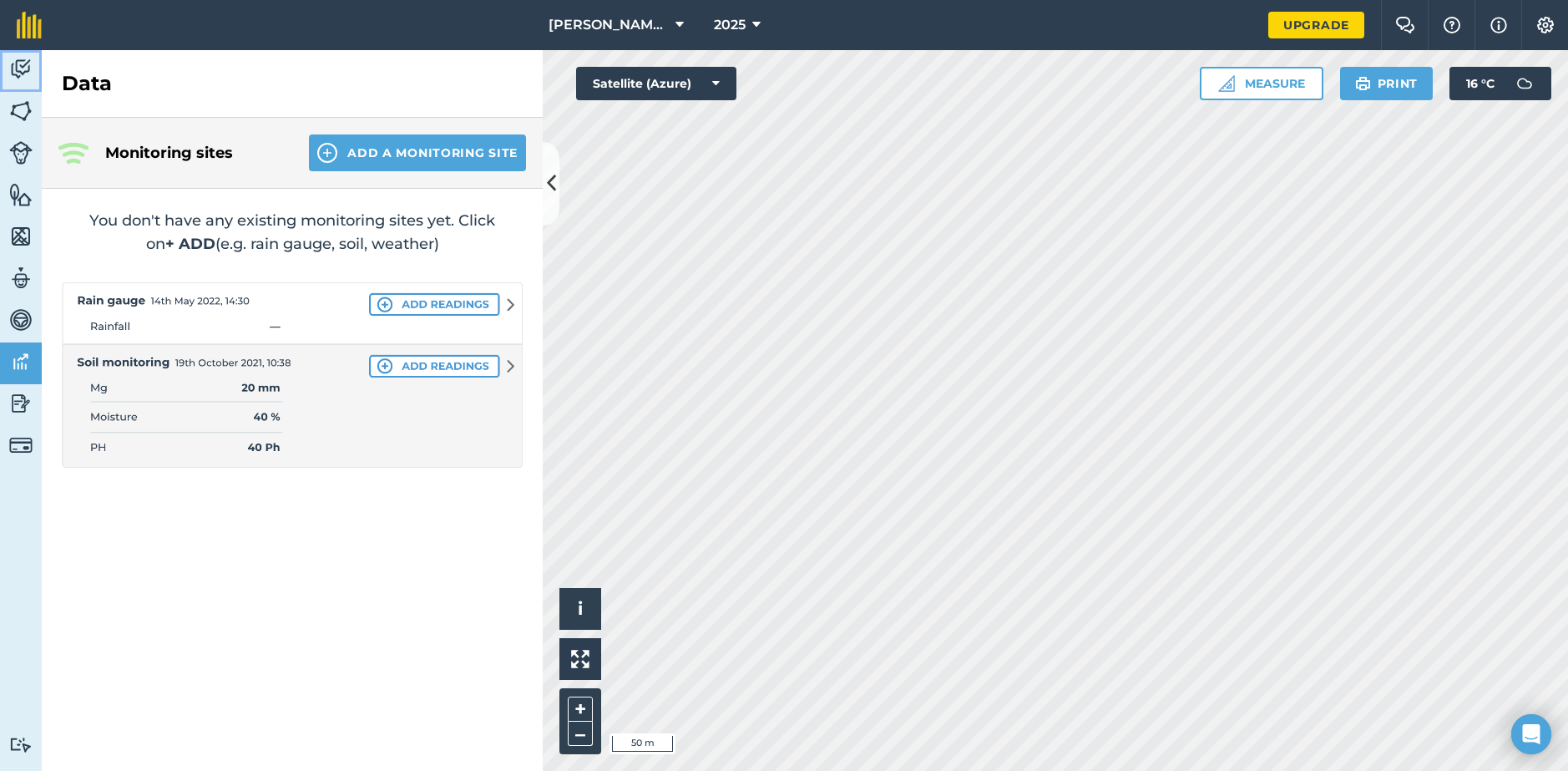
click at [33, 71] on link "Activity" at bounding box center [20, 71] width 42 height 42
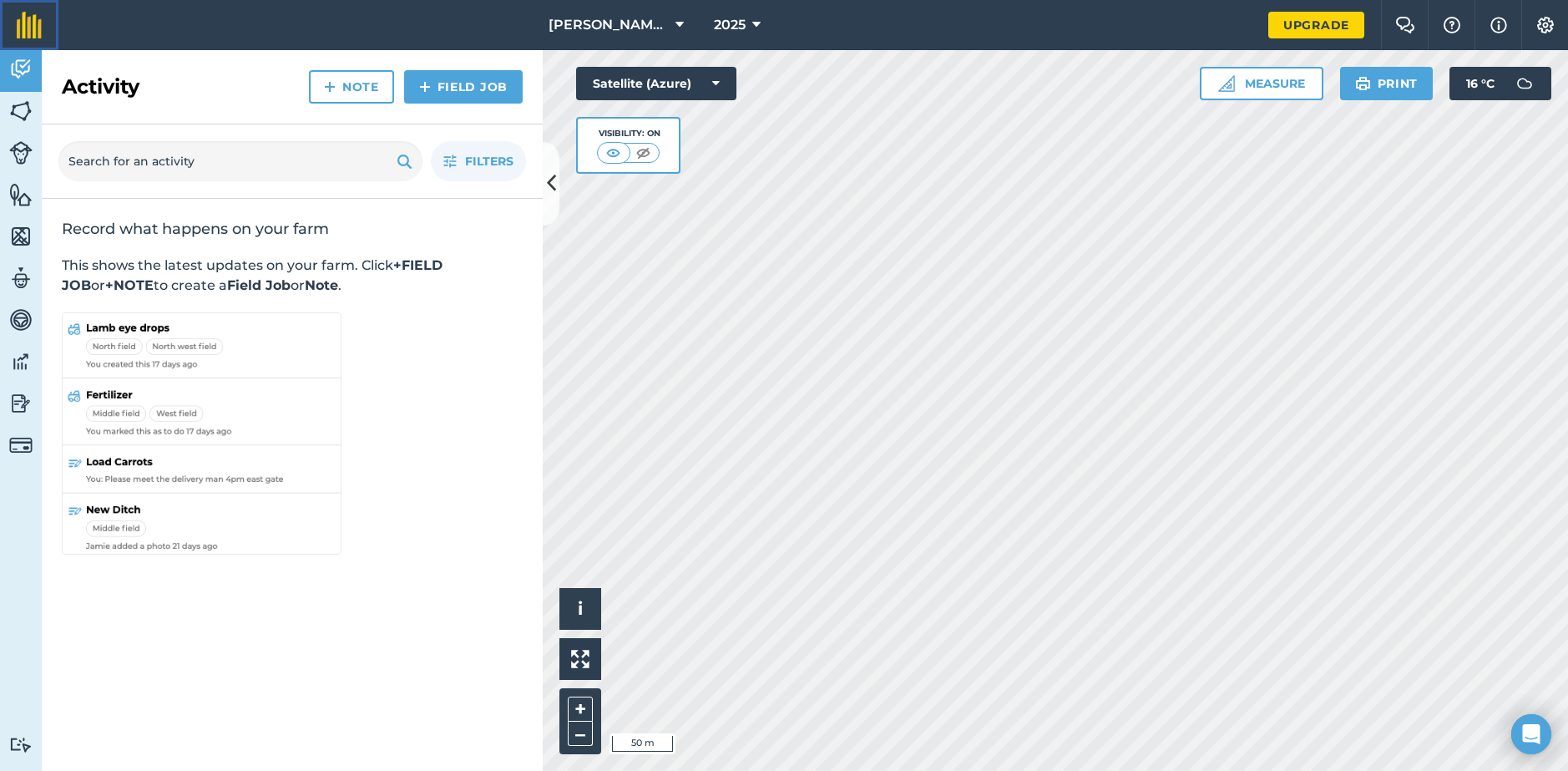
click at [28, 23] on img at bounding box center [29, 24] width 25 height 26
click at [464, 79] on link "Field Job" at bounding box center [464, 87] width 119 height 33
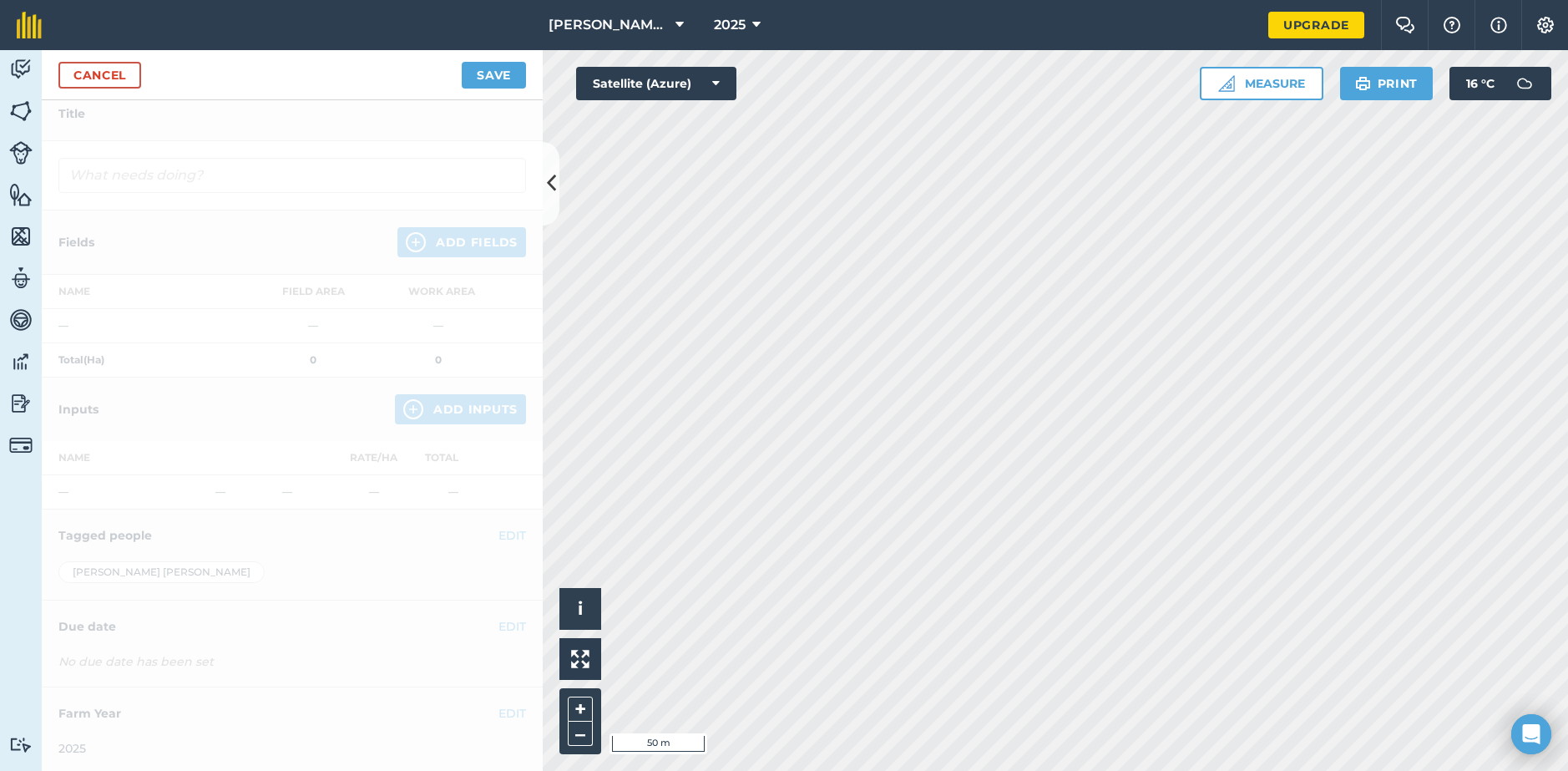
scroll to position [297, 0]
click at [642, 21] on span "[PERSON_NAME] Partners" at bounding box center [609, 24] width 121 height 20
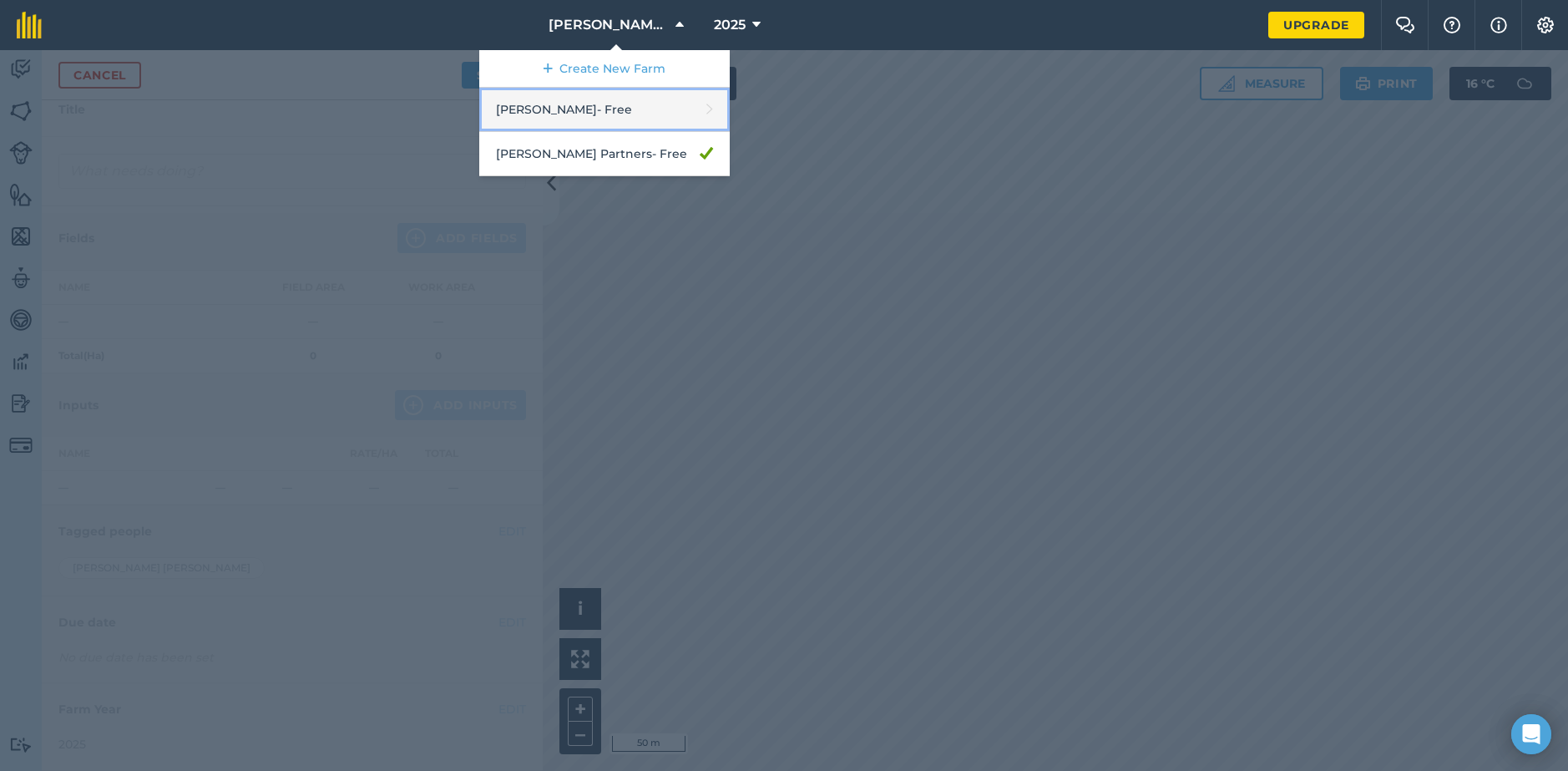
click at [583, 109] on link "Atkins - Free" at bounding box center [605, 110] width 251 height 45
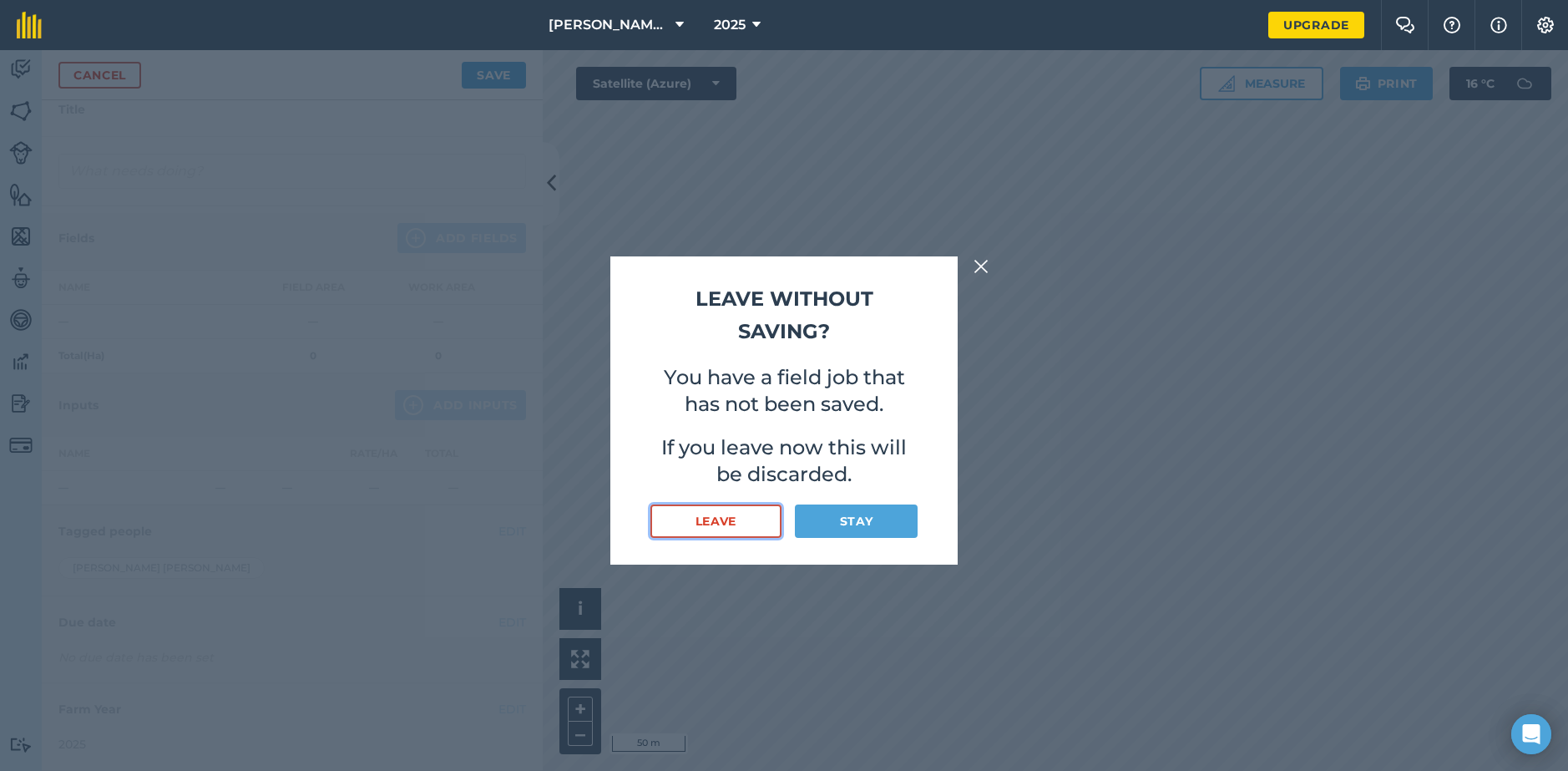
click at [738, 520] on button "Leave" at bounding box center [715, 521] width 131 height 33
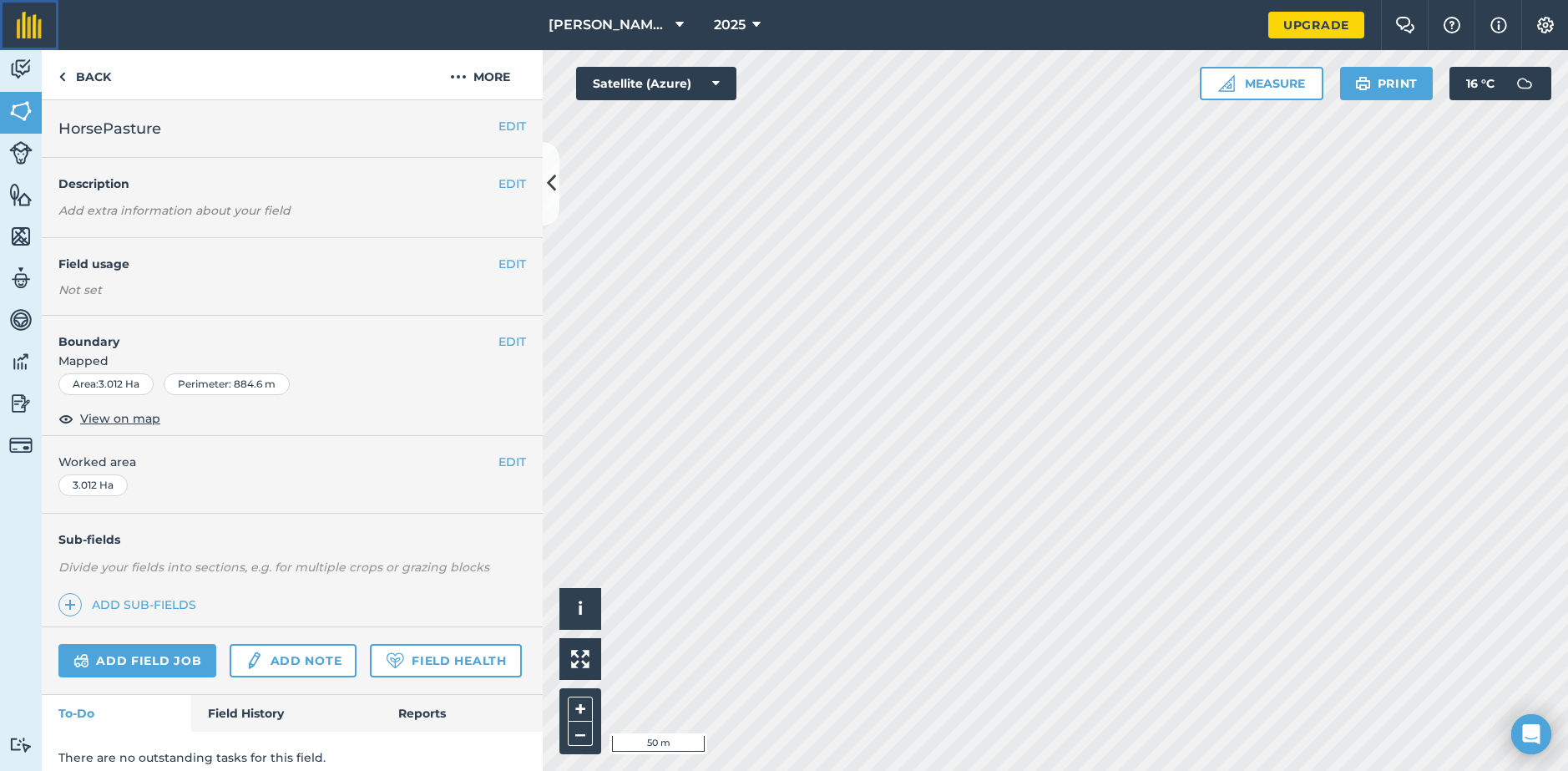
click at [17, 24] on img at bounding box center [29, 24] width 25 height 26
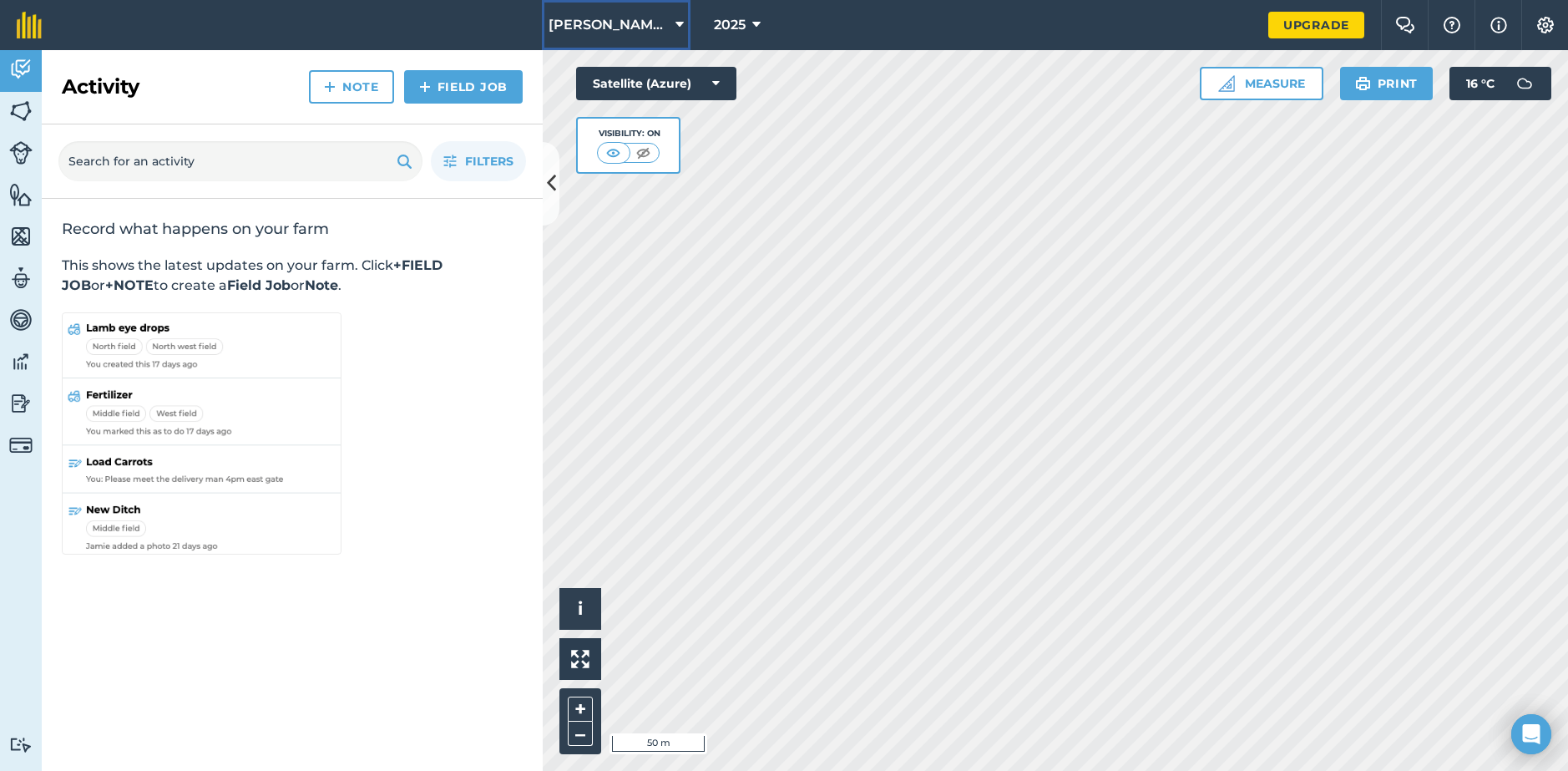
click at [653, 36] on button "[PERSON_NAME] Partners" at bounding box center [616, 25] width 149 height 51
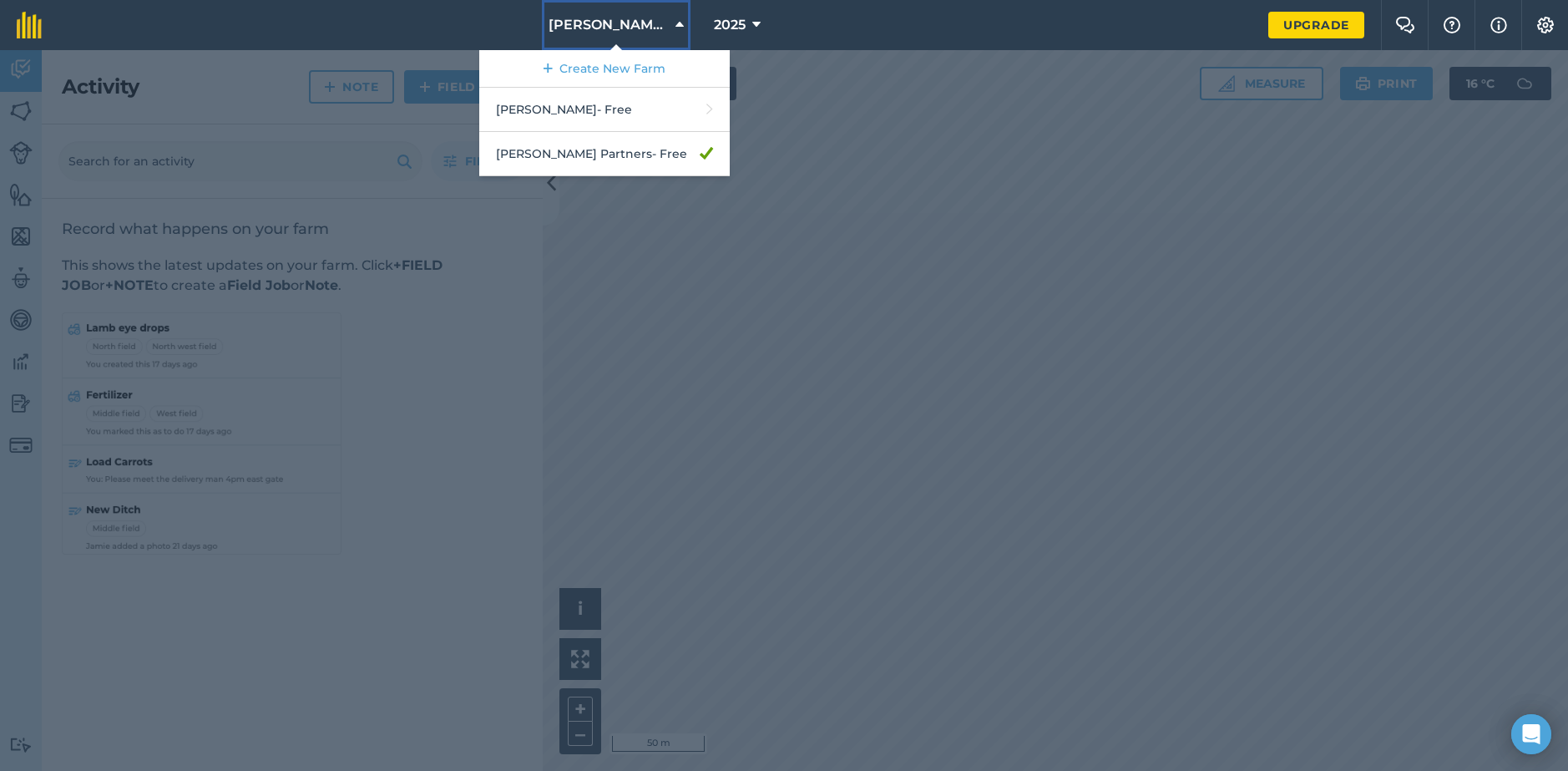
click at [667, 33] on span "[PERSON_NAME] Partners" at bounding box center [609, 24] width 121 height 20
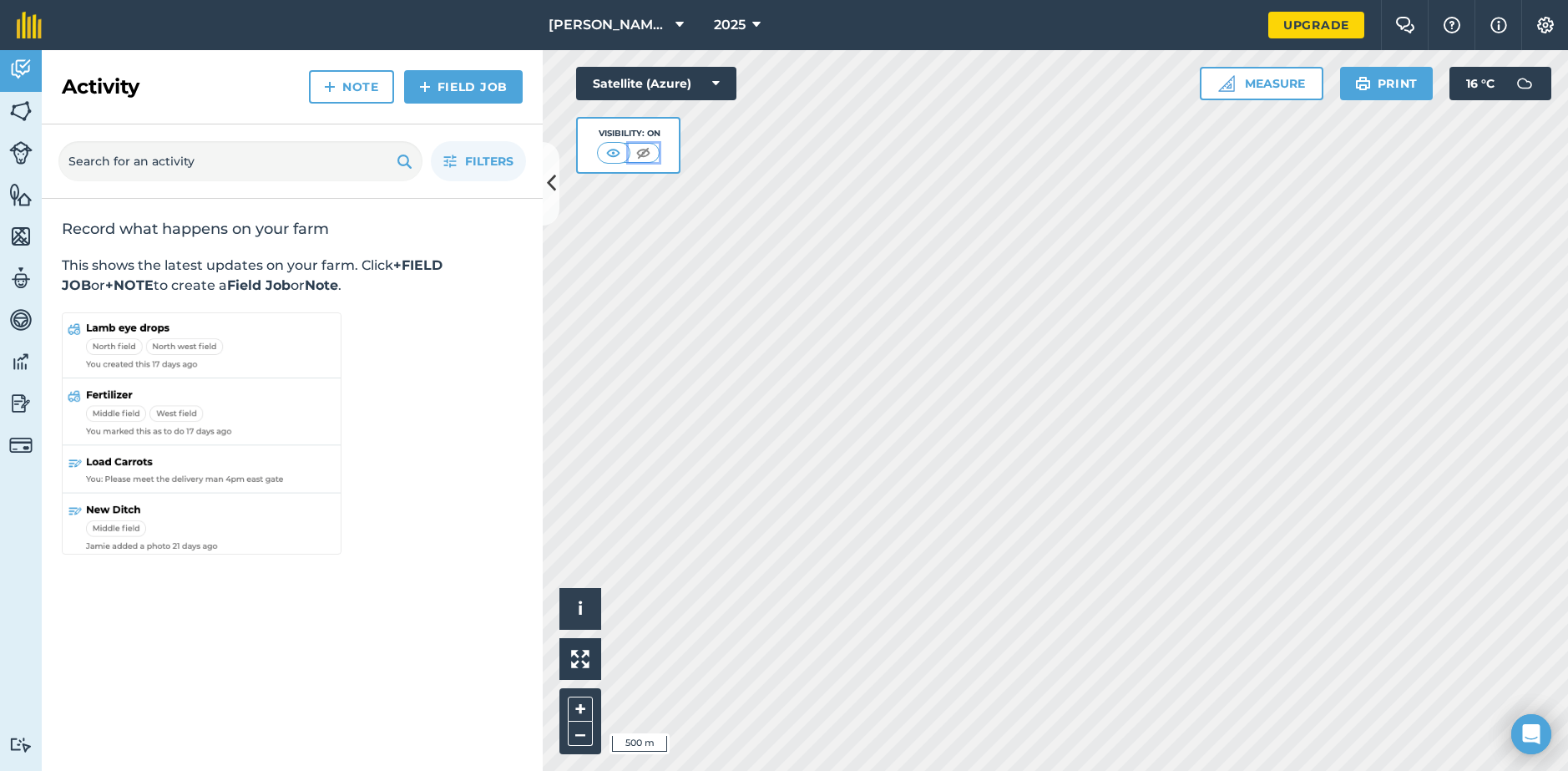
click at [638, 156] on img at bounding box center [643, 153] width 20 height 17
click at [611, 154] on img at bounding box center [613, 153] width 20 height 17
click at [15, 71] on img at bounding box center [20, 69] width 23 height 25
click at [1406, 30] on img at bounding box center [1406, 24] width 20 height 17
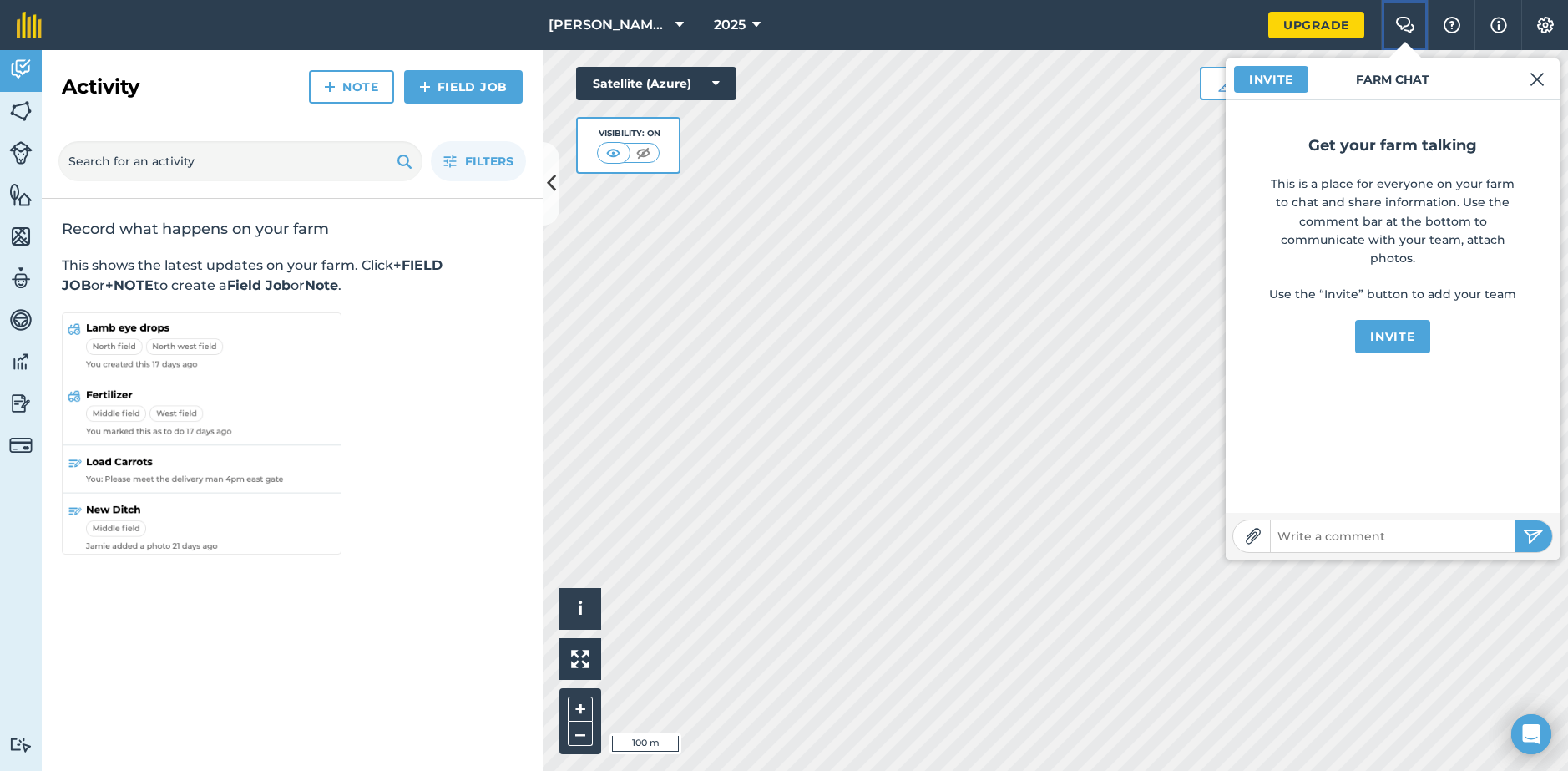
click at [1405, 29] on img at bounding box center [1406, 24] width 20 height 17
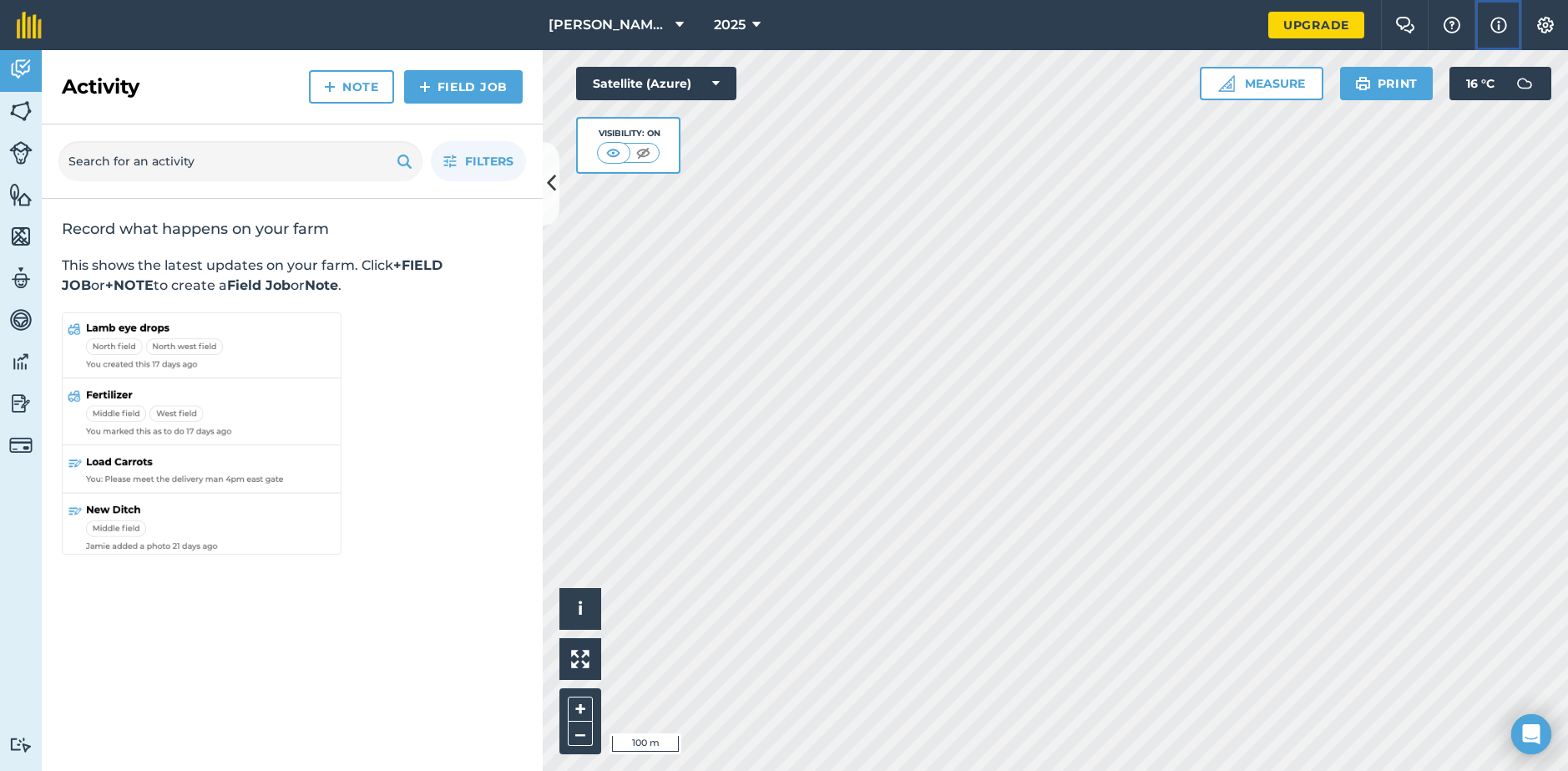
click at [1499, 28] on img at bounding box center [1499, 24] width 17 height 20
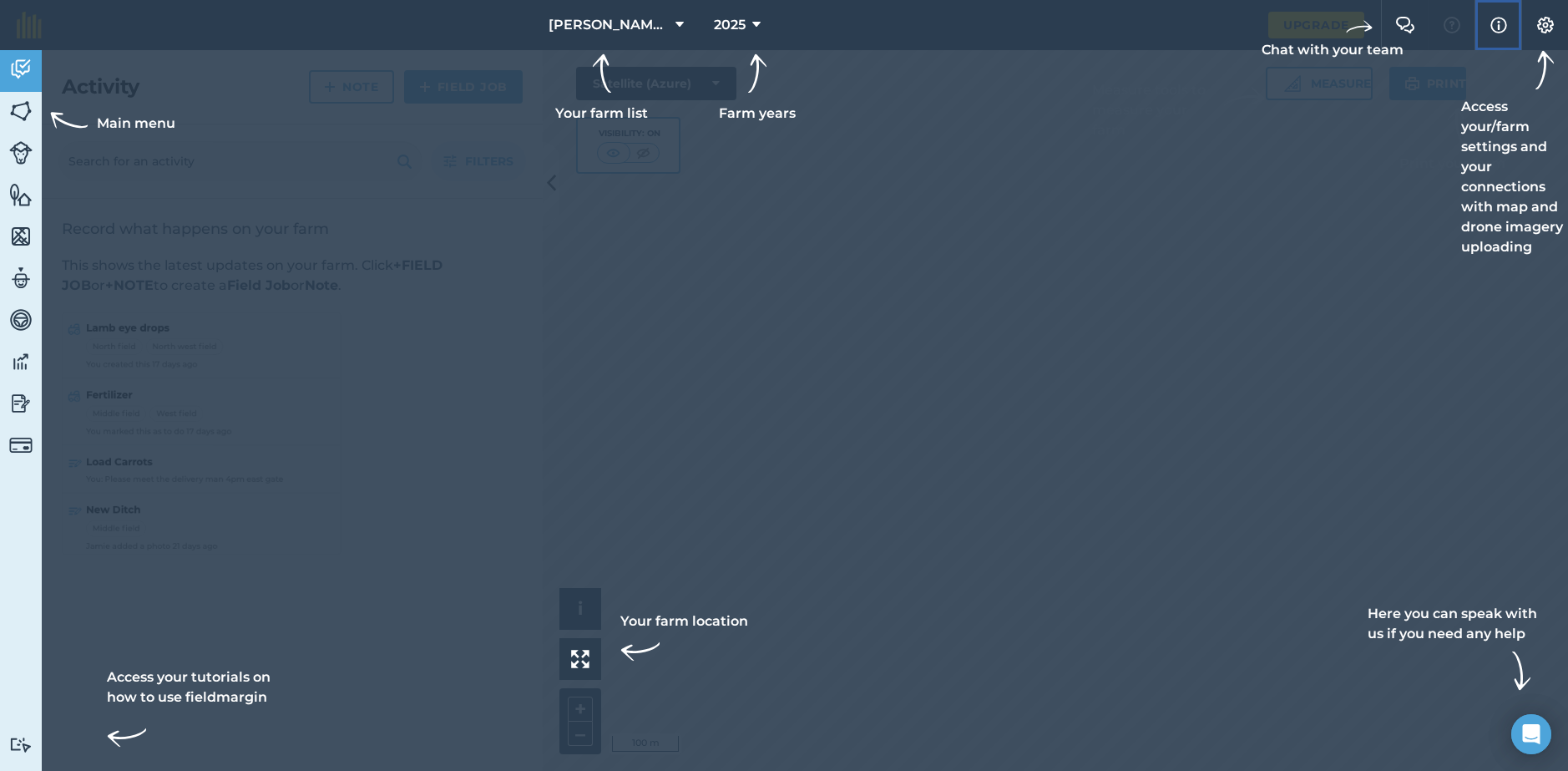
click at [1497, 30] on img at bounding box center [1499, 24] width 17 height 20
click at [1123, 168] on div at bounding box center [784, 385] width 1568 height 771
